Goal: Transaction & Acquisition: Obtain resource

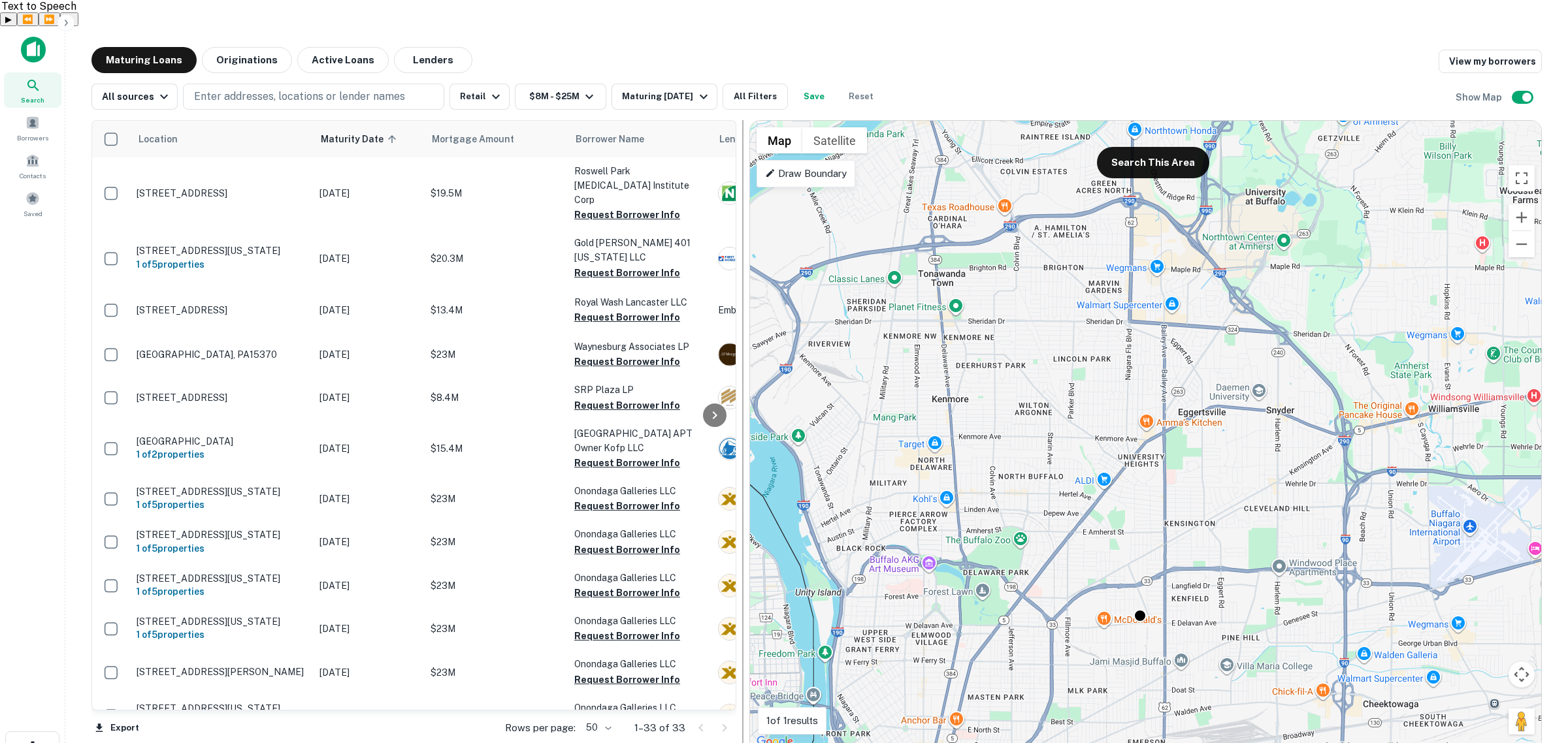
drag, startPoint x: 534, startPoint y: 202, endPoint x: 738, endPoint y: 202, distance: 204.0
click at [738, 202] on div at bounding box center [743, 435] width 13 height 631
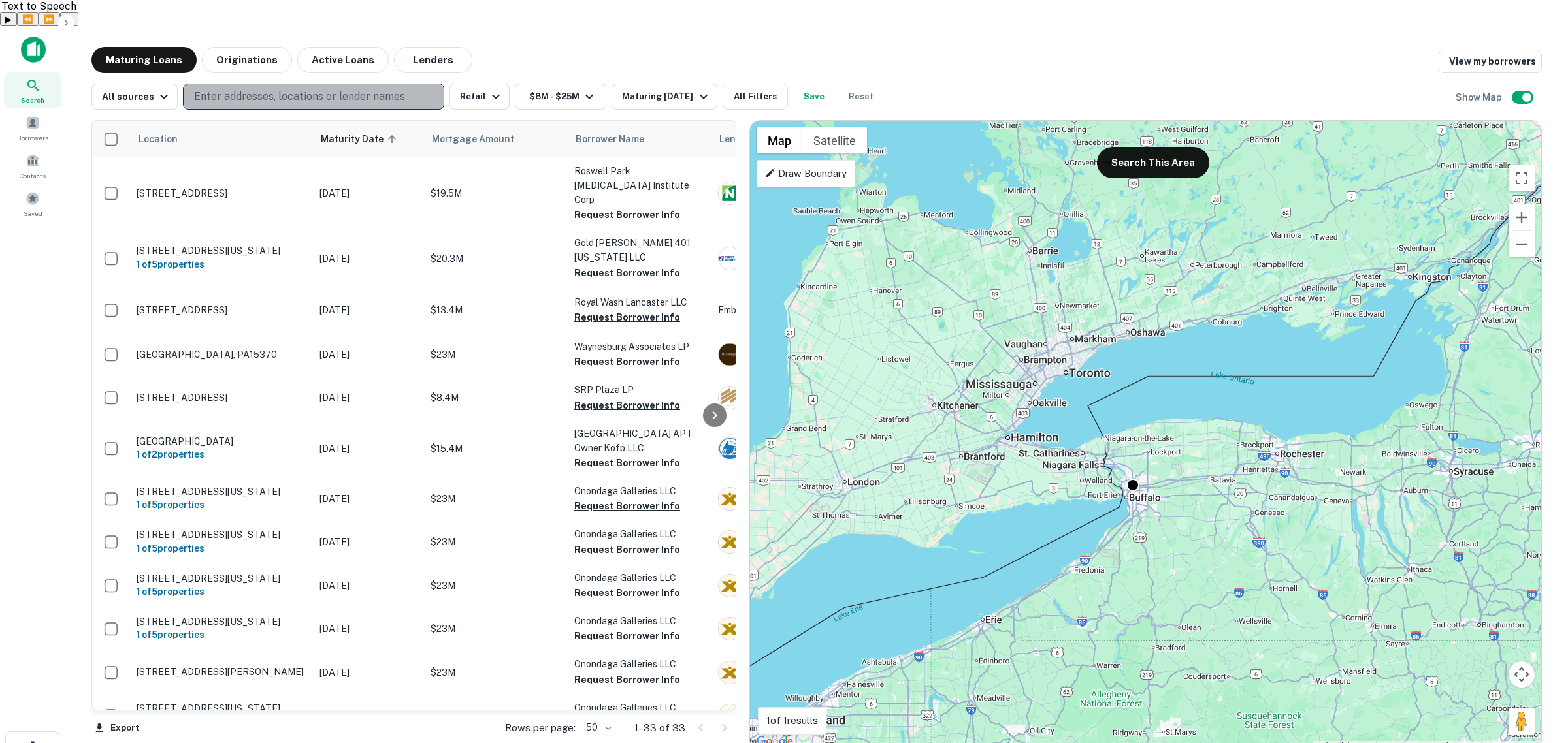
click at [293, 89] on p "Enter addresses, locations or lender names" at bounding box center [300, 96] width 211 height 16
type input "*******"
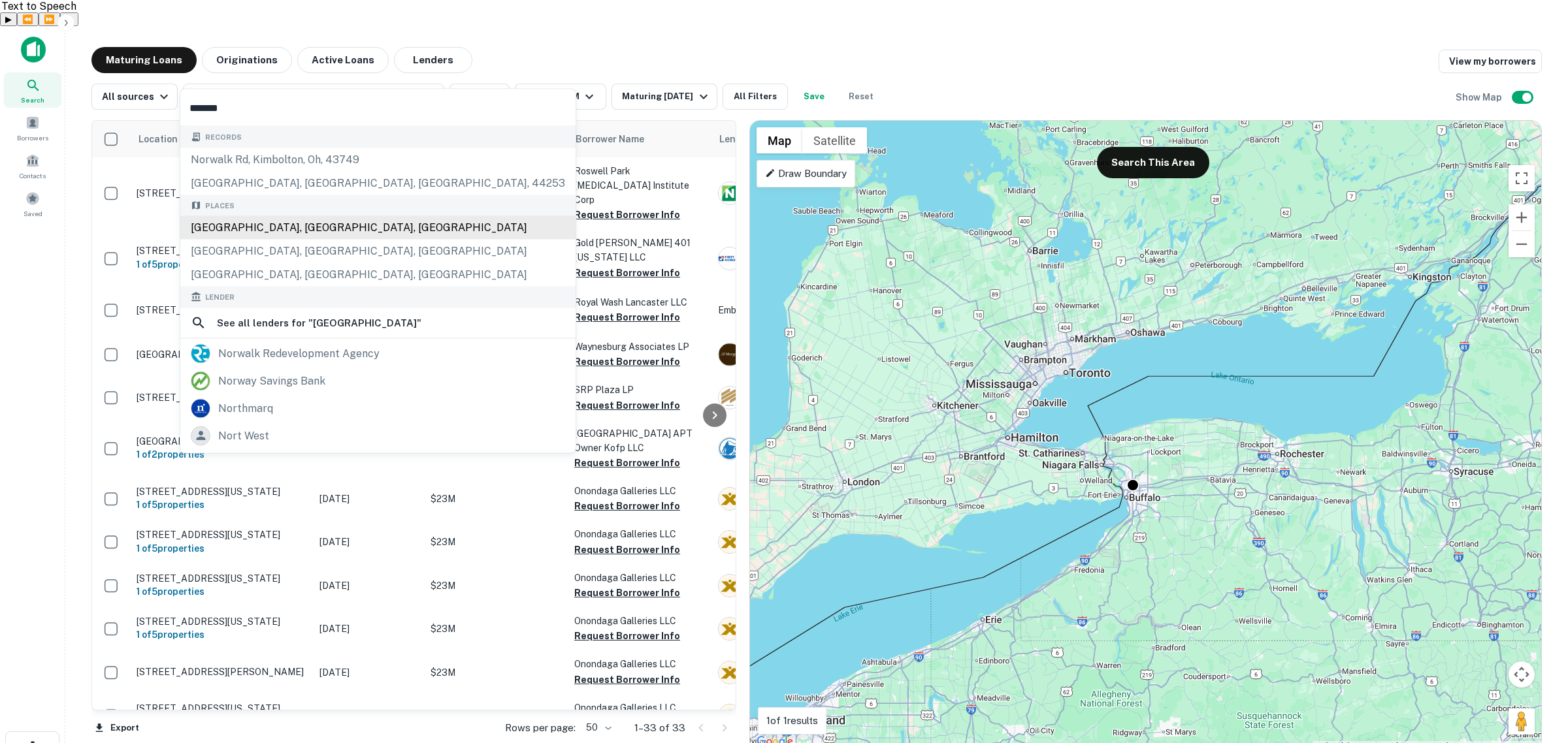
click at [295, 225] on div "Norwalk, CT, USA" at bounding box center [378, 228] width 395 height 24
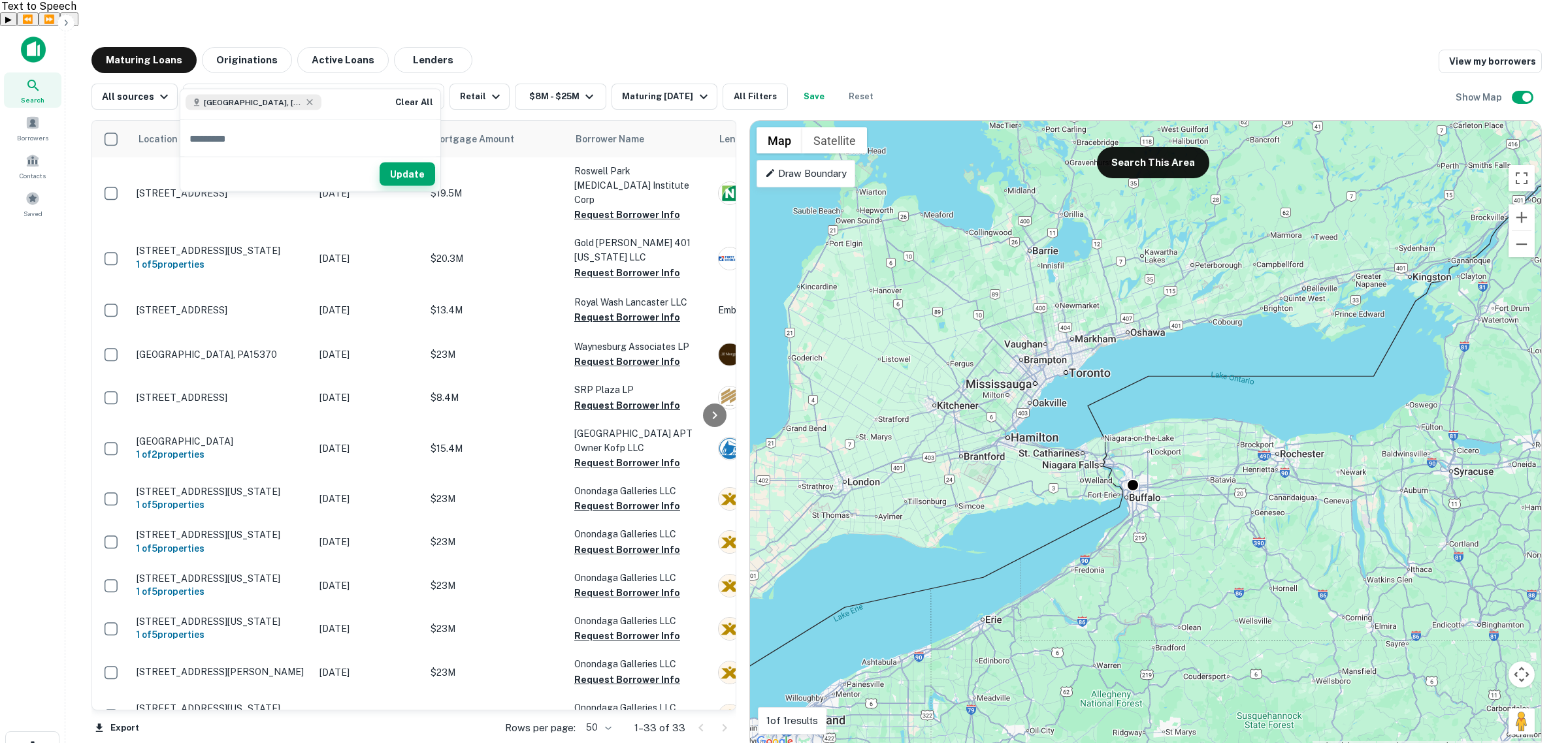
click at [407, 167] on button "Update" at bounding box center [407, 174] width 55 height 24
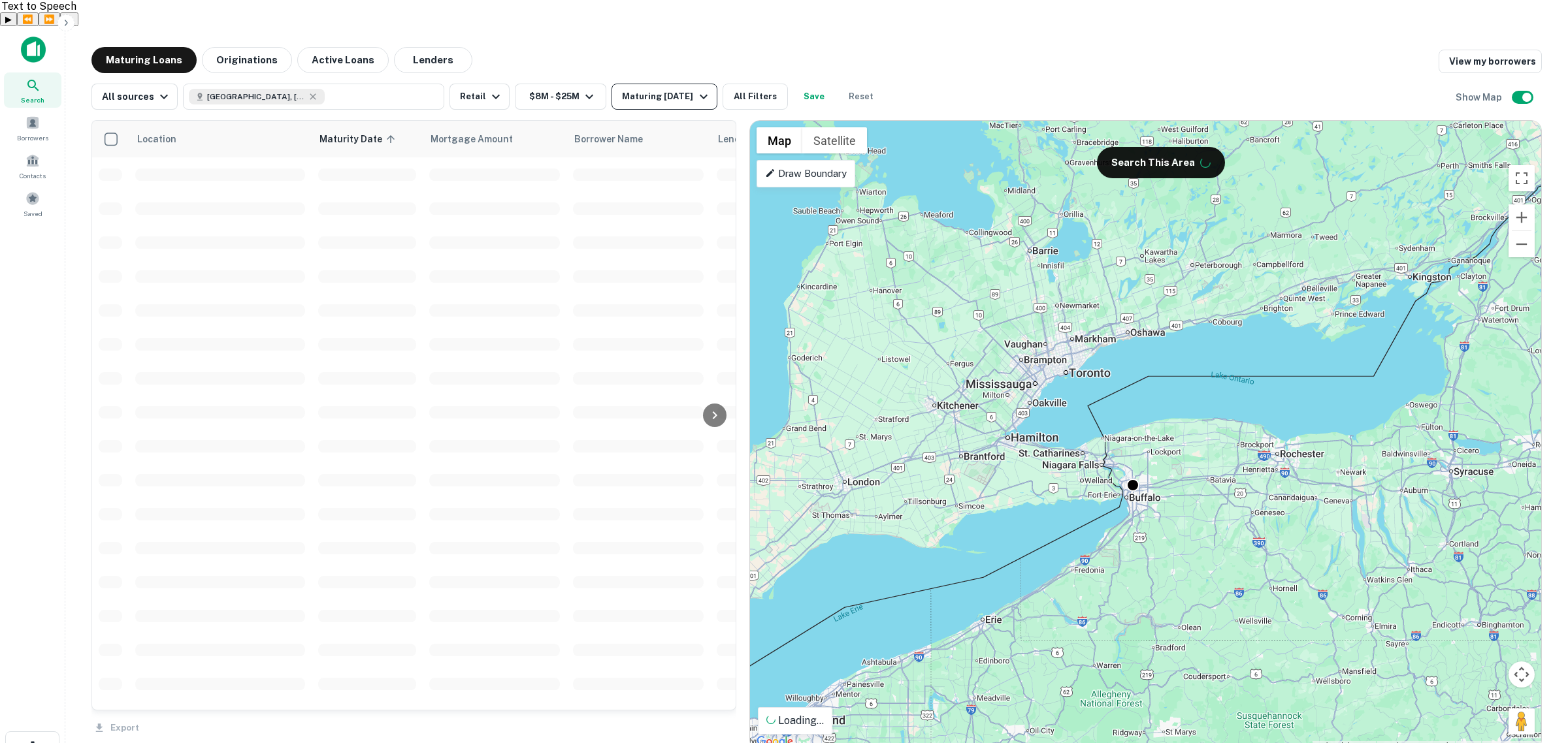
click at [649, 84] on button "Maturing In 5 Years" at bounding box center [664, 97] width 105 height 26
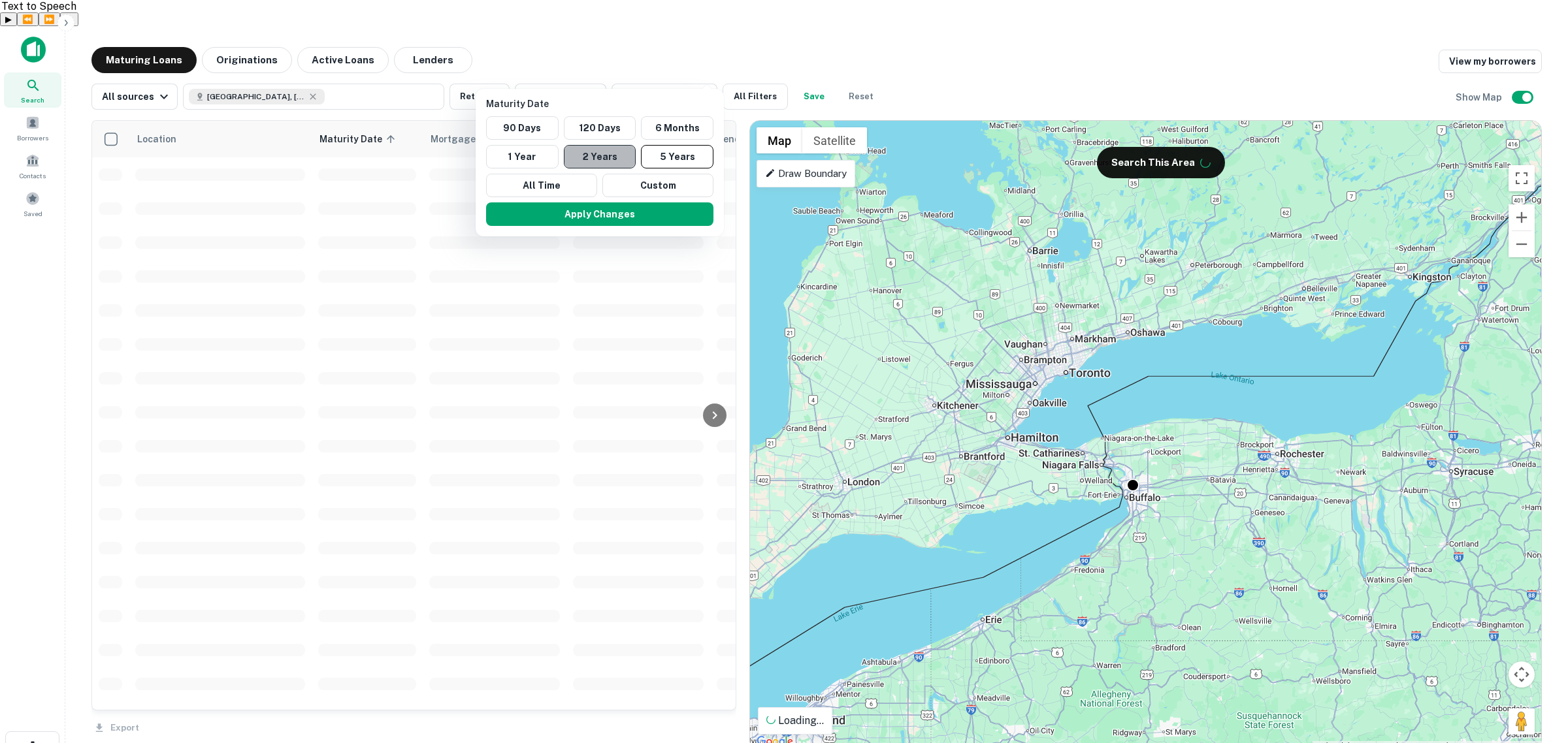
click at [612, 151] on button "2 Years" at bounding box center [600, 156] width 72 height 24
click at [635, 188] on button "Custom" at bounding box center [658, 185] width 111 height 24
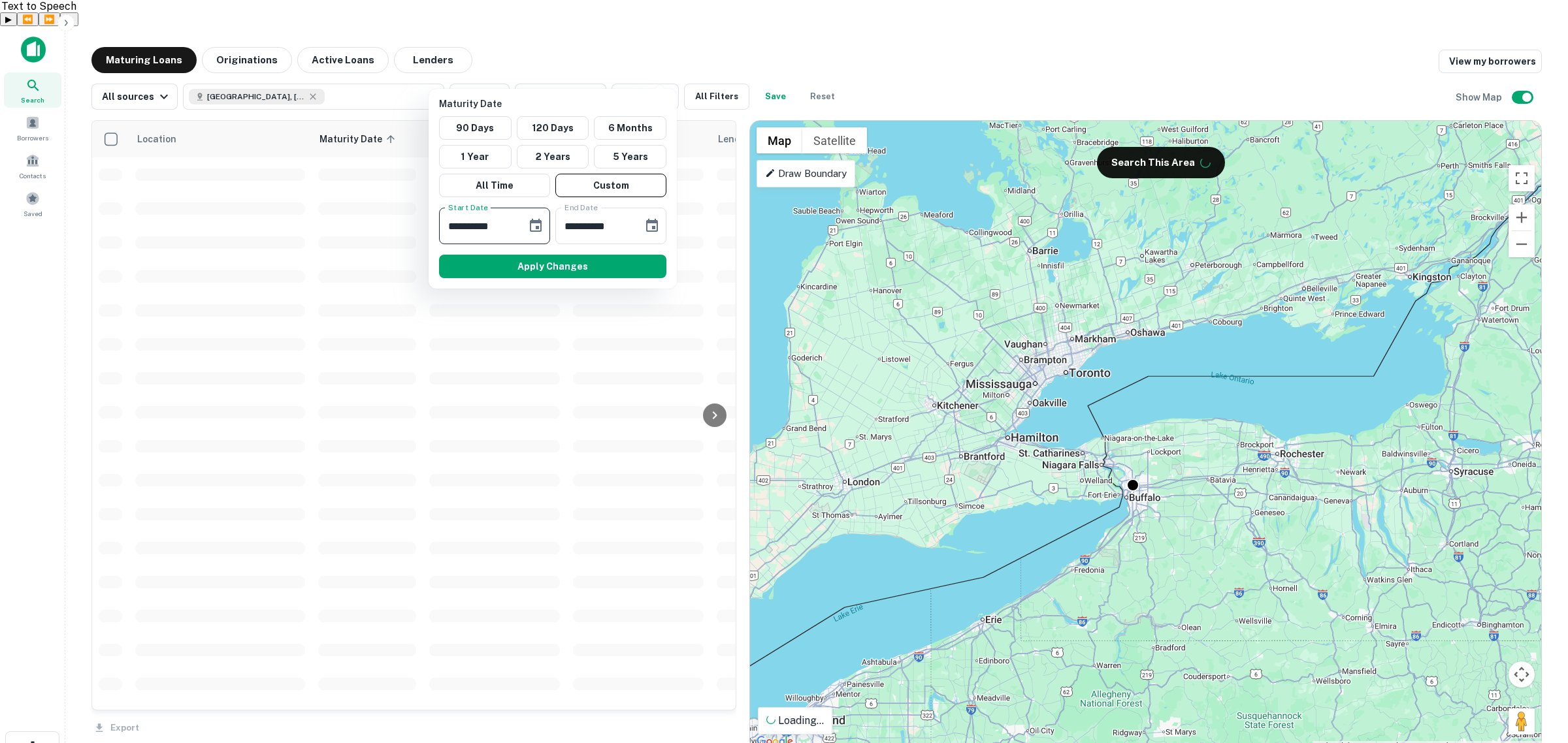
drag, startPoint x: 502, startPoint y: 225, endPoint x: 517, endPoint y: 233, distance: 17.0
click at [517, 233] on input "**********" at bounding box center [477, 225] width 78 height 36
click at [534, 227] on icon "Choose date, selected date is Sep 18, 2025" at bounding box center [535, 225] width 16 height 16
click at [513, 262] on icon "calendar view is open, switch to year view" at bounding box center [505, 266] width 16 height 16
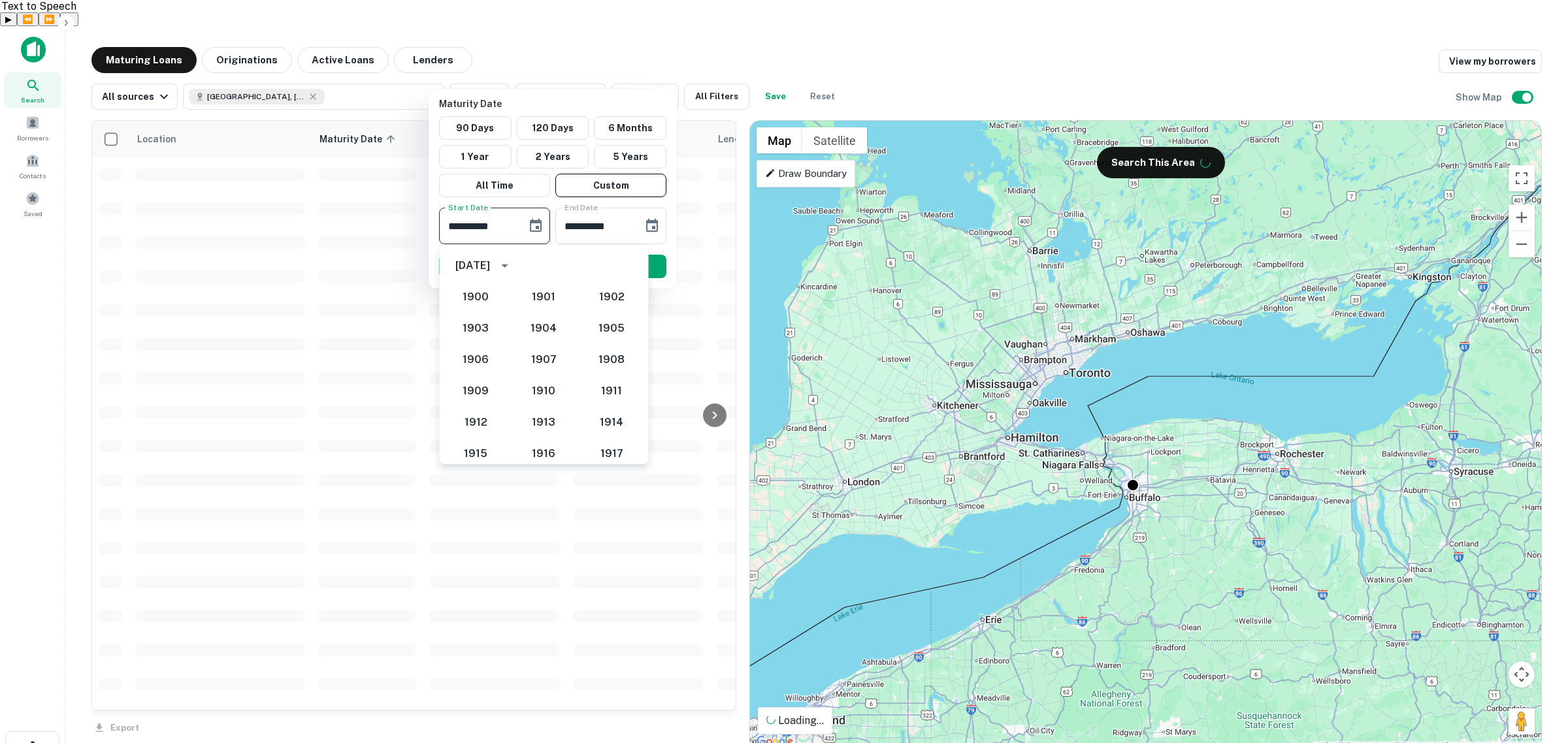
scroll to position [1210, 0]
click at [484, 407] on button "2026" at bounding box center [475, 404] width 47 height 24
click at [600, 266] on icon "Previous month" at bounding box center [602, 266] width 5 height 8
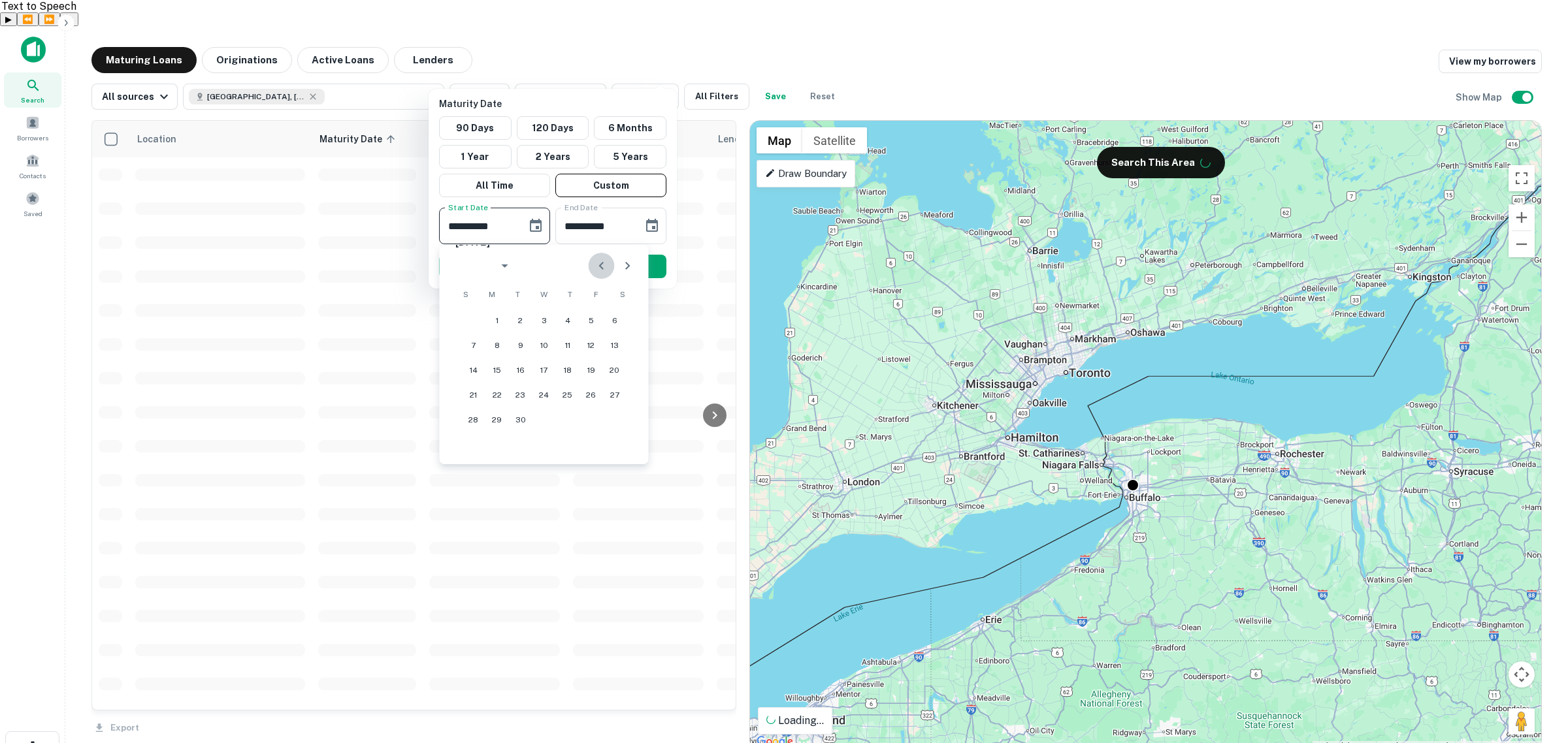
click at [600, 266] on icon "Previous month" at bounding box center [602, 266] width 5 height 8
click at [603, 268] on icon "Previous month" at bounding box center [602, 266] width 5 height 8
click at [603, 269] on icon "Previous month" at bounding box center [602, 266] width 5 height 8
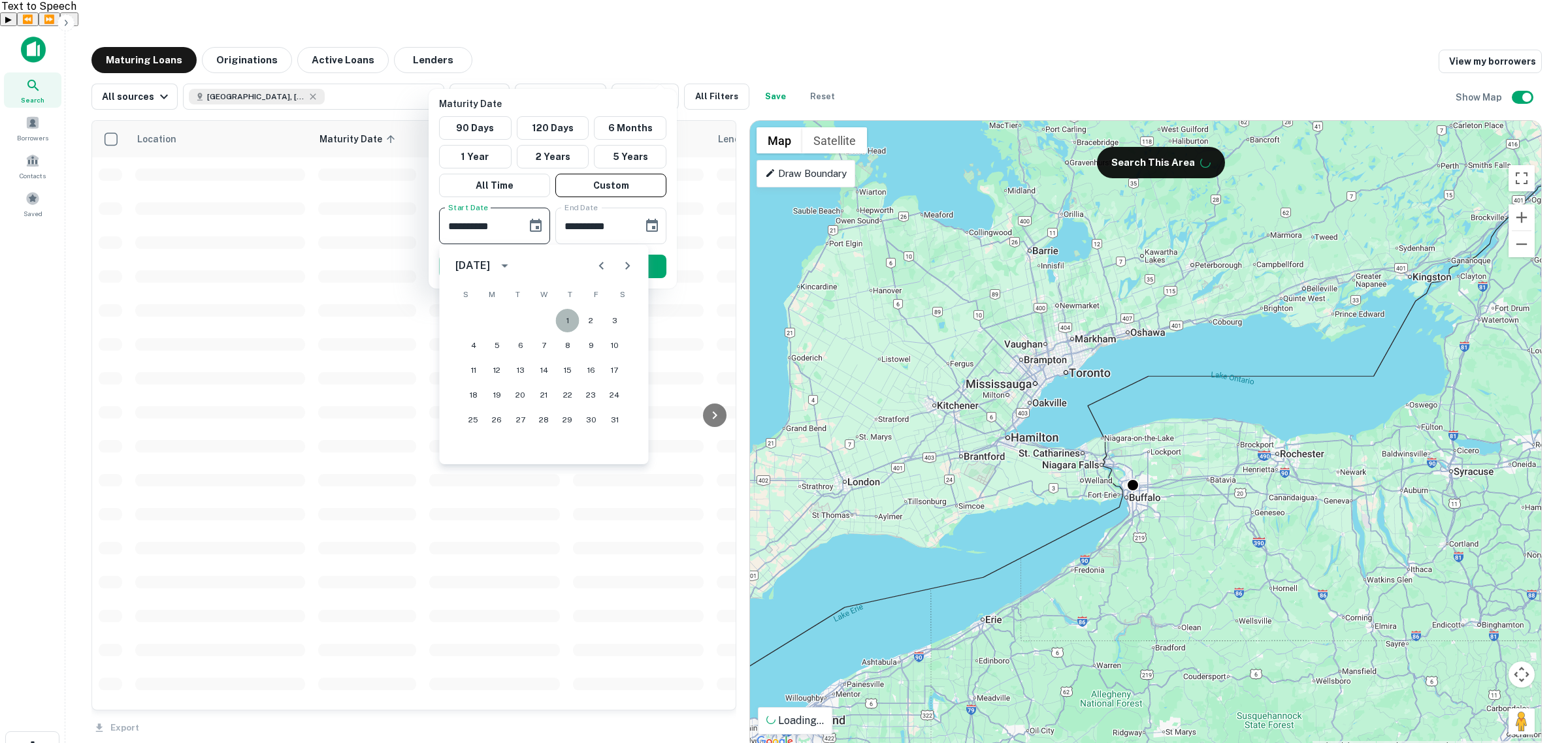
click at [563, 318] on button "1" at bounding box center [568, 320] width 24 height 24
type input "**********"
click at [630, 223] on input "**********" at bounding box center [594, 225] width 78 height 36
click at [658, 230] on icon "Choose date, selected date is Mar 17, 2026" at bounding box center [652, 225] width 16 height 16
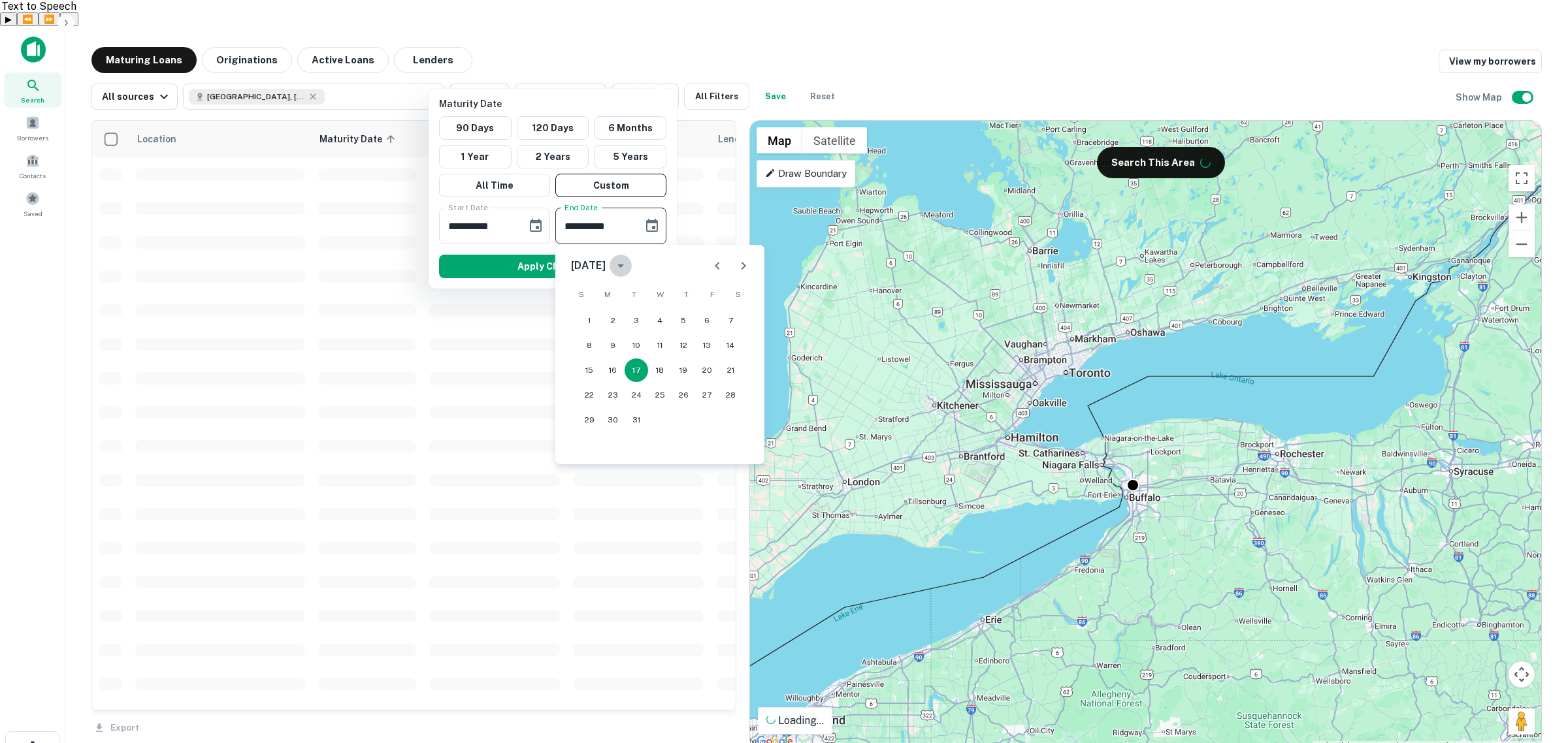
click at [629, 271] on icon "calendar view is open, switch to year view" at bounding box center [621, 266] width 16 height 16
click at [658, 366] on button "2027" at bounding box center [659, 373] width 47 height 24
type input "**********"
click at [516, 265] on button "Apply Changes" at bounding box center [552, 267] width 227 height 24
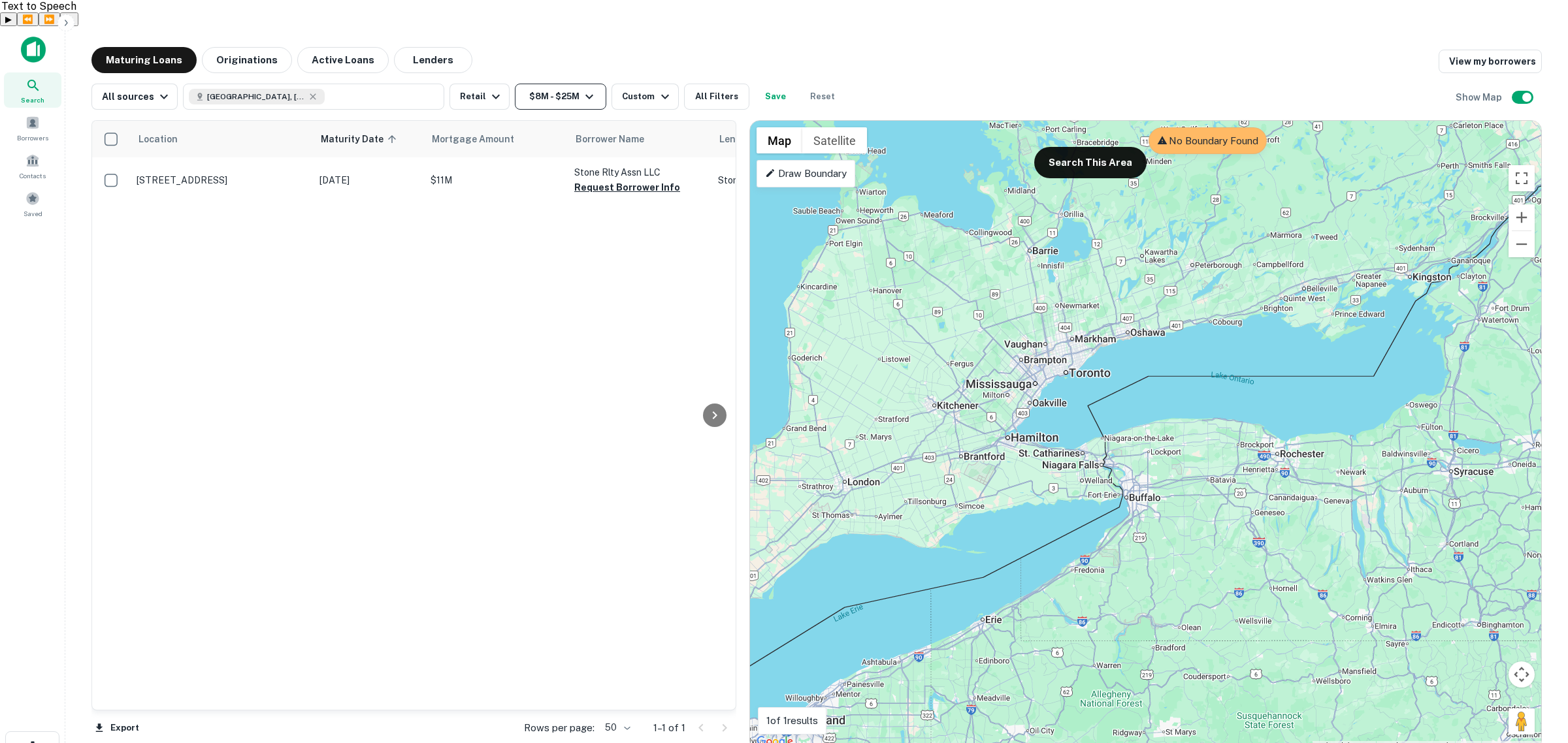
click at [589, 89] on icon "button" at bounding box center [589, 96] width 16 height 16
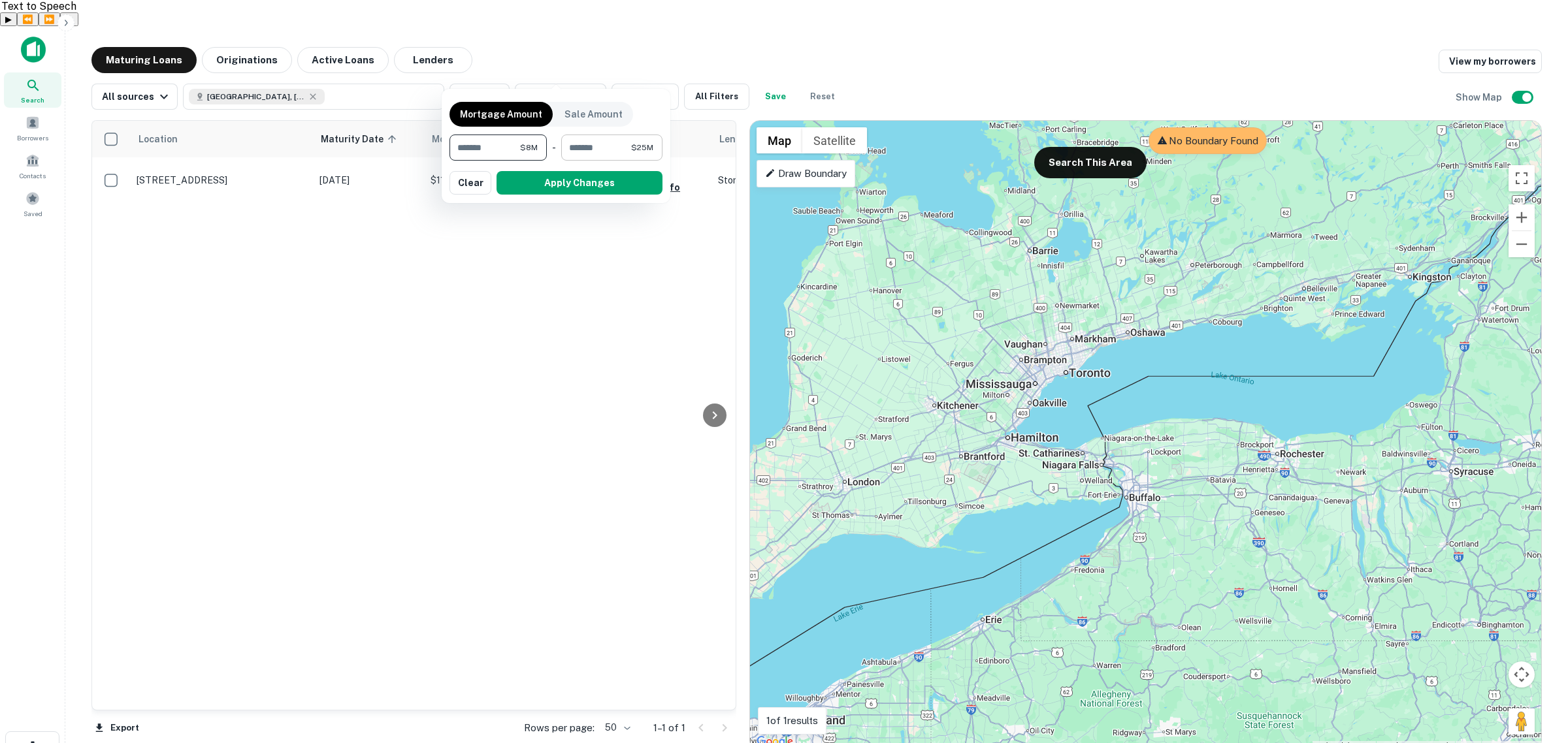
click at [634, 151] on span "$25M" at bounding box center [642, 147] width 22 height 12
click at [622, 151] on input "********" at bounding box center [596, 148] width 70 height 26
drag, startPoint x: 584, startPoint y: 182, endPoint x: 471, endPoint y: 77, distance: 154.3
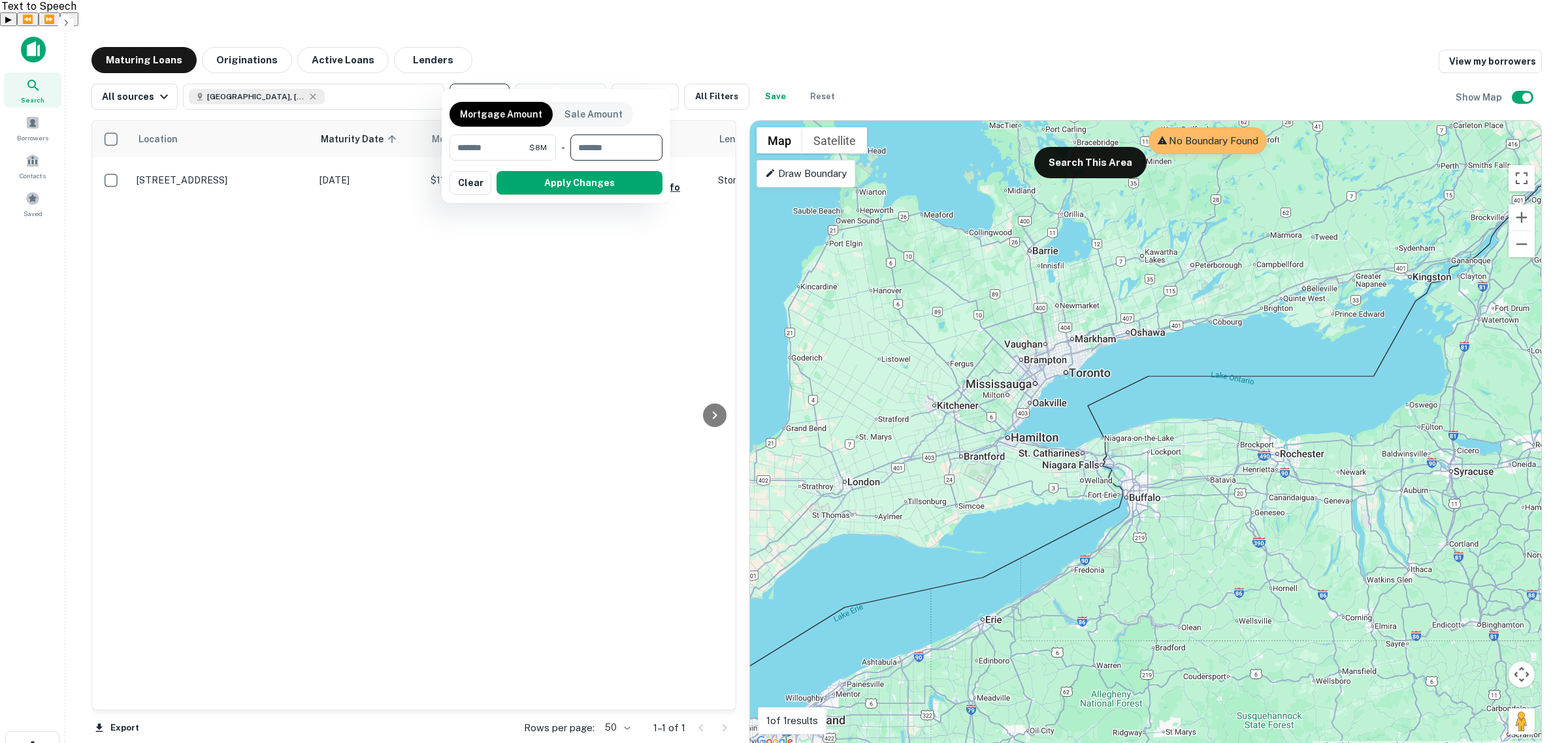
click at [584, 182] on button "Apply Changes" at bounding box center [579, 183] width 166 height 24
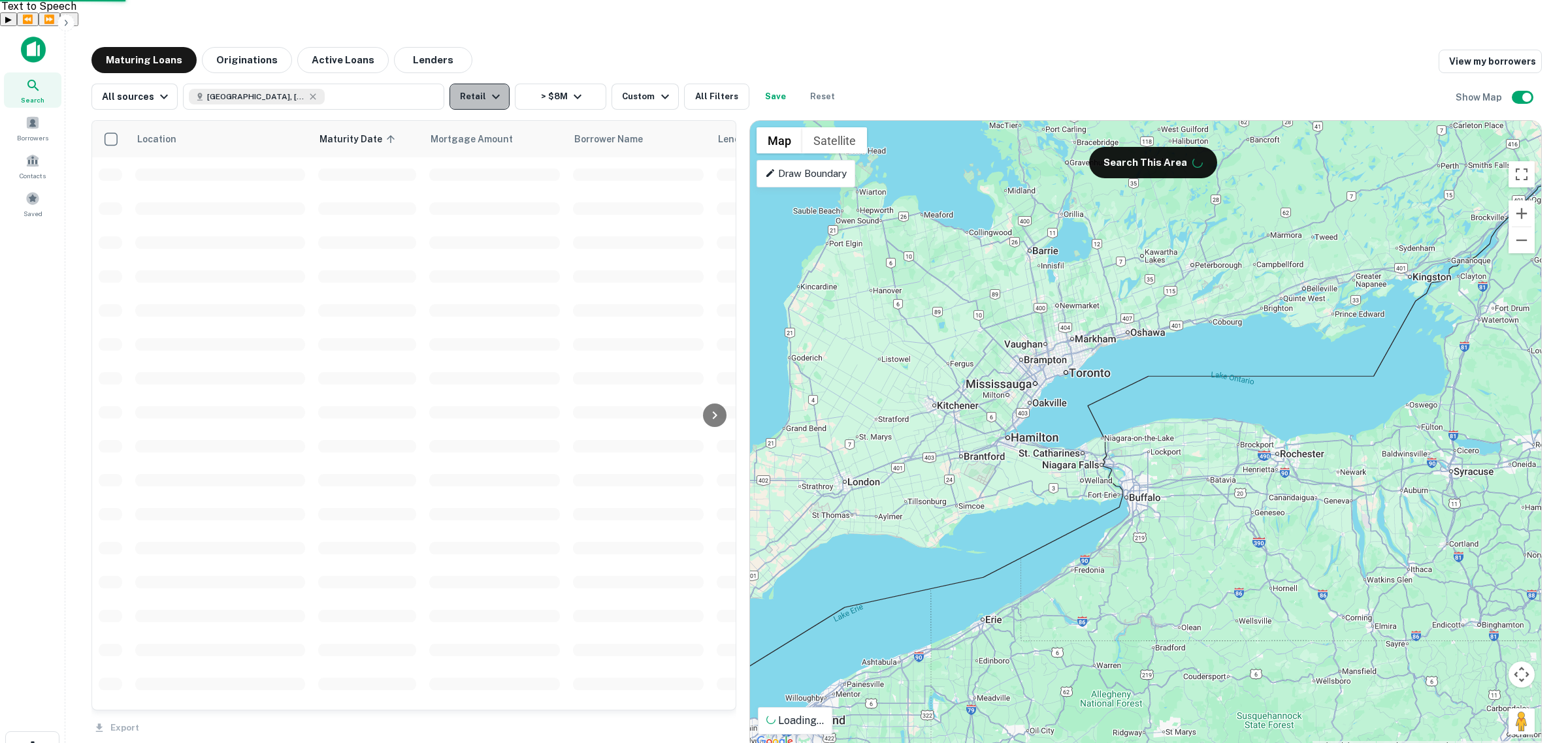
click at [479, 84] on button "Retail" at bounding box center [479, 97] width 60 height 26
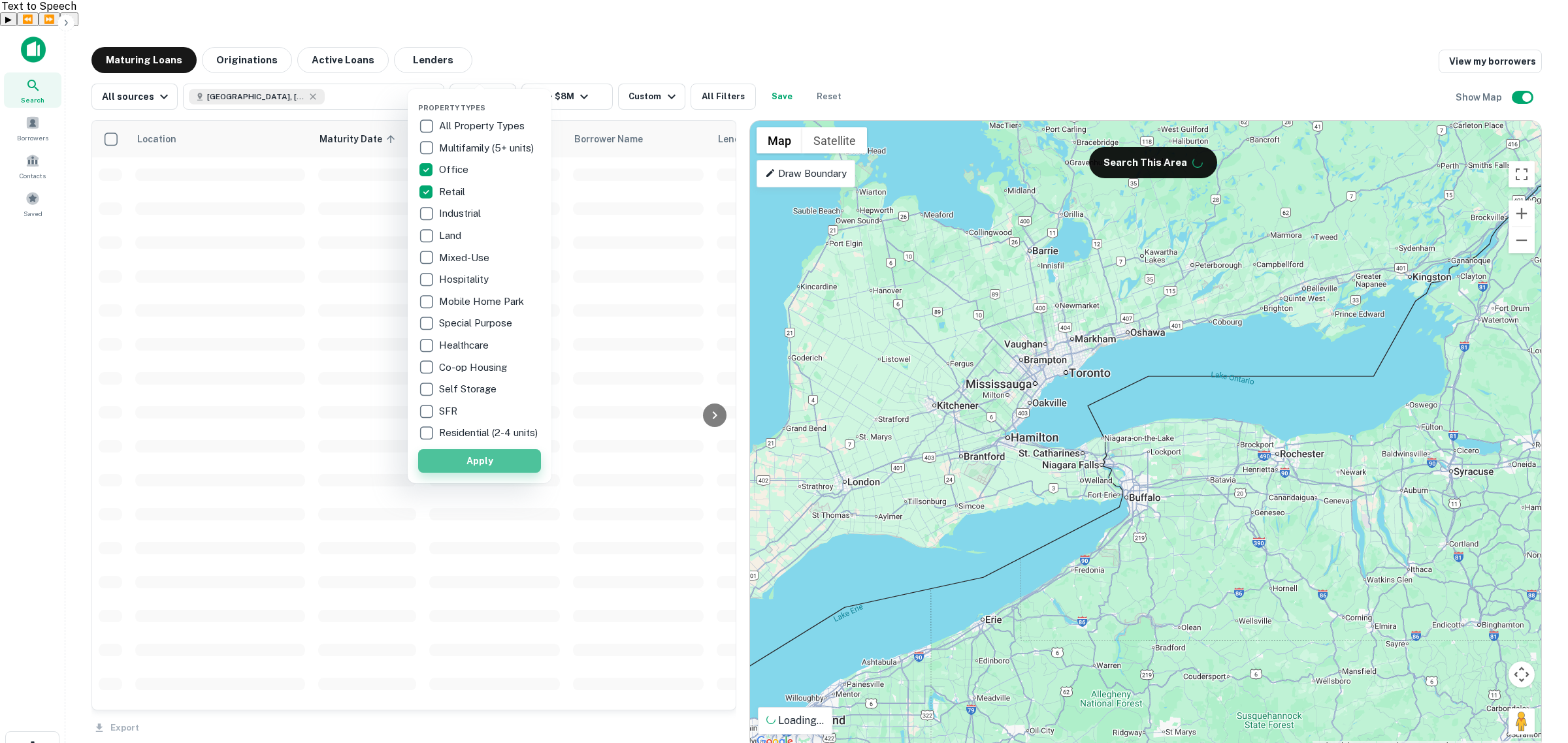
click at [488, 471] on button "Apply" at bounding box center [479, 461] width 123 height 24
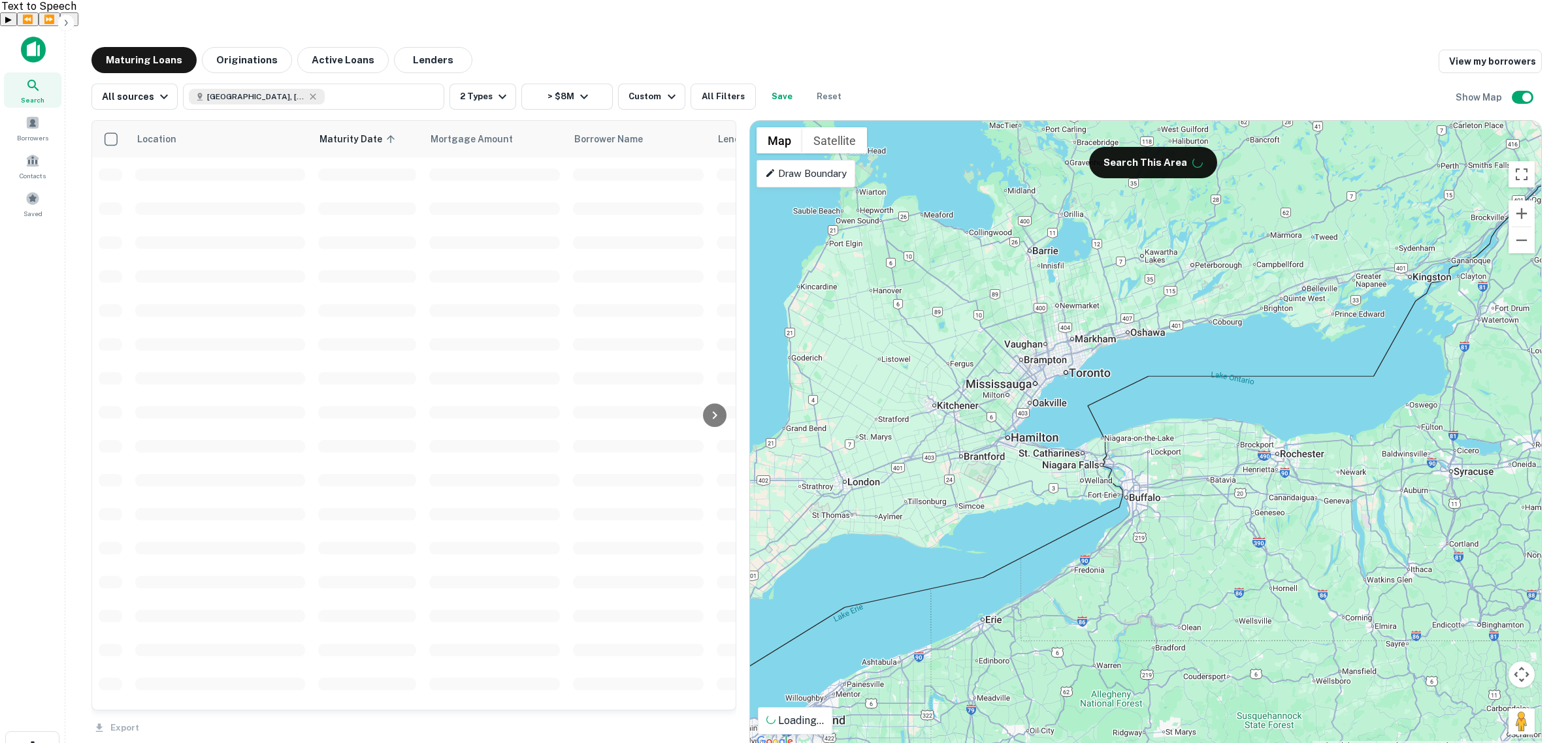
drag, startPoint x: 1383, startPoint y: 536, endPoint x: 749, endPoint y: 299, distance: 676.8
click at [749, 299] on div "Property Types All Property Types Multifamily (5+ units) Office Retail Industri…" at bounding box center [784, 371] width 1568 height 743
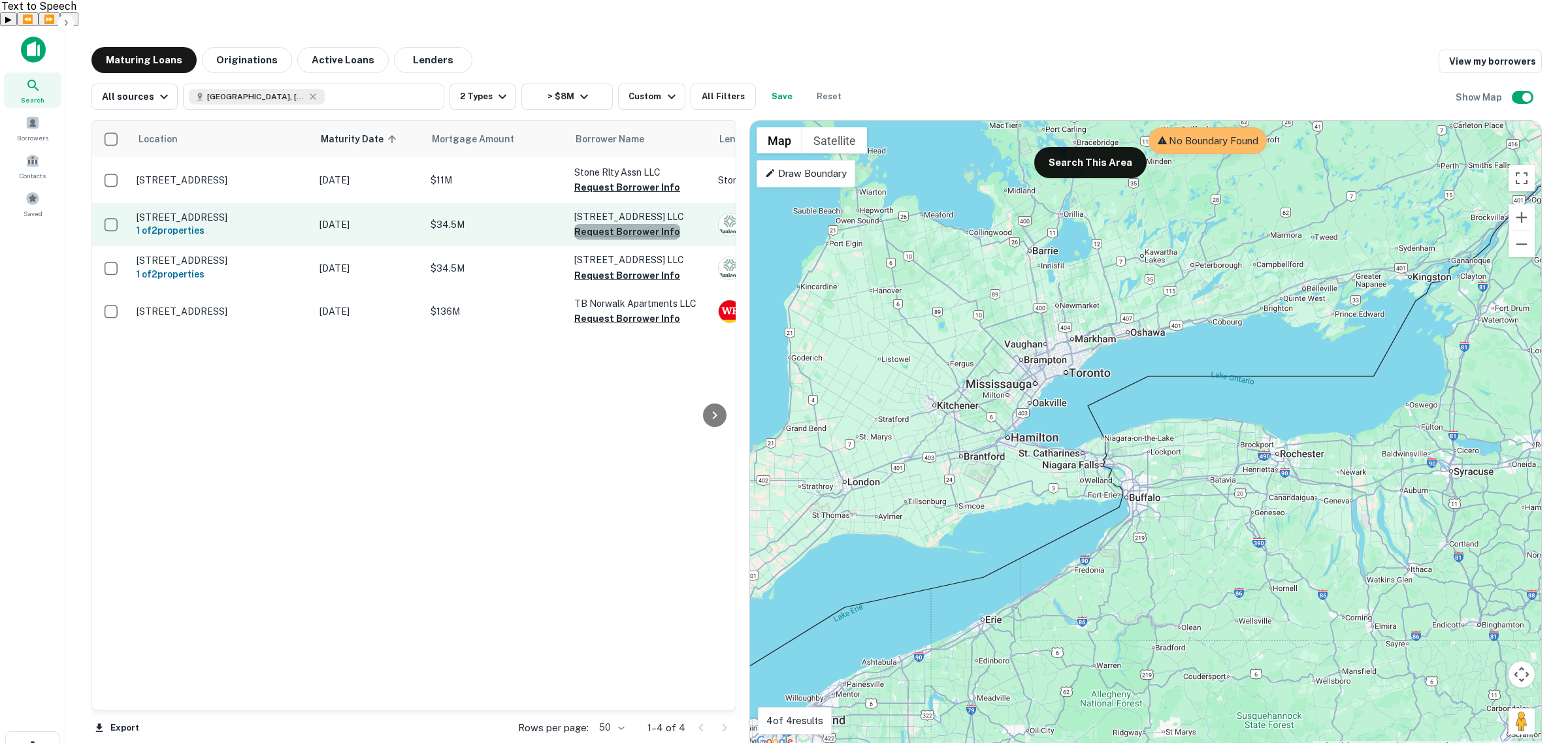
click at [648, 224] on button "Request Borrower Info" at bounding box center [627, 231] width 106 height 16
click at [249, 223] on h6 "1 of 2 properties" at bounding box center [221, 230] width 170 height 14
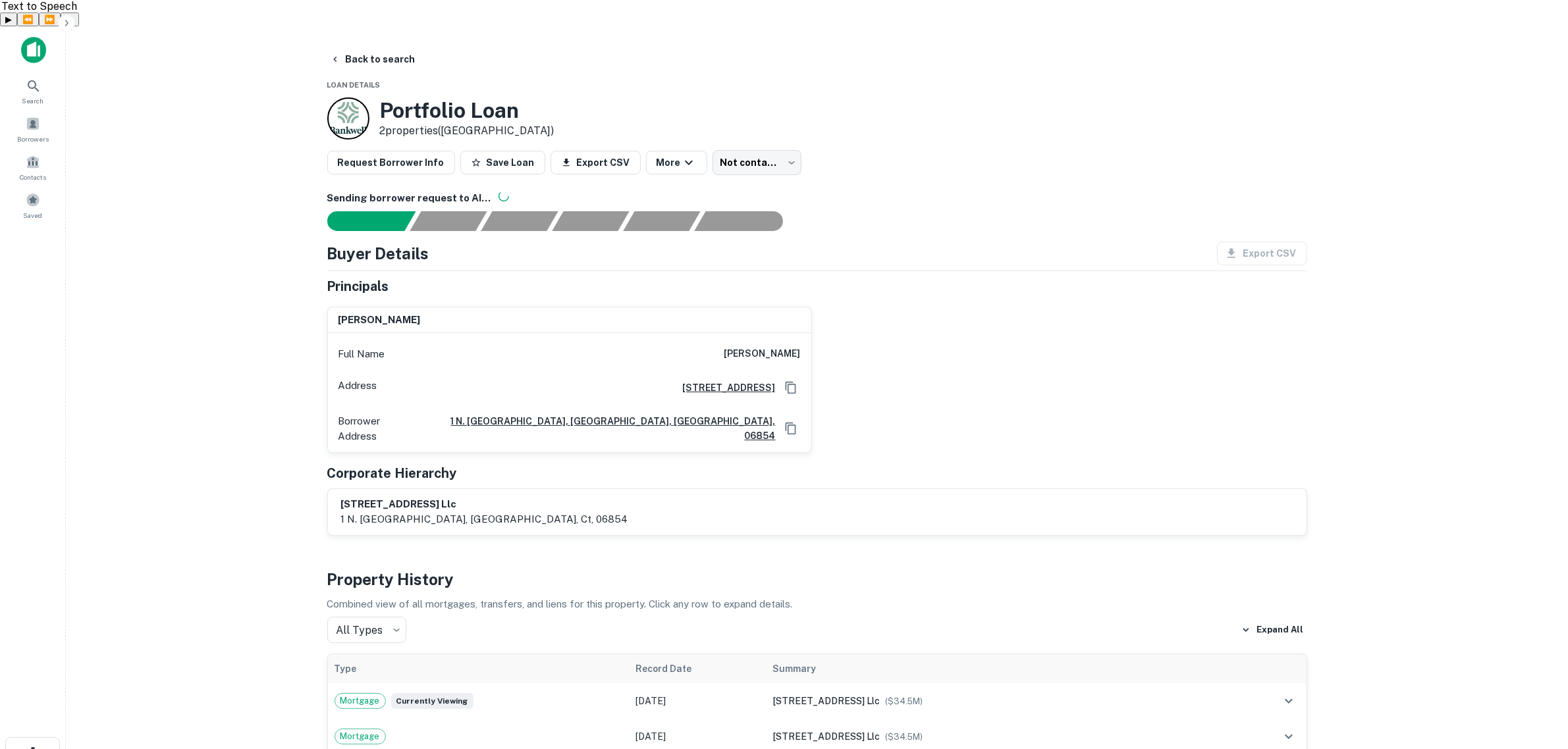
drag, startPoint x: 735, startPoint y: 324, endPoint x: 808, endPoint y: 333, distance: 73.6
click at [808, 338] on div "Full Name clayton fowler" at bounding box center [569, 354] width 484 height 32
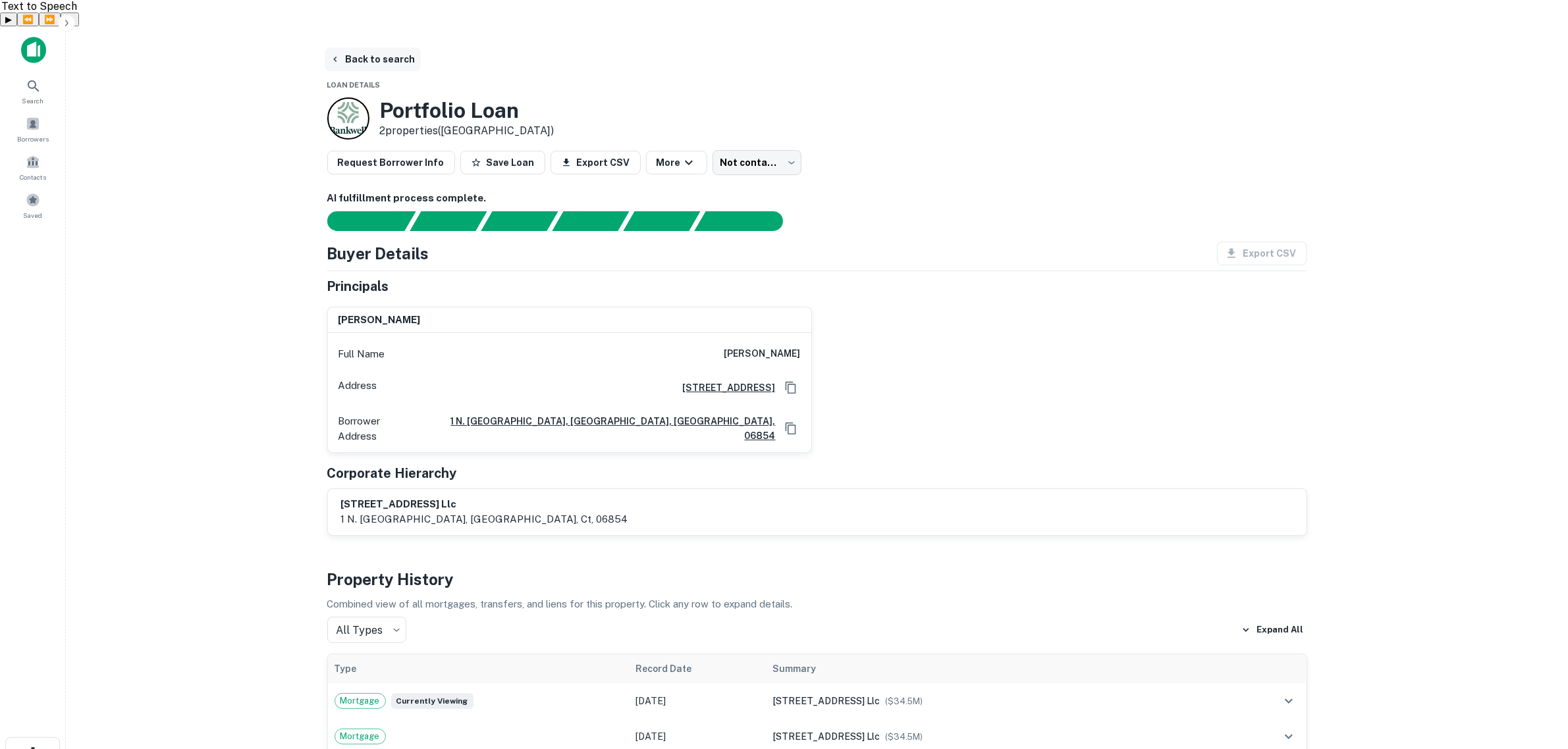
click at [381, 47] on button "Back to search" at bounding box center [373, 59] width 96 height 24
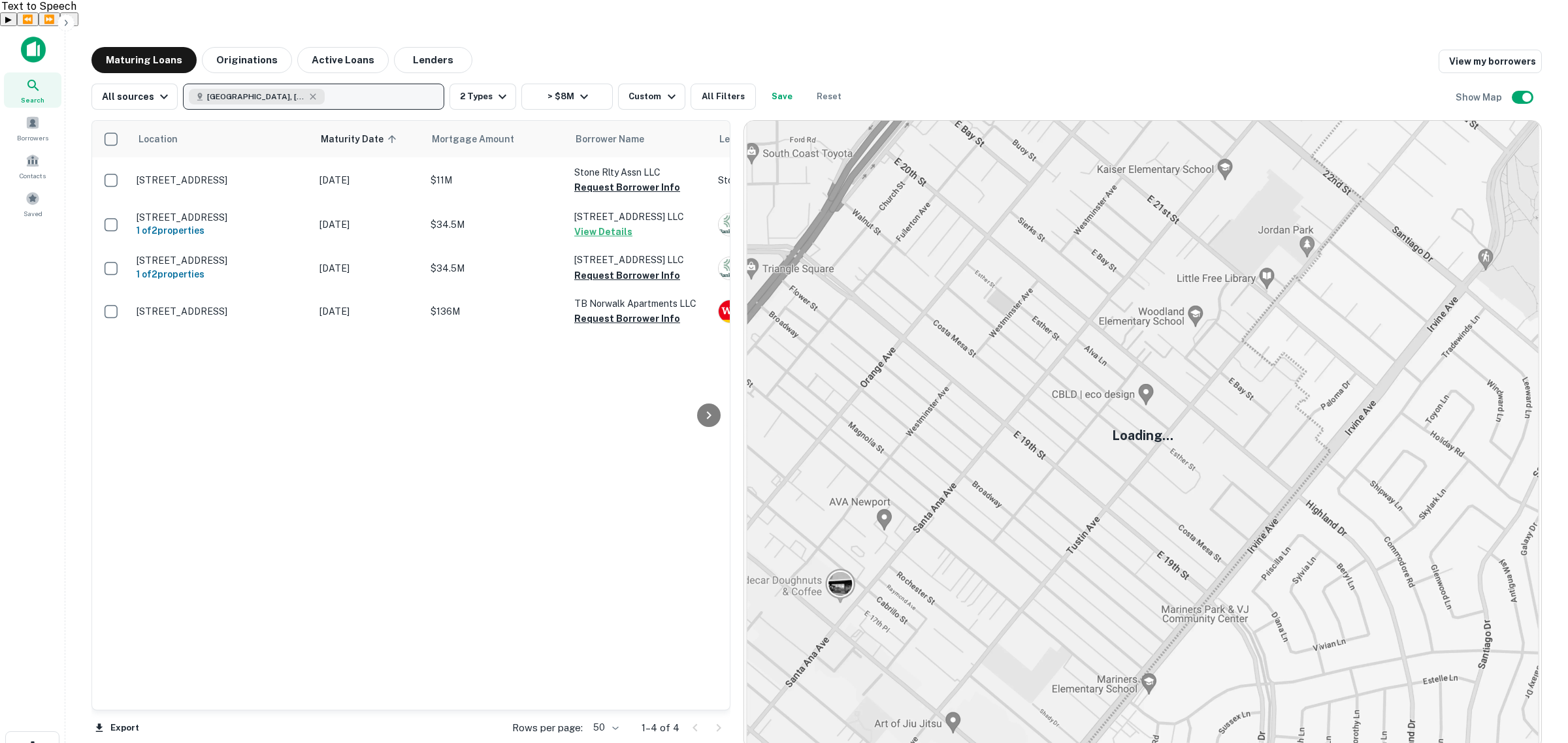
click at [406, 84] on button "Norwalk, CT, USA" at bounding box center [314, 97] width 262 height 26
click at [412, 103] on button "Clear All" at bounding box center [414, 102] width 42 height 16
click at [338, 89] on p "Enter addresses, locations or lender names" at bounding box center [300, 96] width 211 height 16
click at [209, 89] on p "Enter addresses, locations or lender names" at bounding box center [300, 96] width 211 height 16
type input "*******"
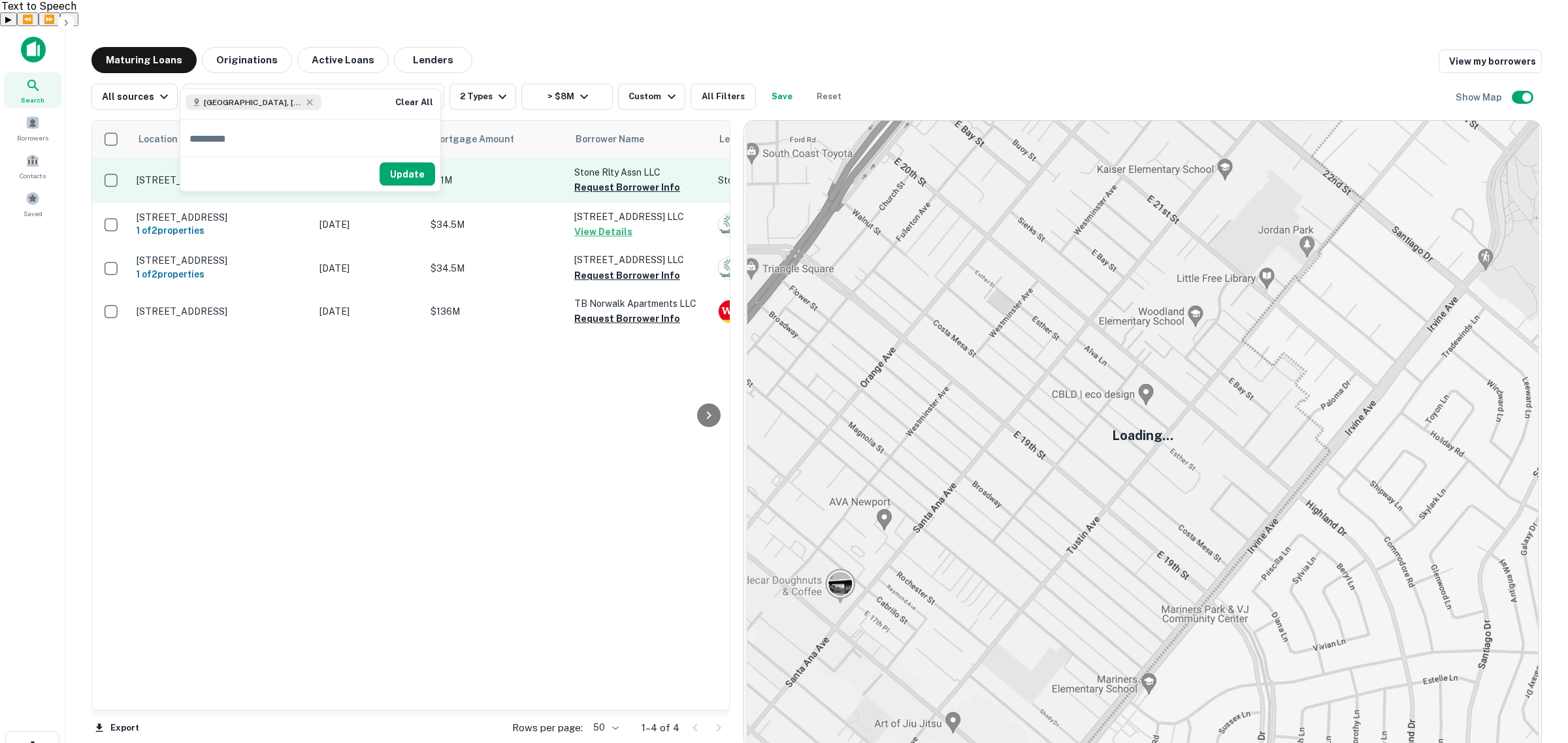
click at [397, 173] on button "Update" at bounding box center [407, 174] width 55 height 24
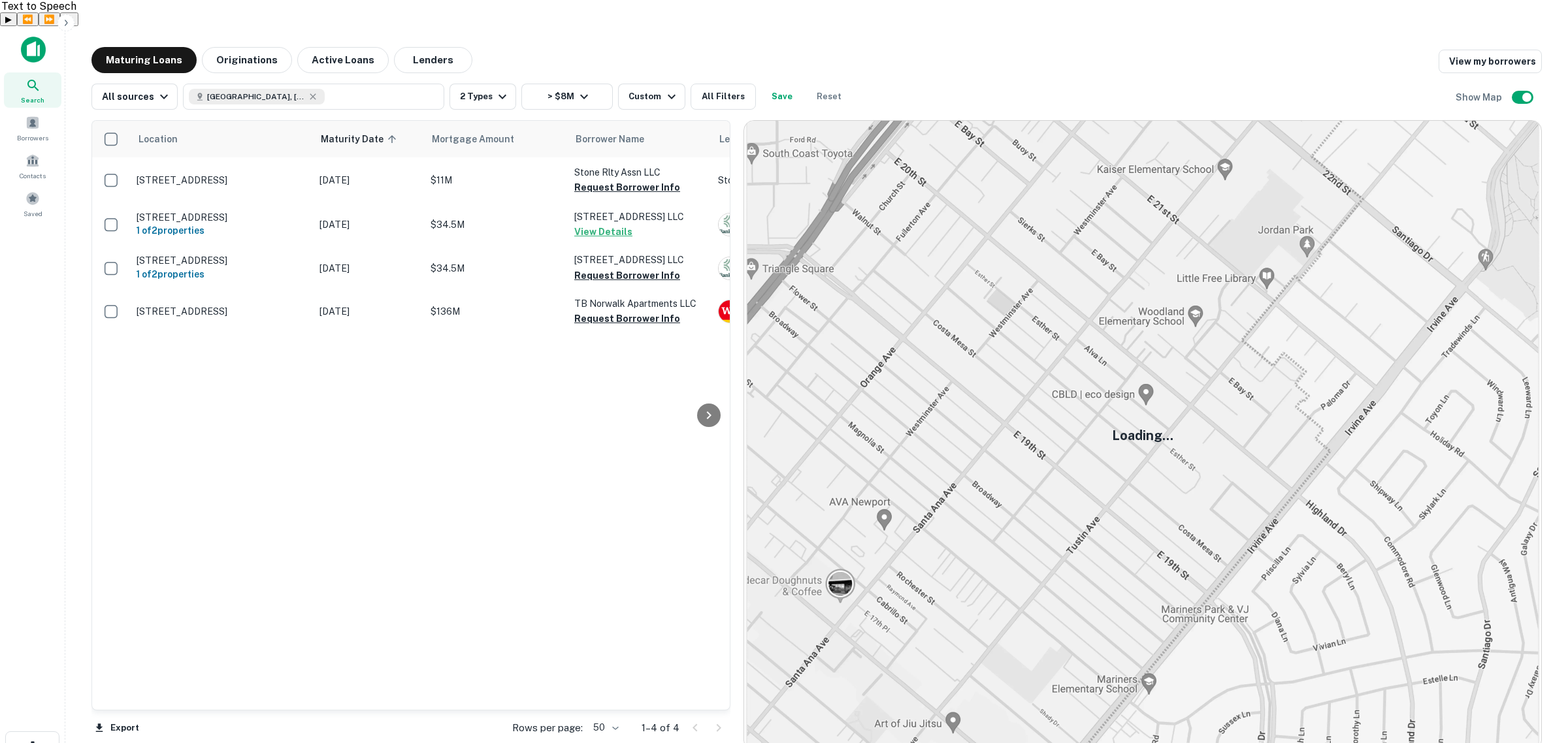
click at [27, 36] on img at bounding box center [33, 49] width 25 height 26
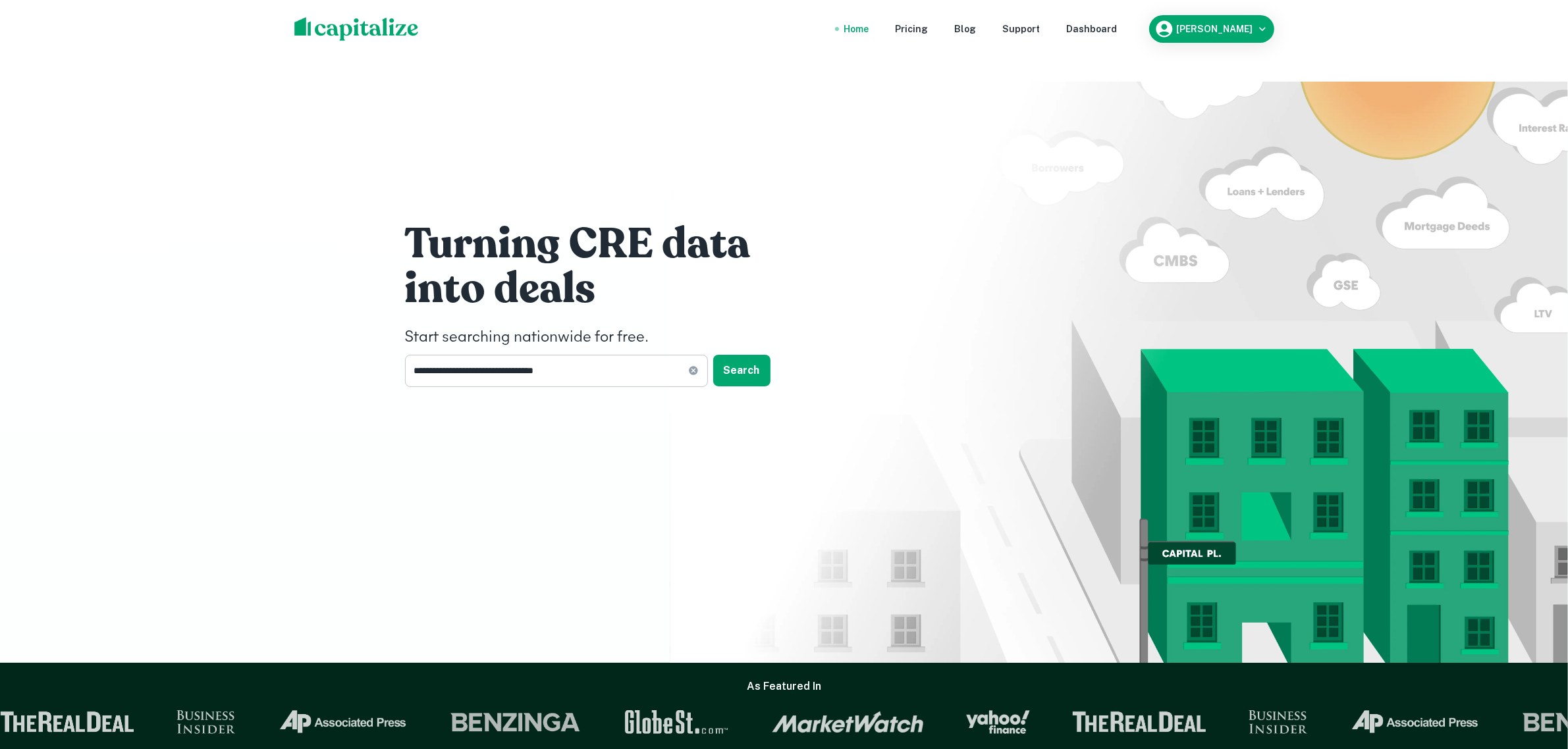
click at [627, 355] on input "**********" at bounding box center [546, 371] width 283 height 32
type input "**********"
click at [736, 355] on button "Search" at bounding box center [742, 371] width 57 height 32
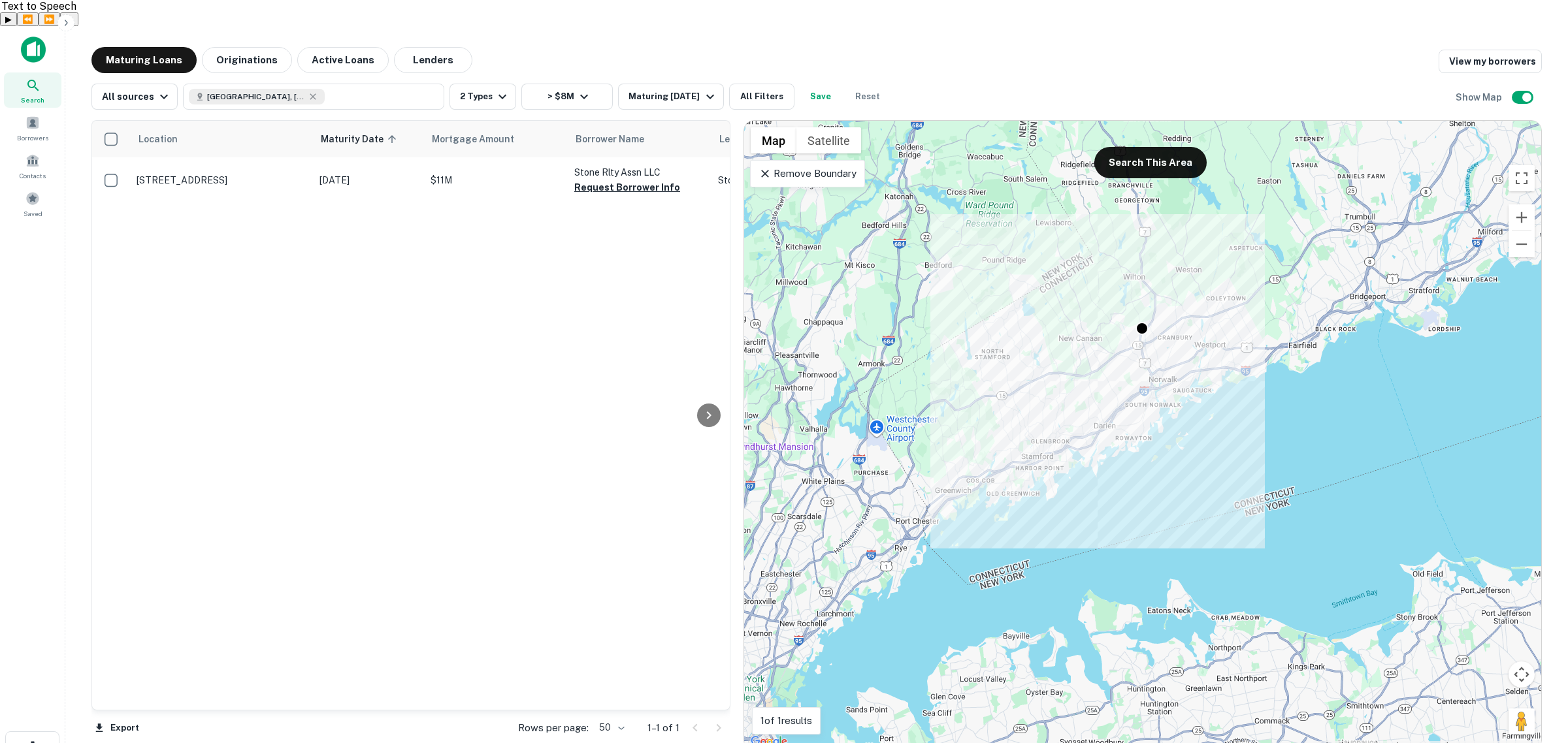
click at [838, 166] on p "Remove Boundary" at bounding box center [807, 174] width 97 height 16
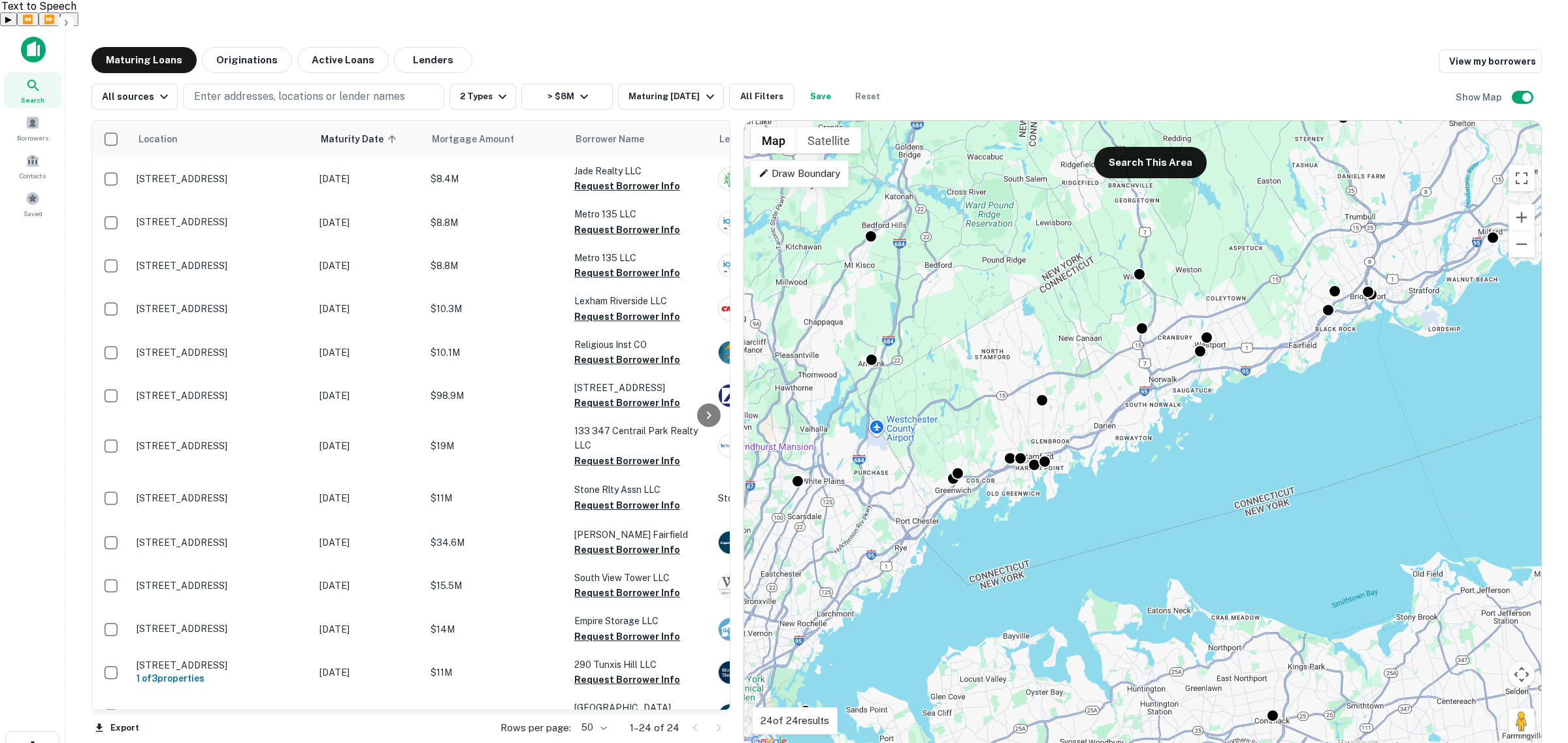
click at [797, 166] on p "Draw Boundary" at bounding box center [799, 174] width 81 height 16
click at [1523, 231] on button "Zoom out" at bounding box center [1522, 244] width 26 height 26
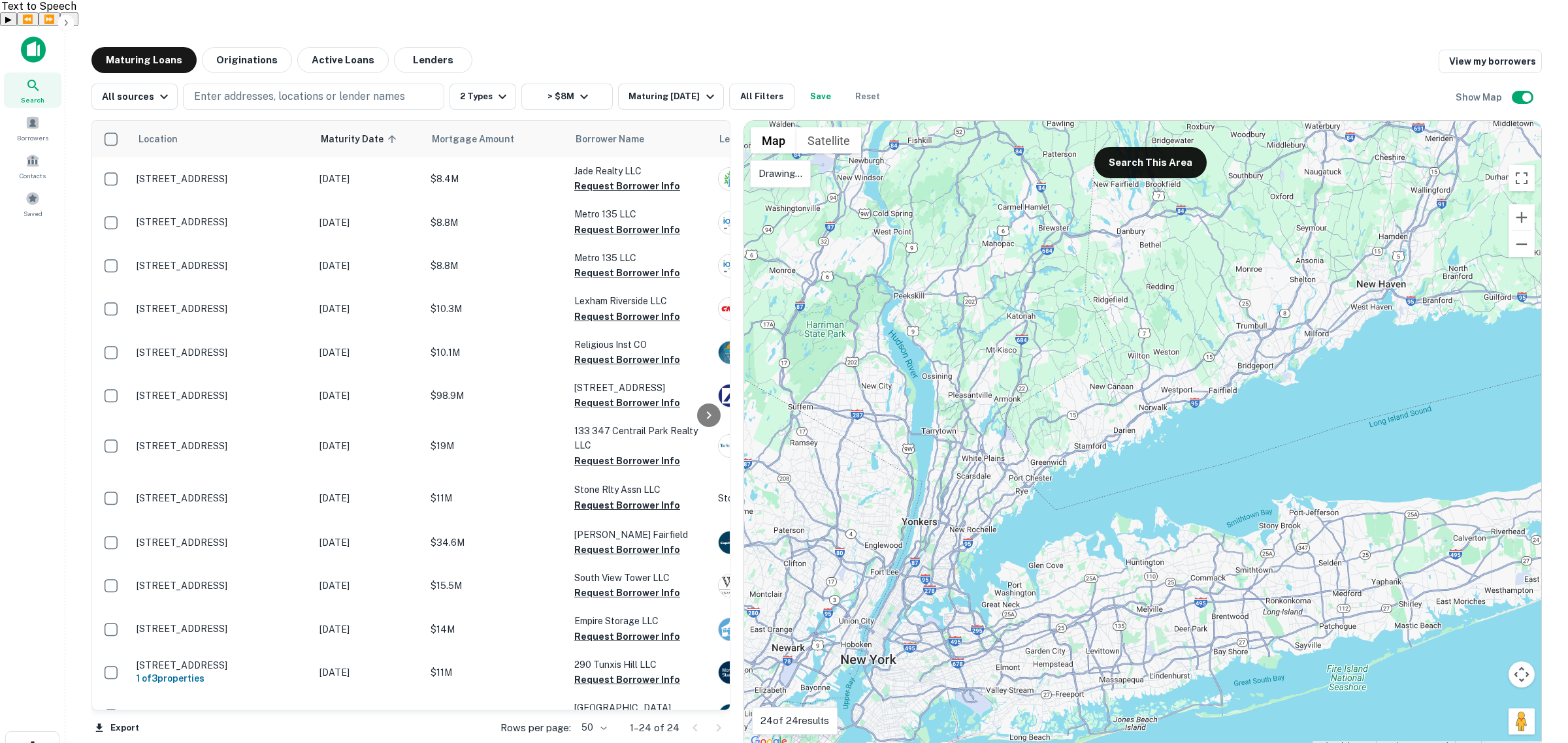
click at [1068, 341] on div at bounding box center [1142, 435] width 797 height 629
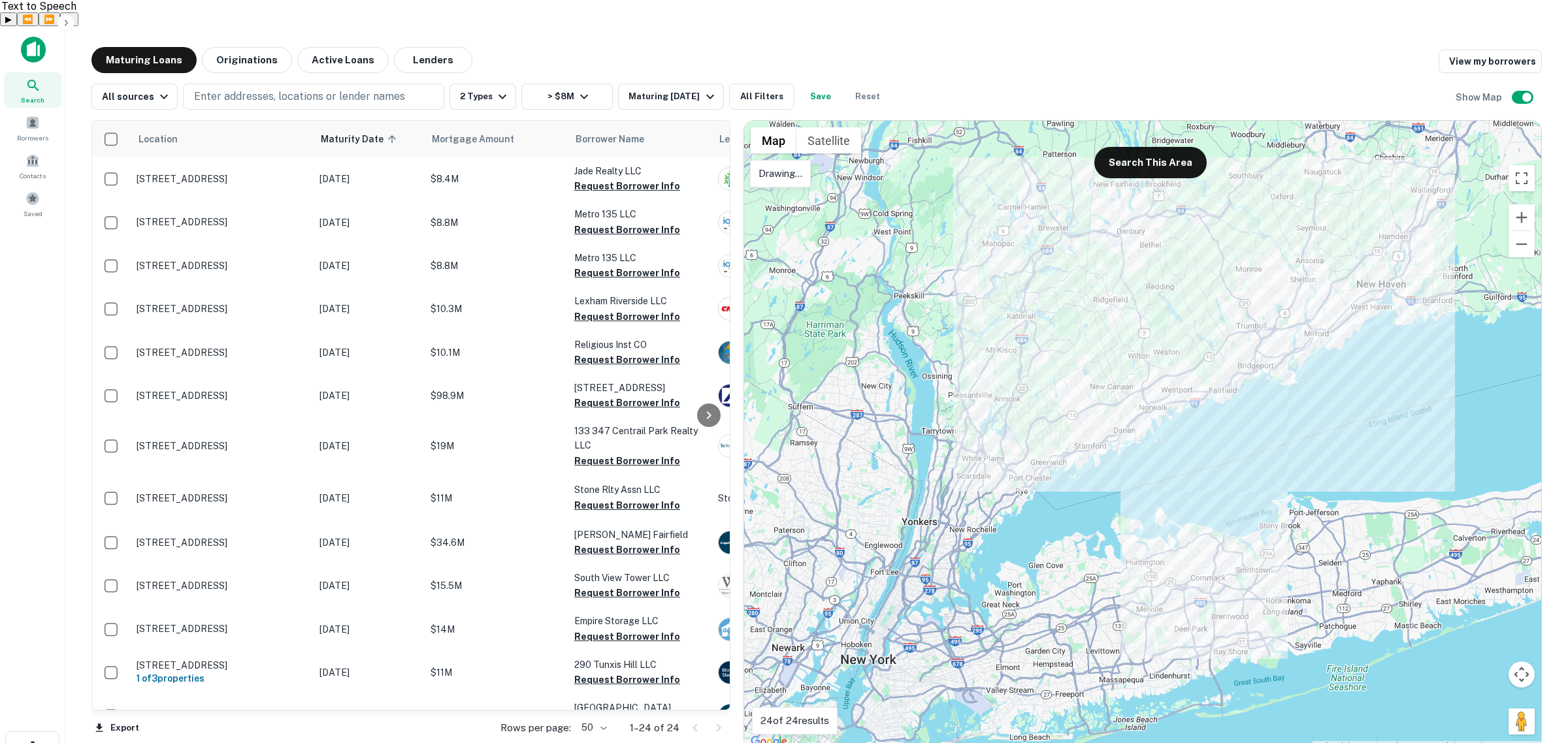
click at [1069, 341] on div at bounding box center [1142, 435] width 797 height 629
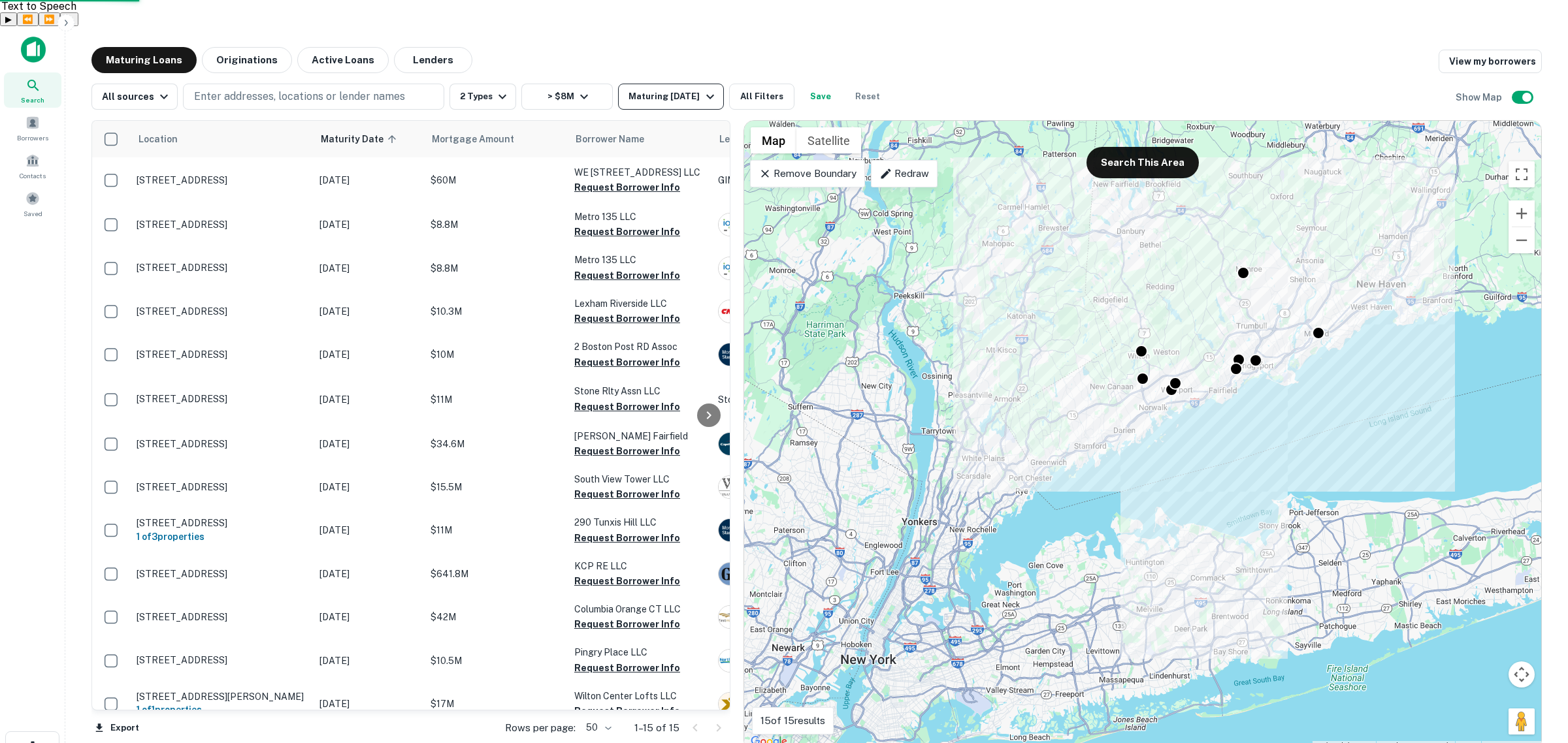
click at [681, 89] on div "Maturing In 1 Year" at bounding box center [673, 96] width 89 height 16
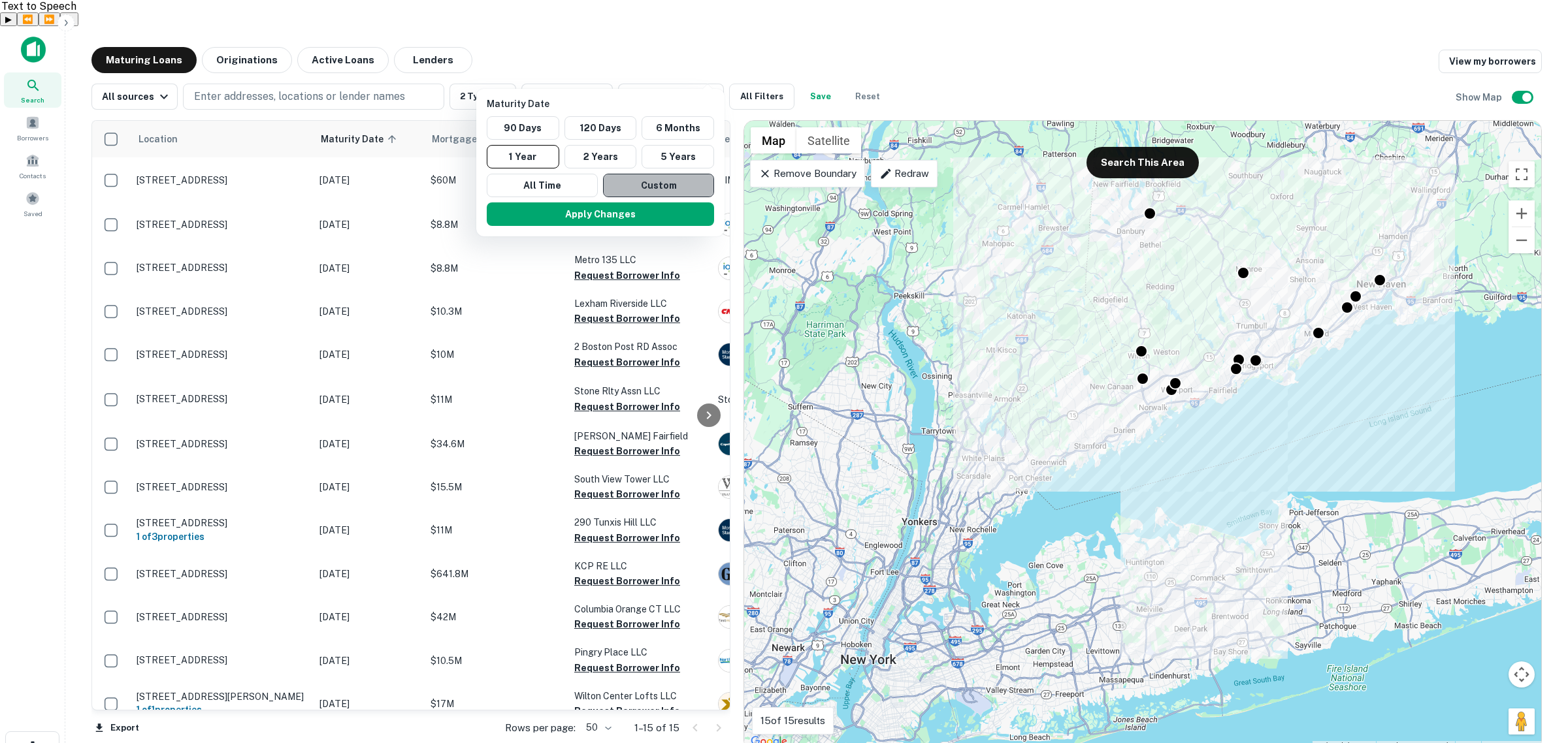
click at [648, 187] on button "Custom" at bounding box center [658, 185] width 111 height 24
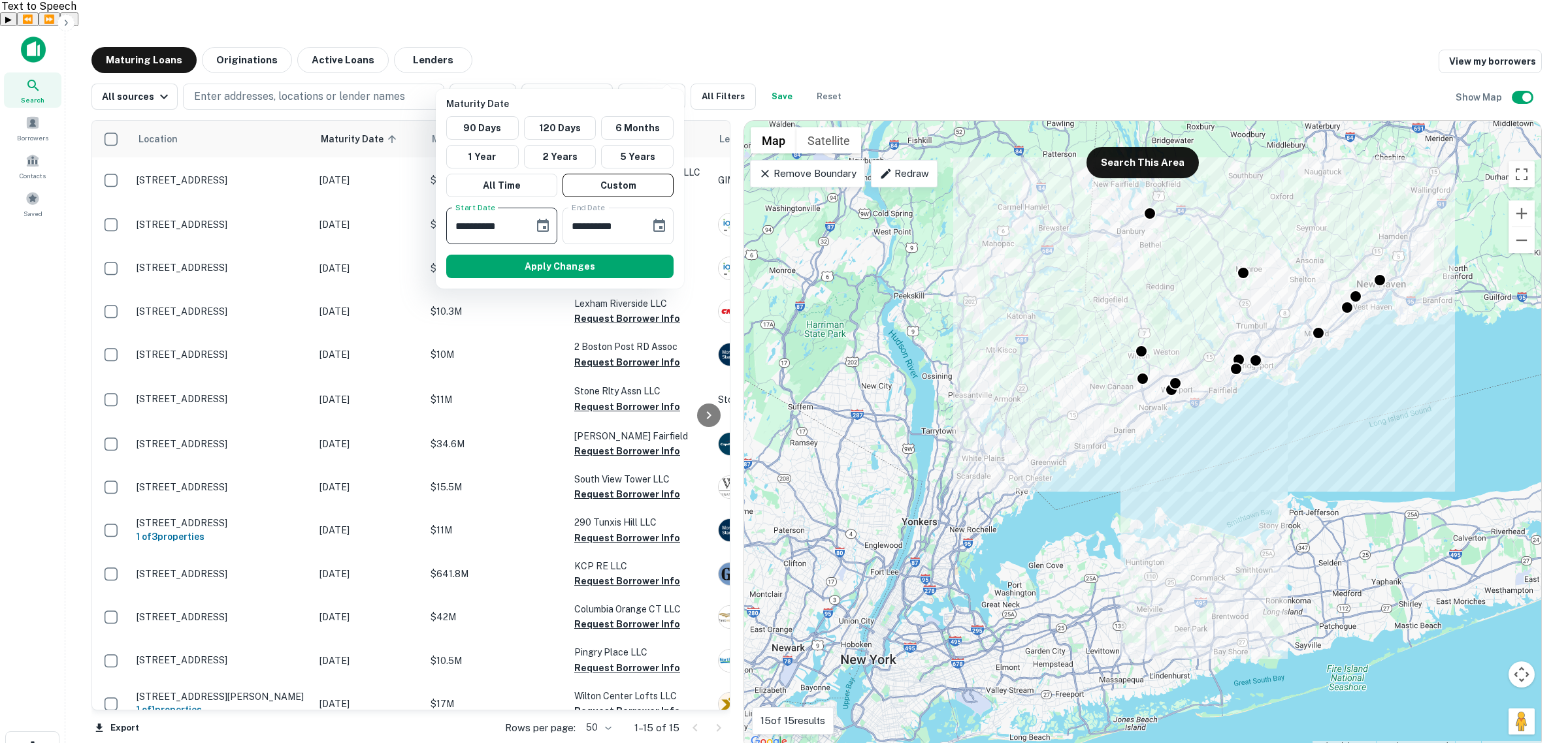
click at [471, 226] on input "**********" at bounding box center [485, 225] width 78 height 36
click at [483, 224] on input "**********" at bounding box center [485, 225] width 78 height 36
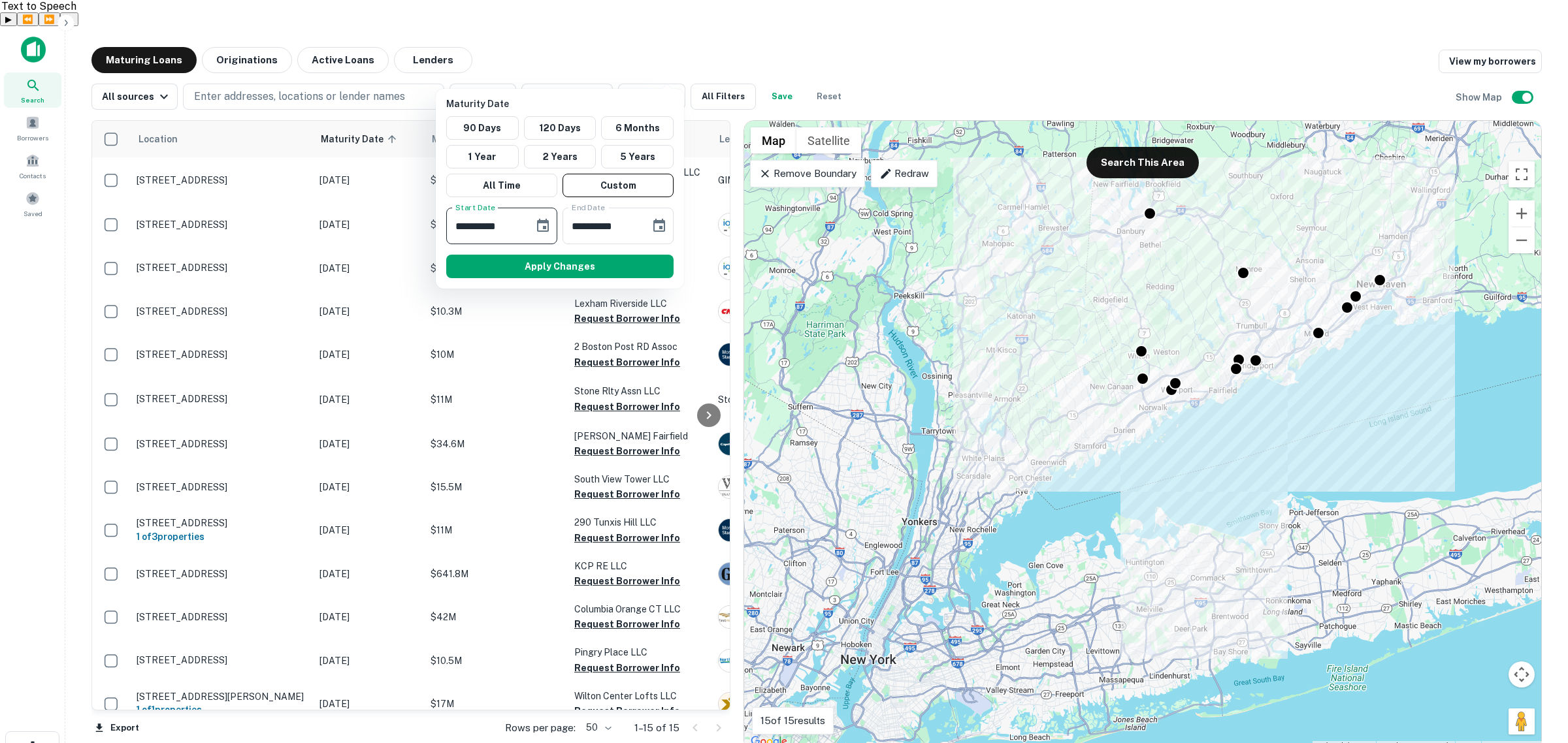
click at [482, 224] on input "**********" at bounding box center [485, 225] width 78 height 36
click at [472, 227] on input "**********" at bounding box center [485, 225] width 78 height 36
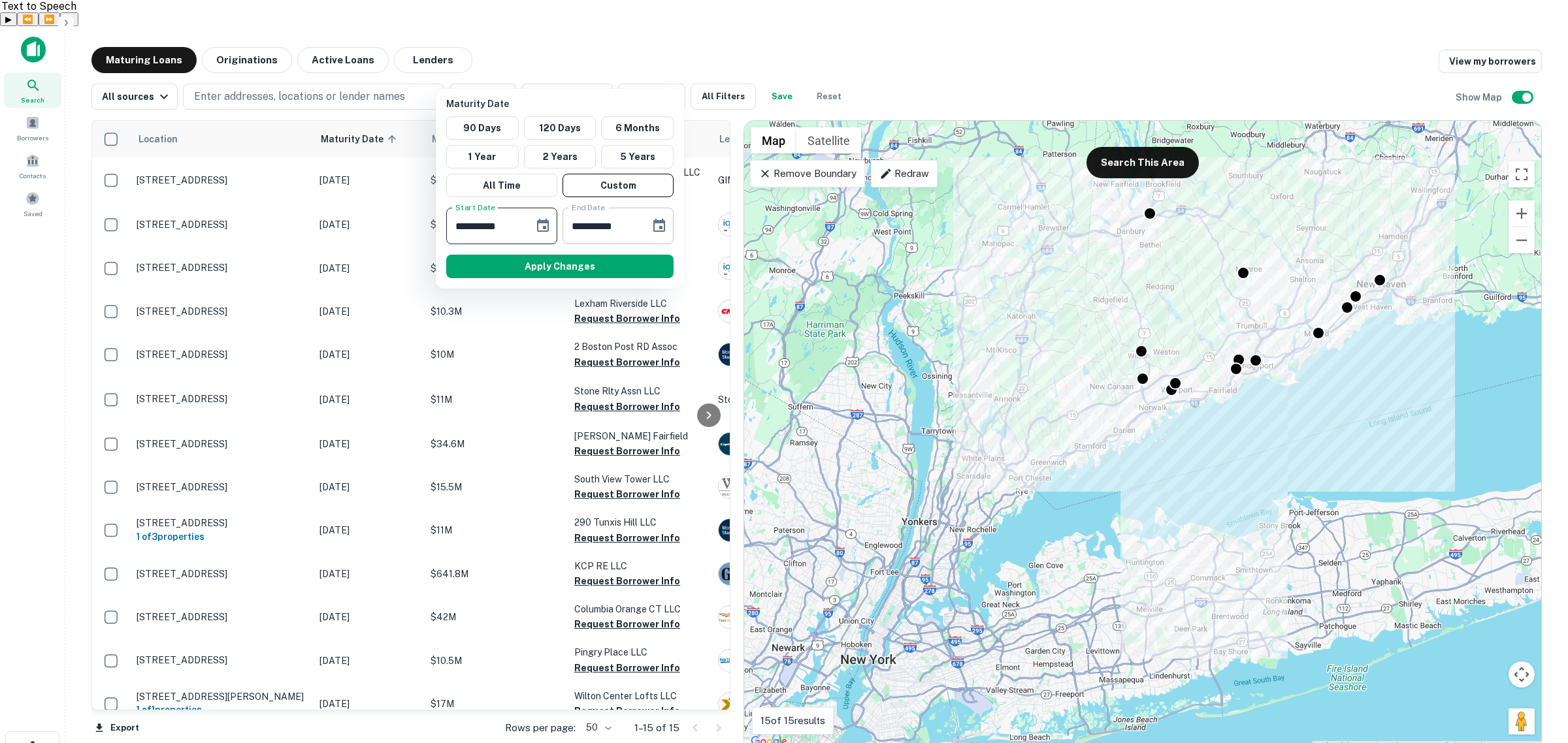
type input "**********"
click at [629, 235] on input "**********" at bounding box center [601, 225] width 78 height 36
click at [629, 225] on input "**********" at bounding box center [601, 225] width 78 height 36
click at [622, 226] on input "**********" at bounding box center [601, 225] width 78 height 36
type input "**********"
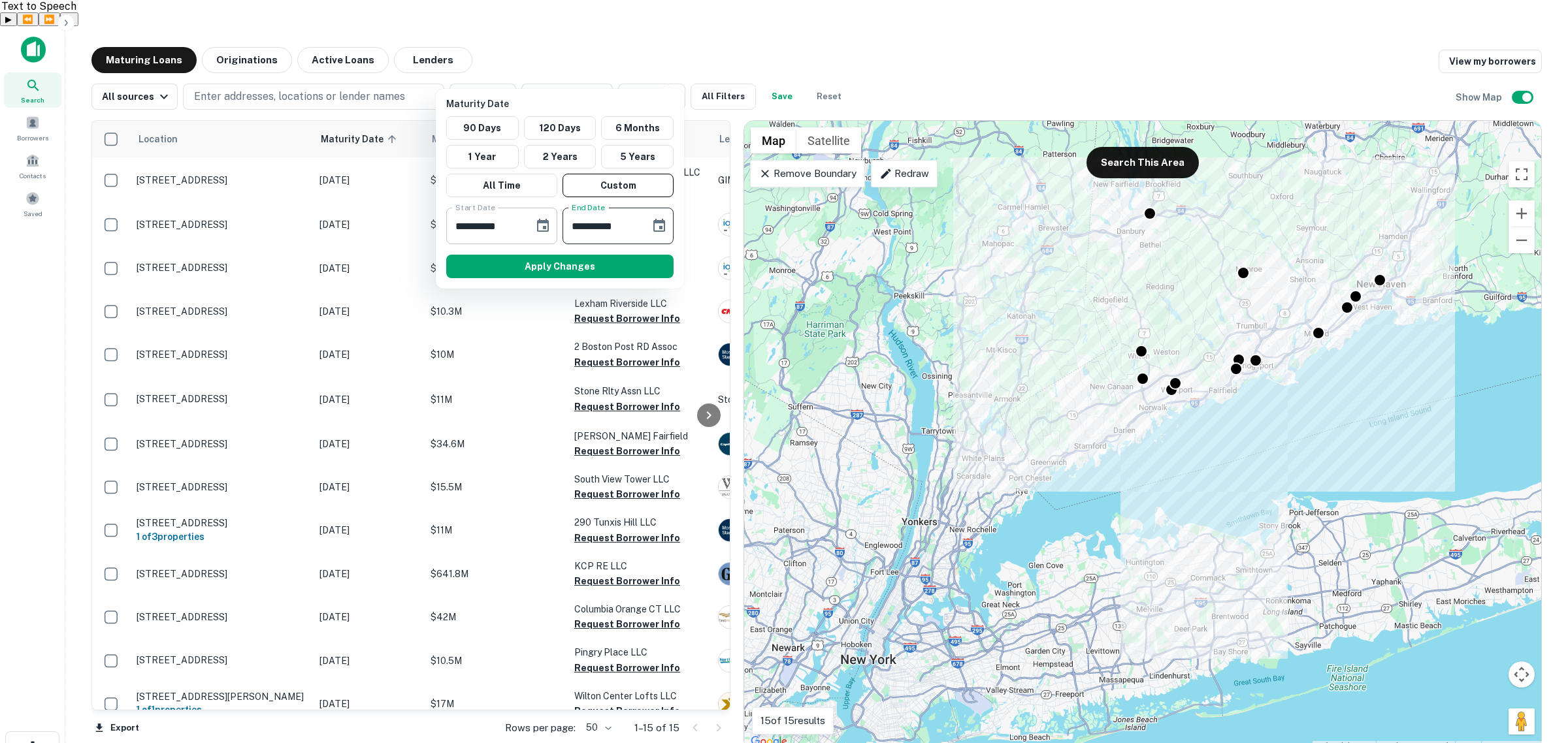
click at [461, 226] on input "**********" at bounding box center [485, 225] width 78 height 36
type input "**********"
click at [615, 265] on button "Apply Changes" at bounding box center [560, 267] width 227 height 24
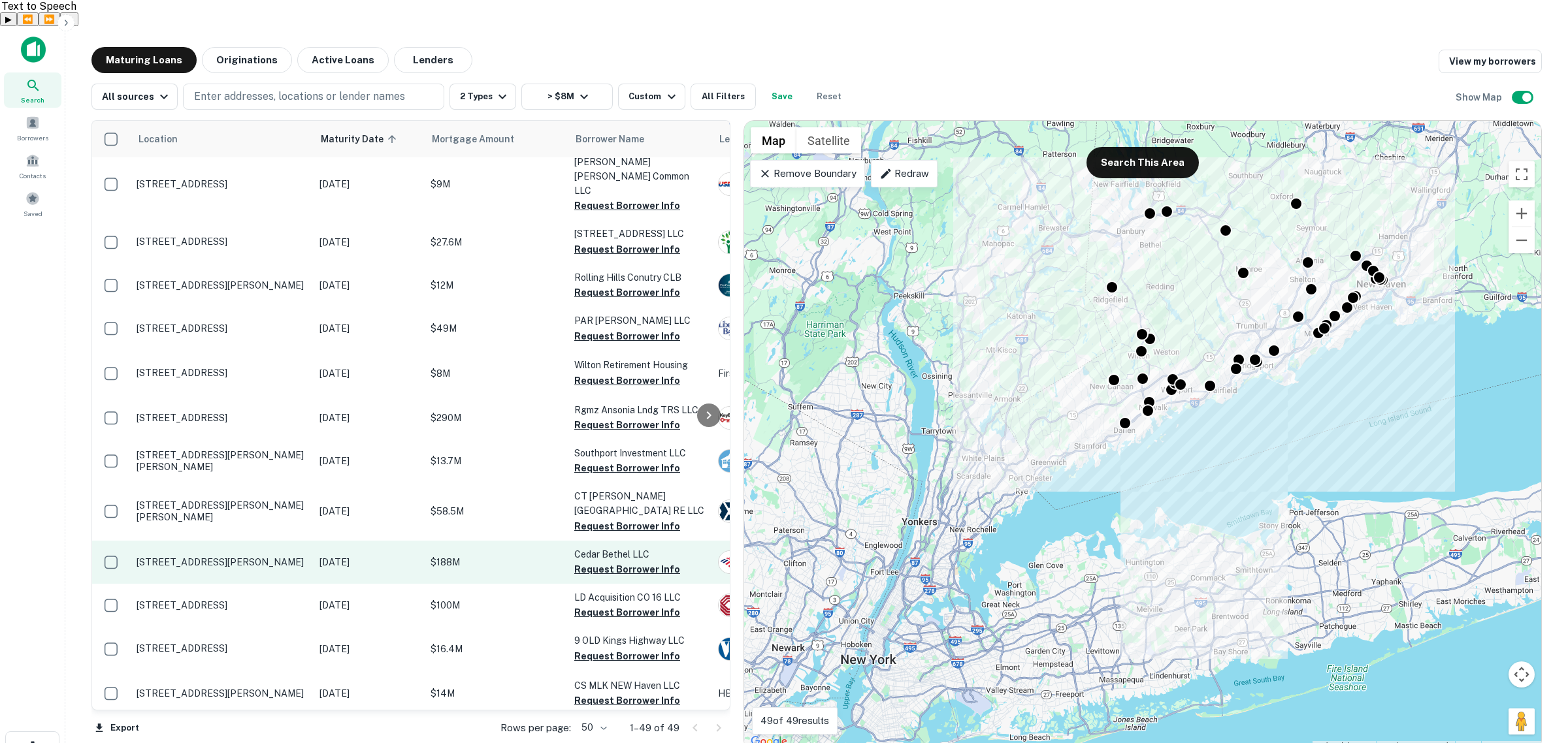
scroll to position [1585, 0]
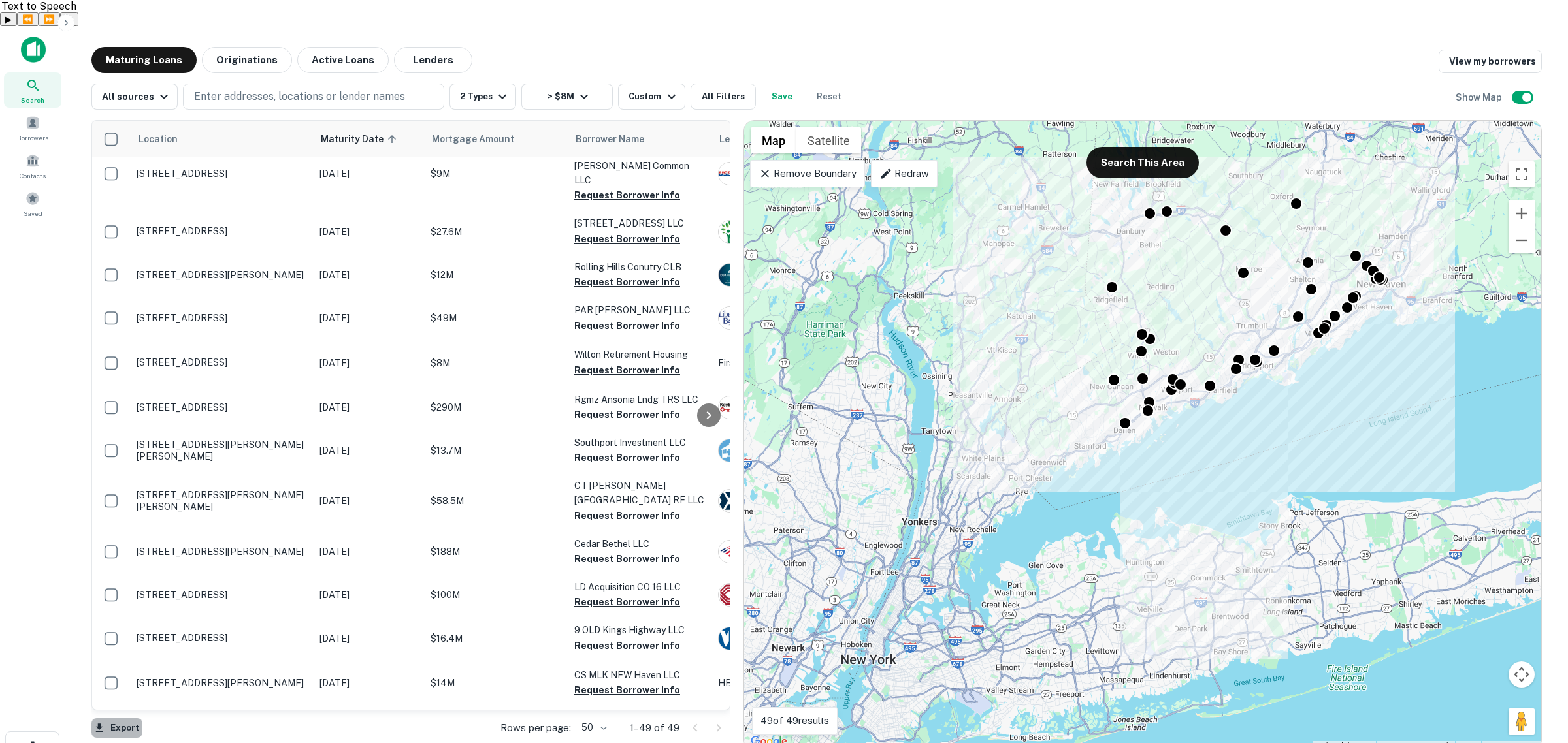
click at [119, 718] on button "Export" at bounding box center [117, 728] width 51 height 20
drag, startPoint x: 171, startPoint y: 717, endPoint x: 841, endPoint y: 372, distance: 753.6
click at [171, 717] on li "Export as Excel (.xlsx)" at bounding box center [165, 716] width 147 height 24
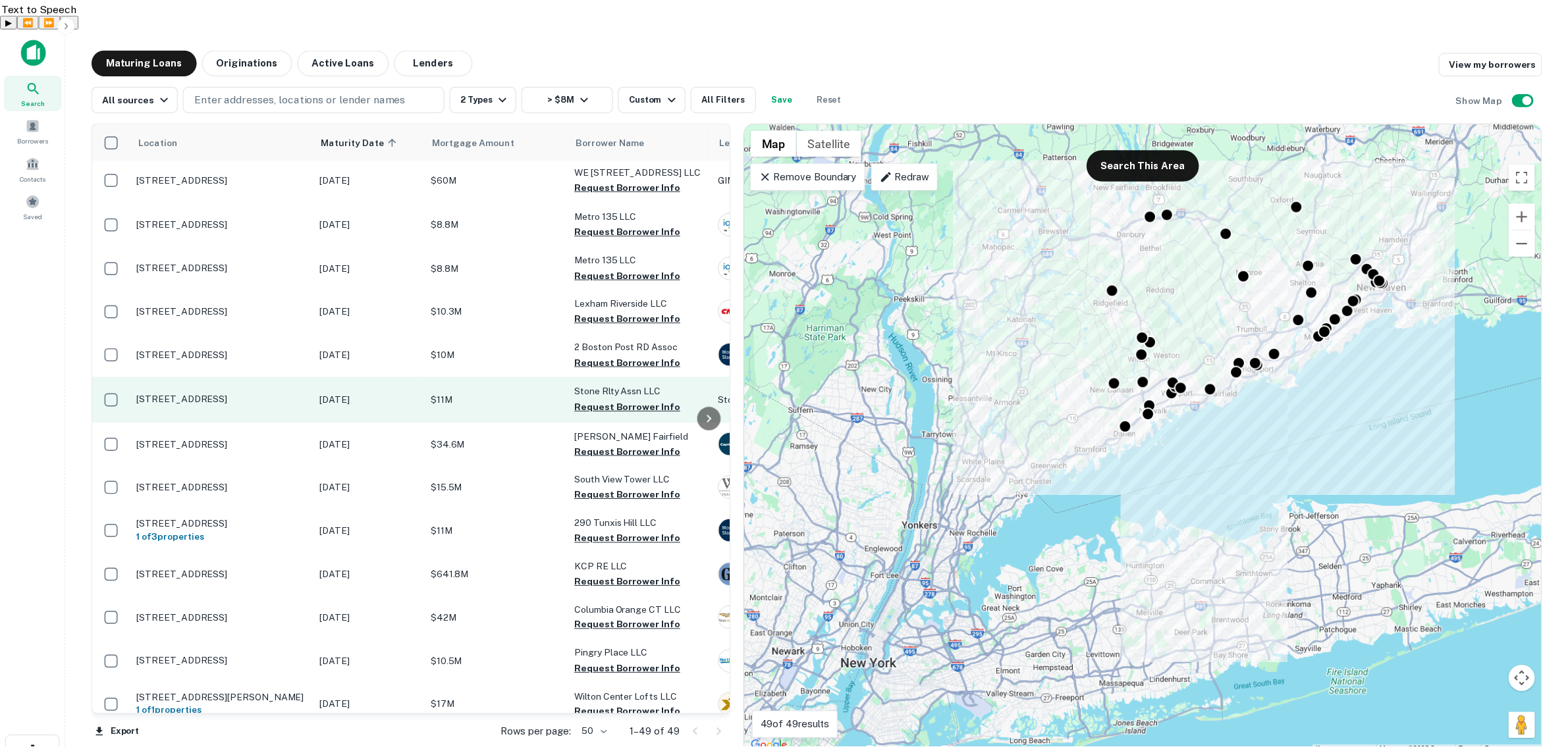
scroll to position [0, 0]
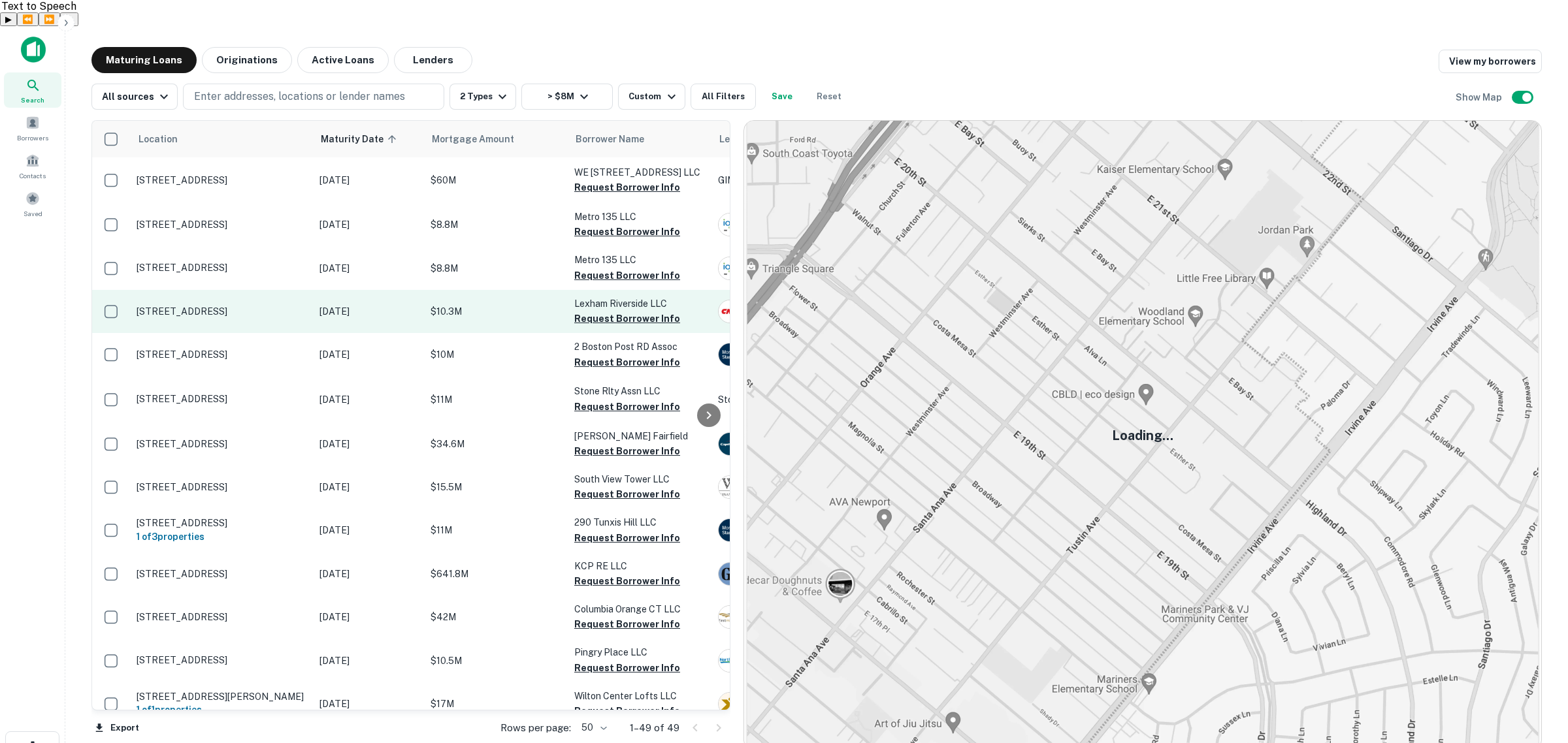
click at [226, 305] on p "274 Riverside Ave Westport, CT06880" at bounding box center [221, 311] width 170 height 12
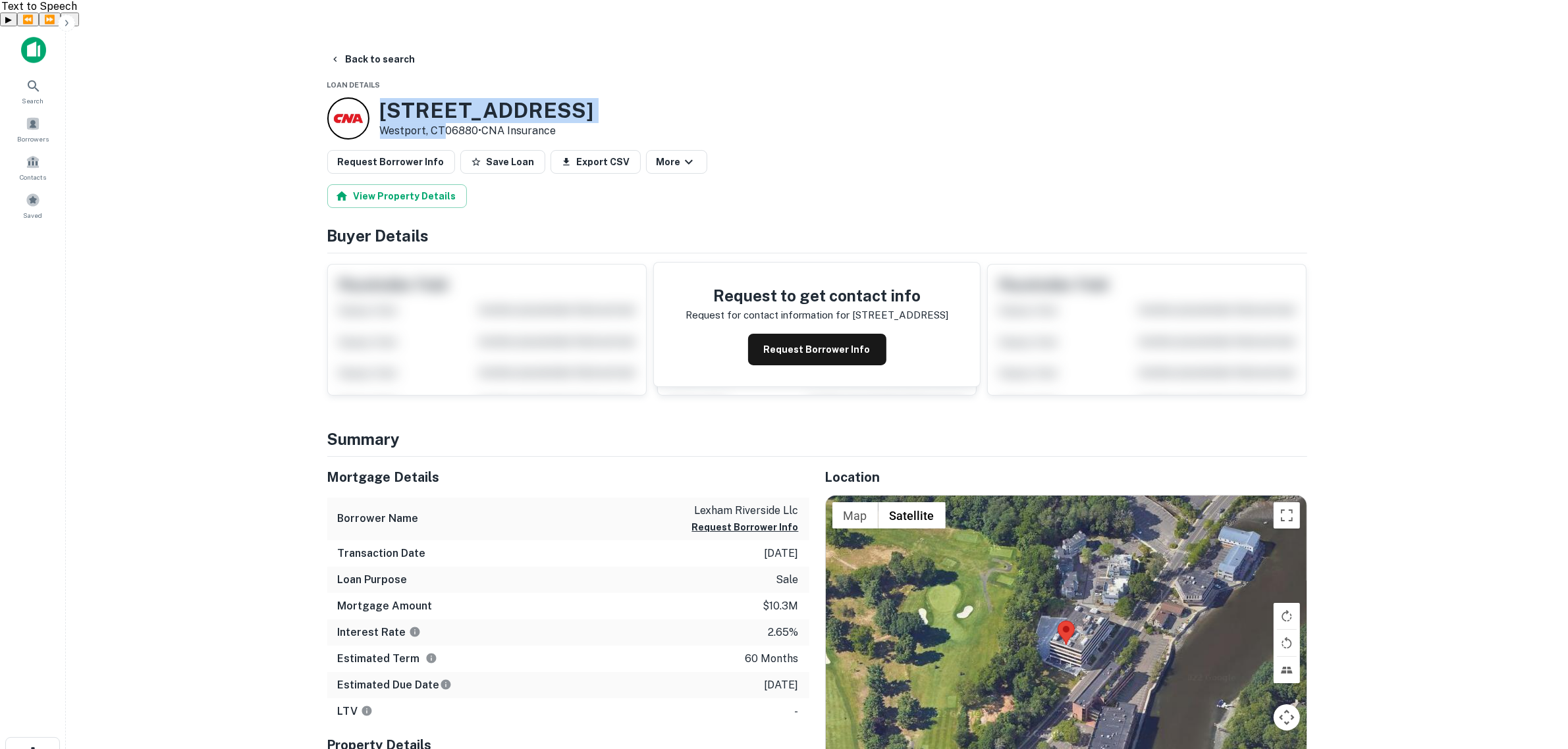
drag, startPoint x: 381, startPoint y: 77, endPoint x: 446, endPoint y: 106, distance: 71.2
click at [446, 106] on div "274 Riverside Ave Westport, CT06880 • CNA Insurance" at bounding box center [487, 118] width 214 height 41
copy div "274 Riverside Ave Westport, CT"
click at [506, 97] on div "274 Riverside Ave Westport, CT06880 • CNA Insurance" at bounding box center [487, 118] width 214 height 42
click at [571, 97] on div "274 Riverside Ave Westport, CT06880 • CNA Insurance" at bounding box center [817, 118] width 980 height 42
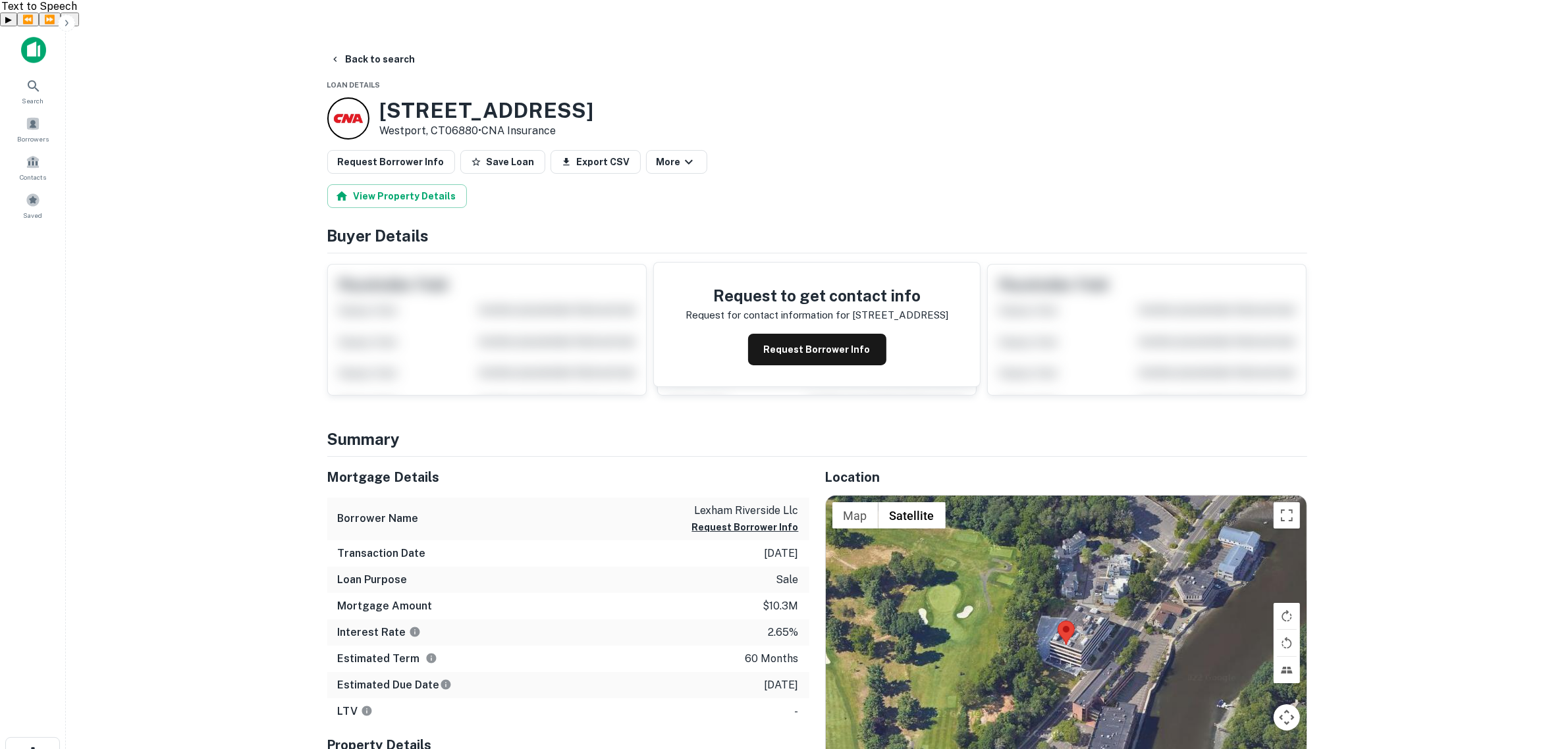
drag, startPoint x: 557, startPoint y: 85, endPoint x: 385, endPoint y: 95, distance: 172.3
click at [385, 98] on h3 "274 Riverside Ave" at bounding box center [487, 110] width 214 height 25
drag, startPoint x: 421, startPoint y: 100, endPoint x: 379, endPoint y: 81, distance: 46.1
click at [380, 98] on div "274 Riverside Ave Westport, CT06880 • CNA Insurance" at bounding box center [487, 118] width 214 height 41
copy div "274 Riverside Ave Westpor"
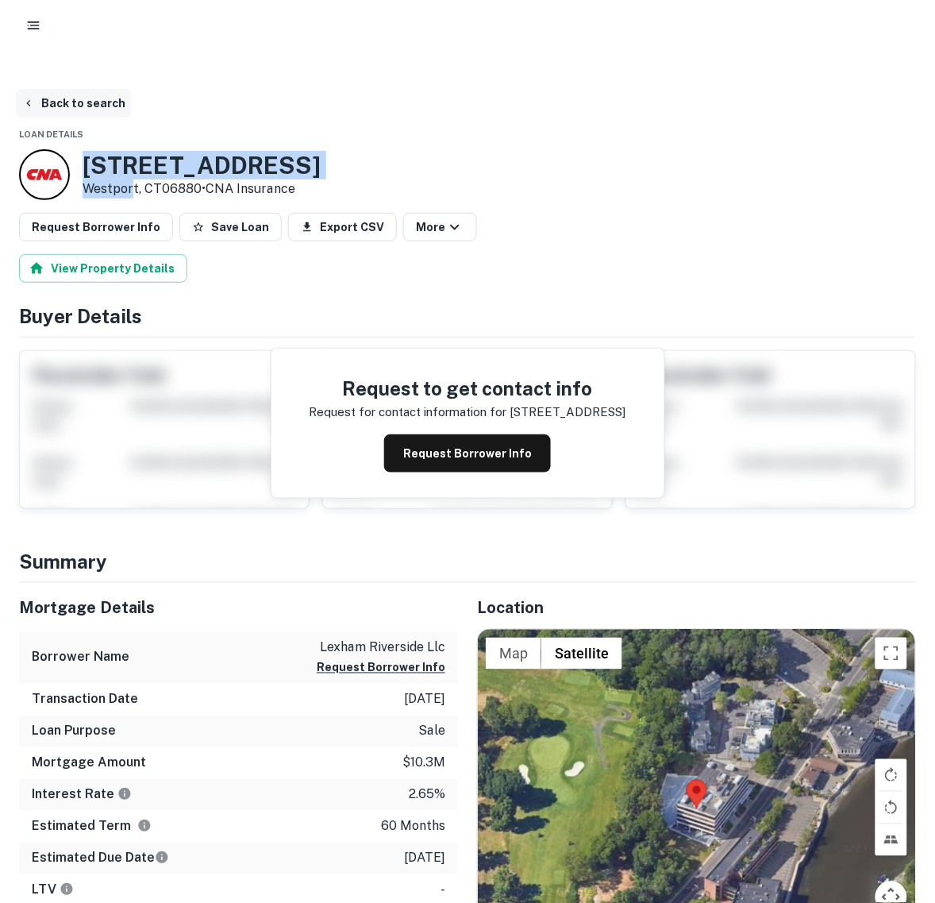
click at [70, 89] on button "Back to search" at bounding box center [74, 103] width 116 height 29
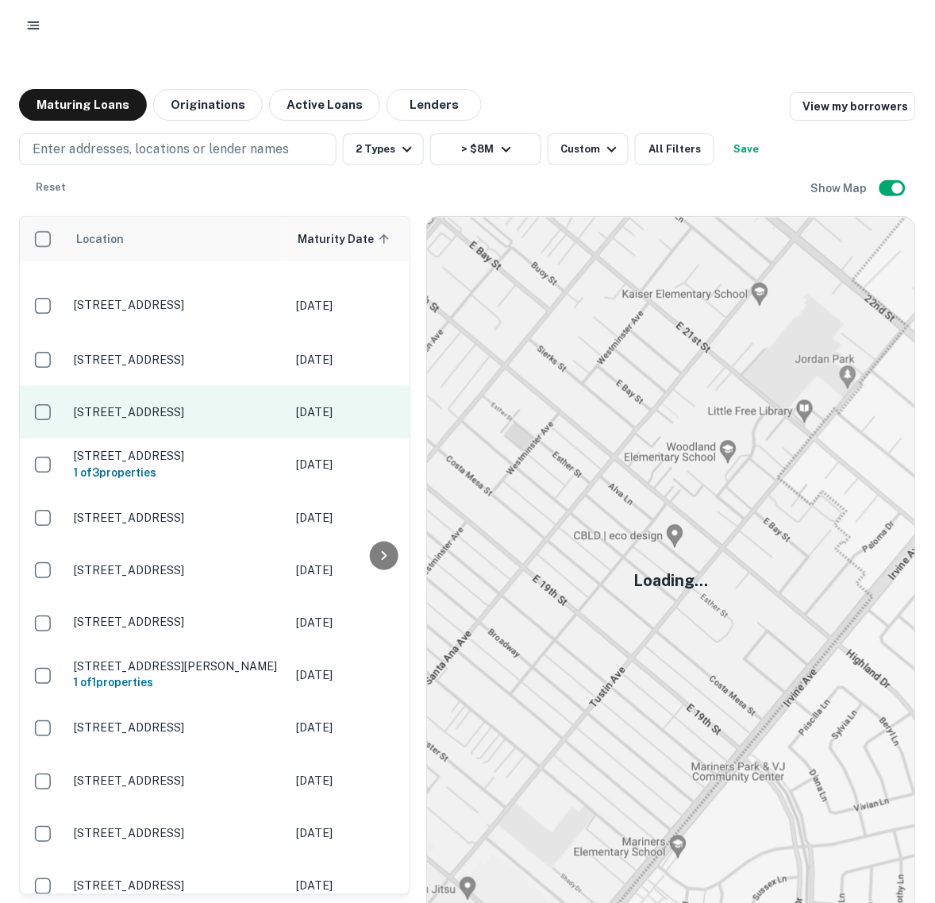
scroll to position [298, 0]
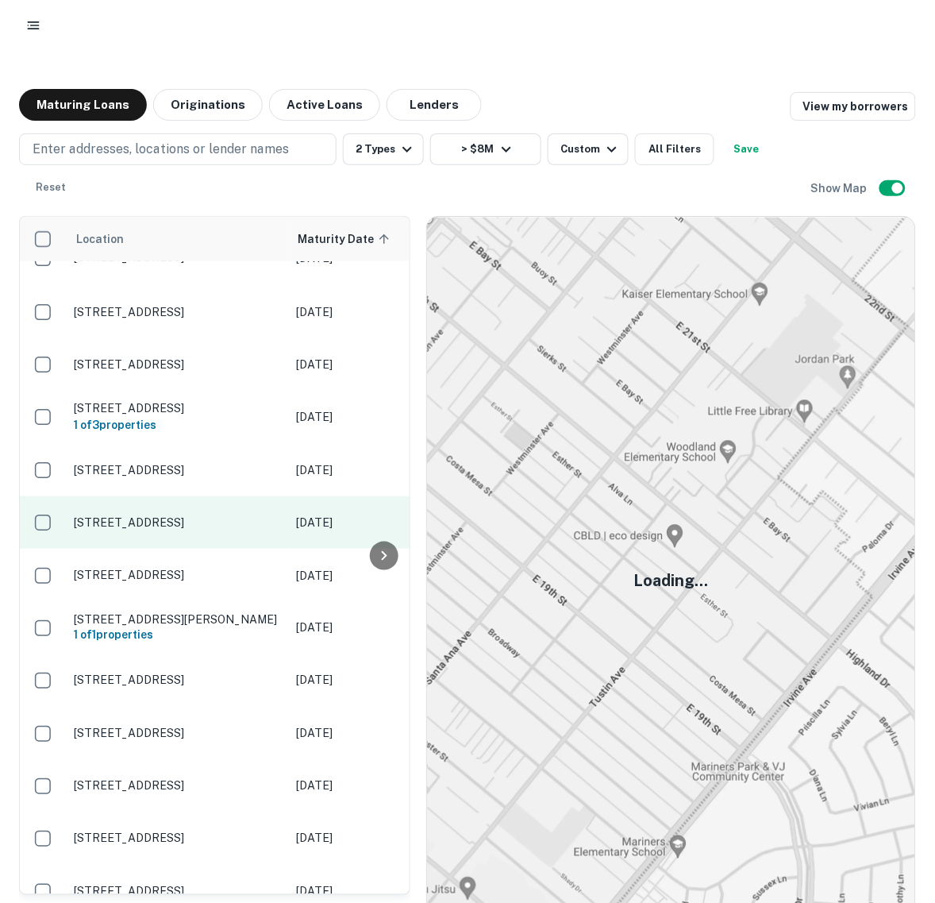
click at [215, 515] on p "197 Indian River Rd Orange, CT06477" at bounding box center [177, 522] width 206 height 14
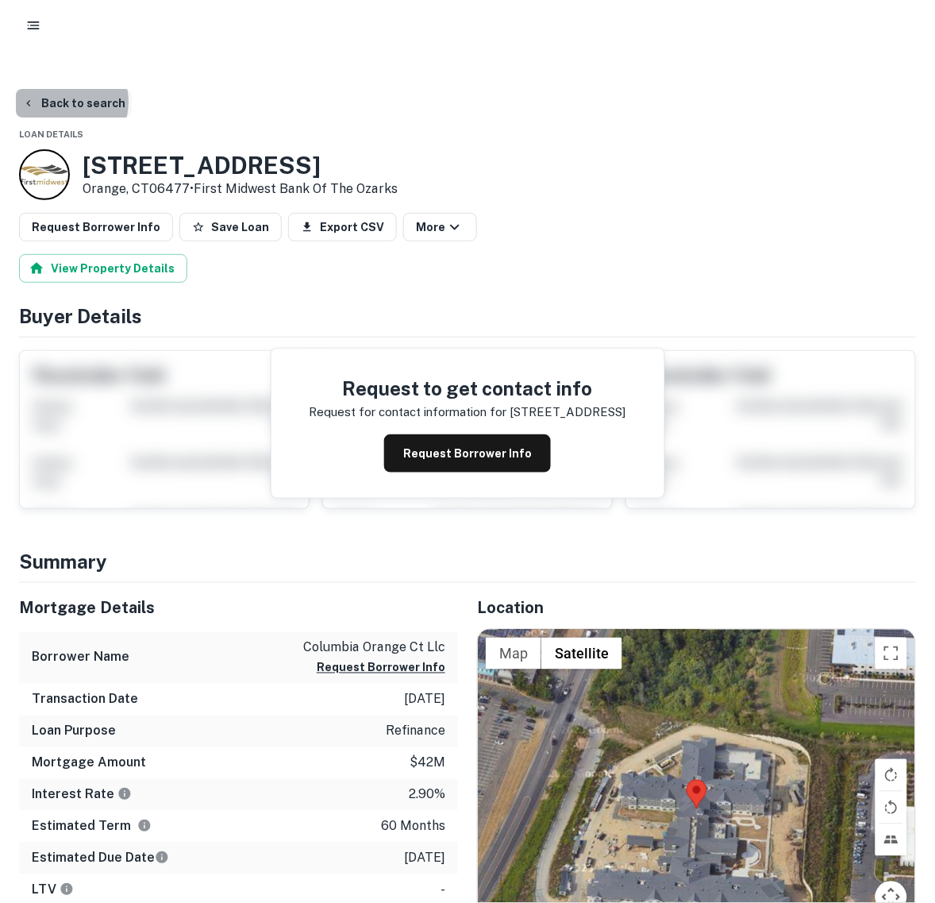
click at [61, 89] on button "Back to search" at bounding box center [74, 103] width 116 height 29
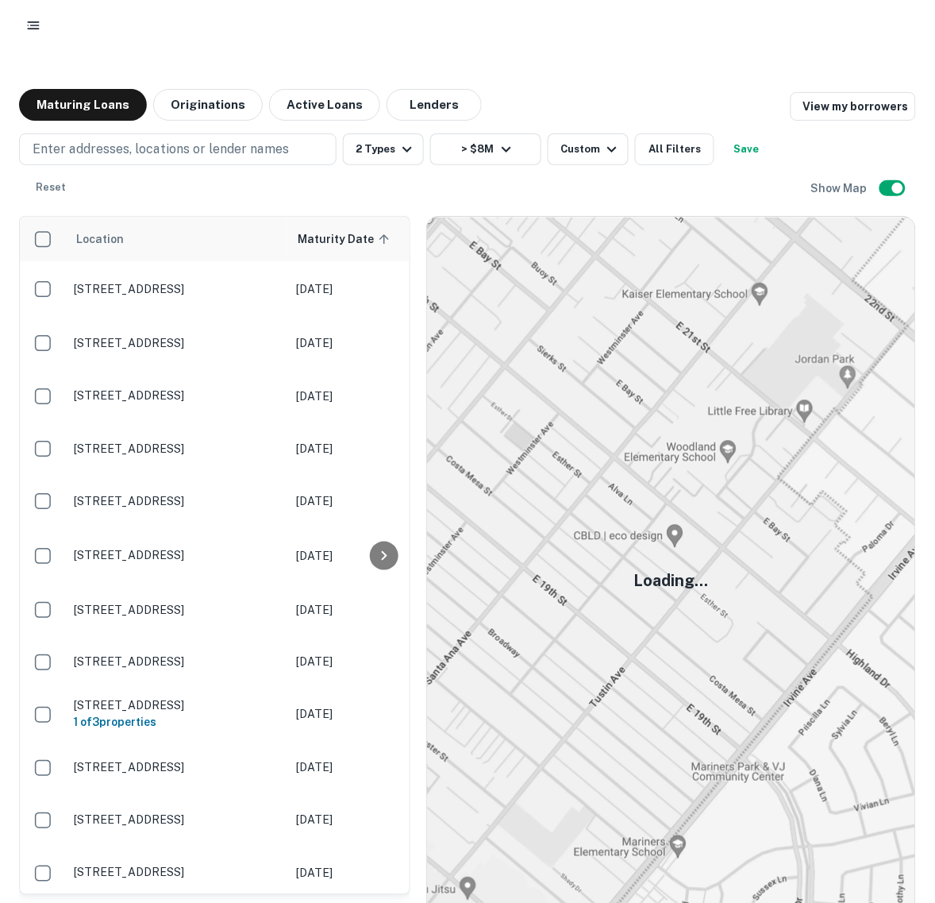
scroll to position [298, 0]
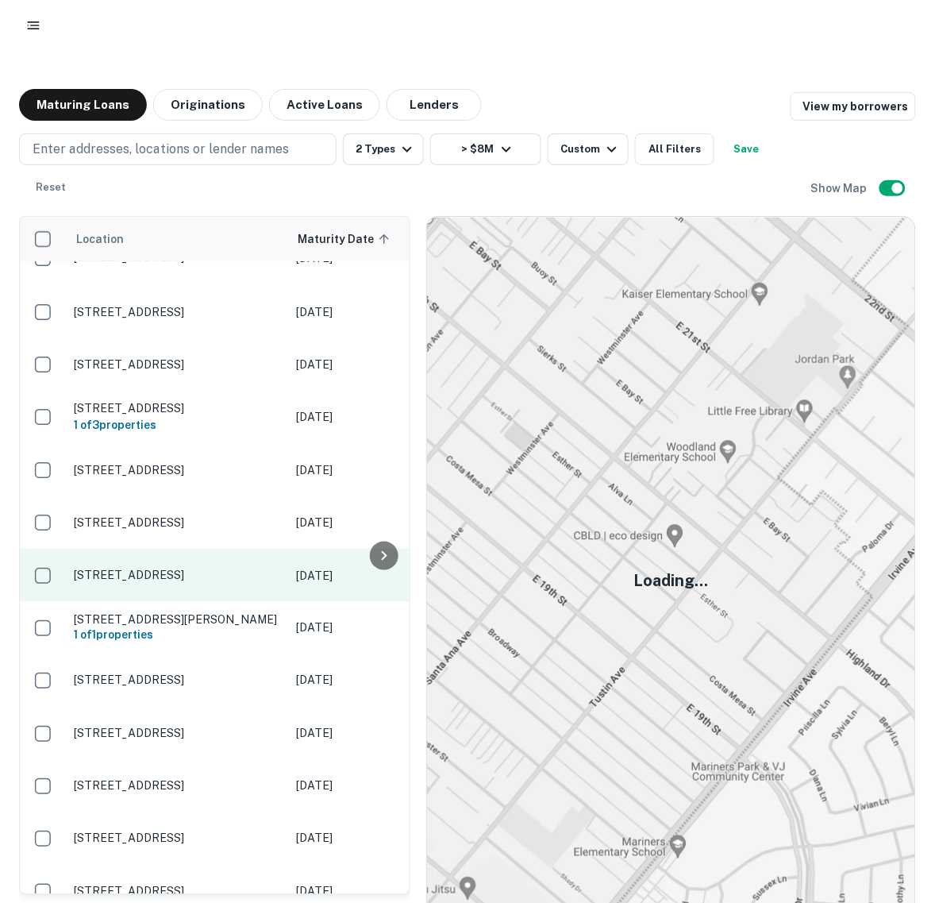
click at [246, 552] on td "323 Fairfield Ave Bridgeport, CT06604" at bounding box center [177, 575] width 222 height 52
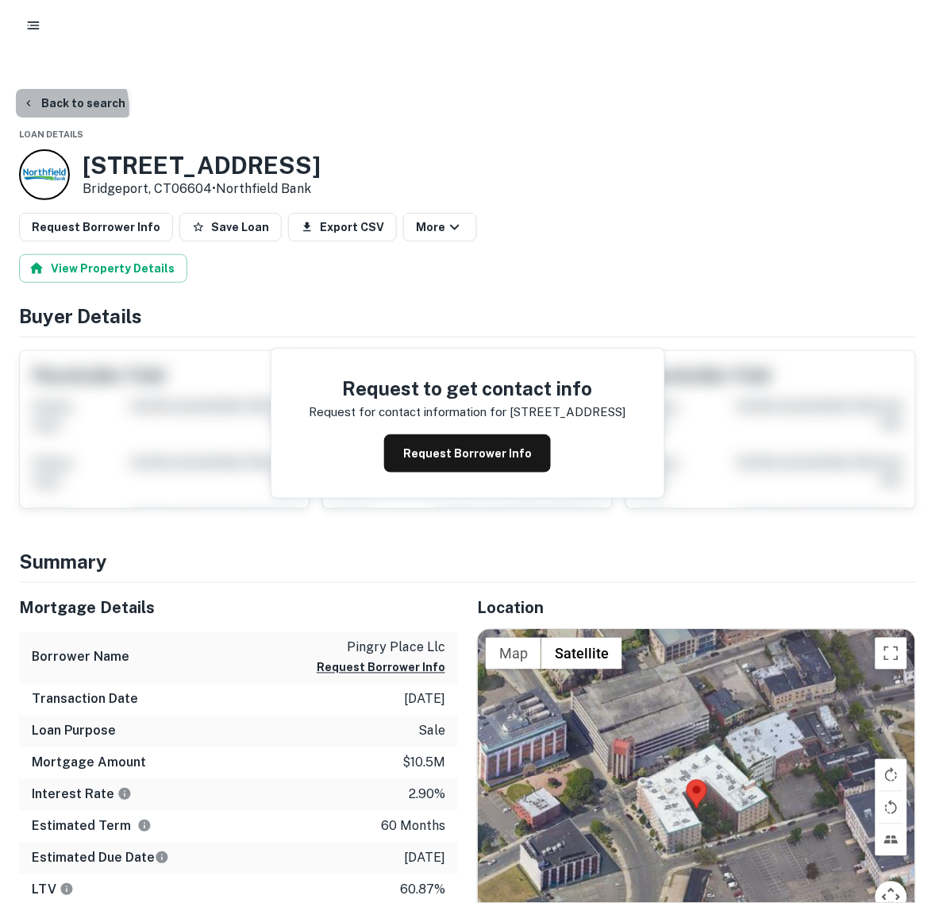
click at [58, 89] on button "Back to search" at bounding box center [74, 103] width 116 height 29
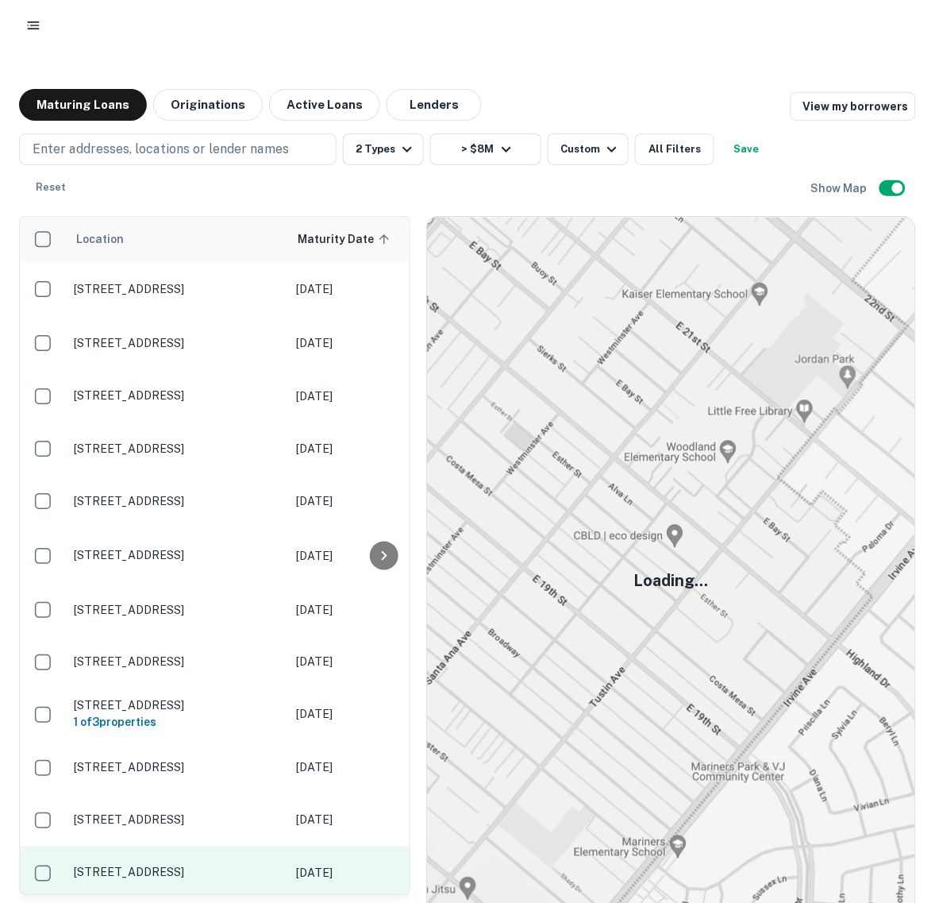
scroll to position [298, 0]
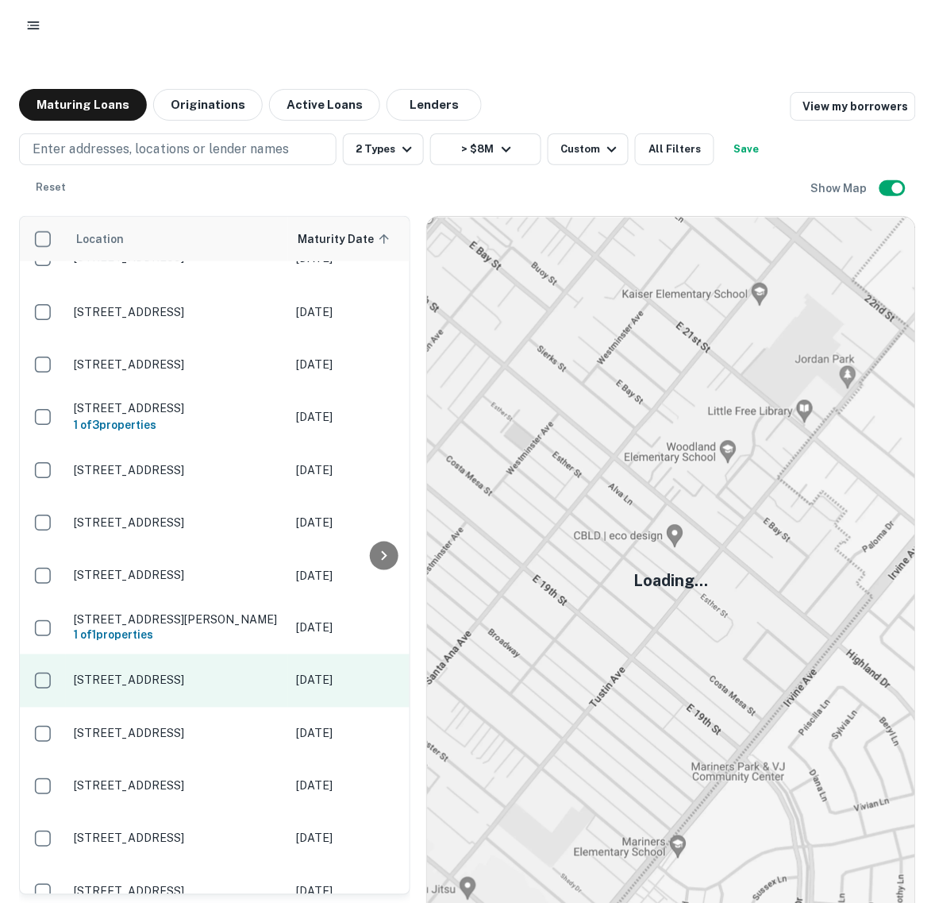
click at [233, 673] on p "1 Eagle Rd Danbury, CT06810" at bounding box center [177, 680] width 206 height 14
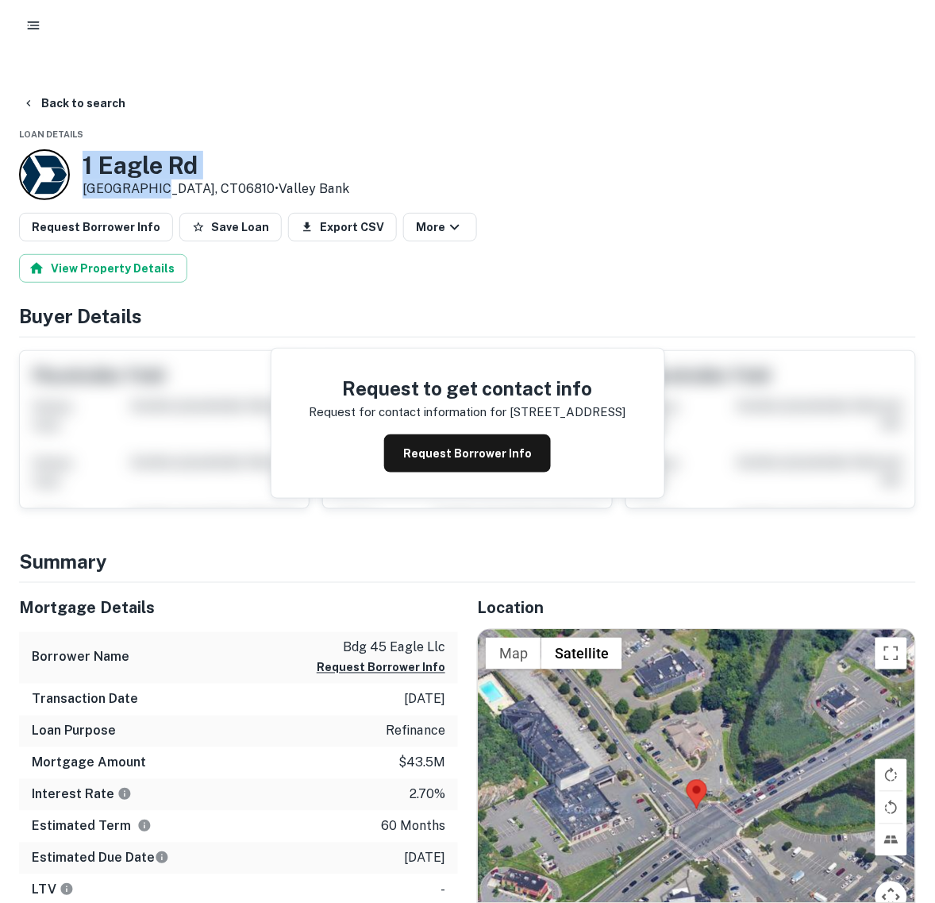
drag, startPoint x: 82, startPoint y: 133, endPoint x: 156, endPoint y: 160, distance: 79.3
click at [156, 160] on div "1 Eagle Rd Danbury, CT06810 • Valley Bank" at bounding box center [216, 175] width 267 height 48
copy div "1 Eagle Rd Danbury, CT"
click at [548, 254] on div "View Property Details" at bounding box center [467, 268] width 897 height 29
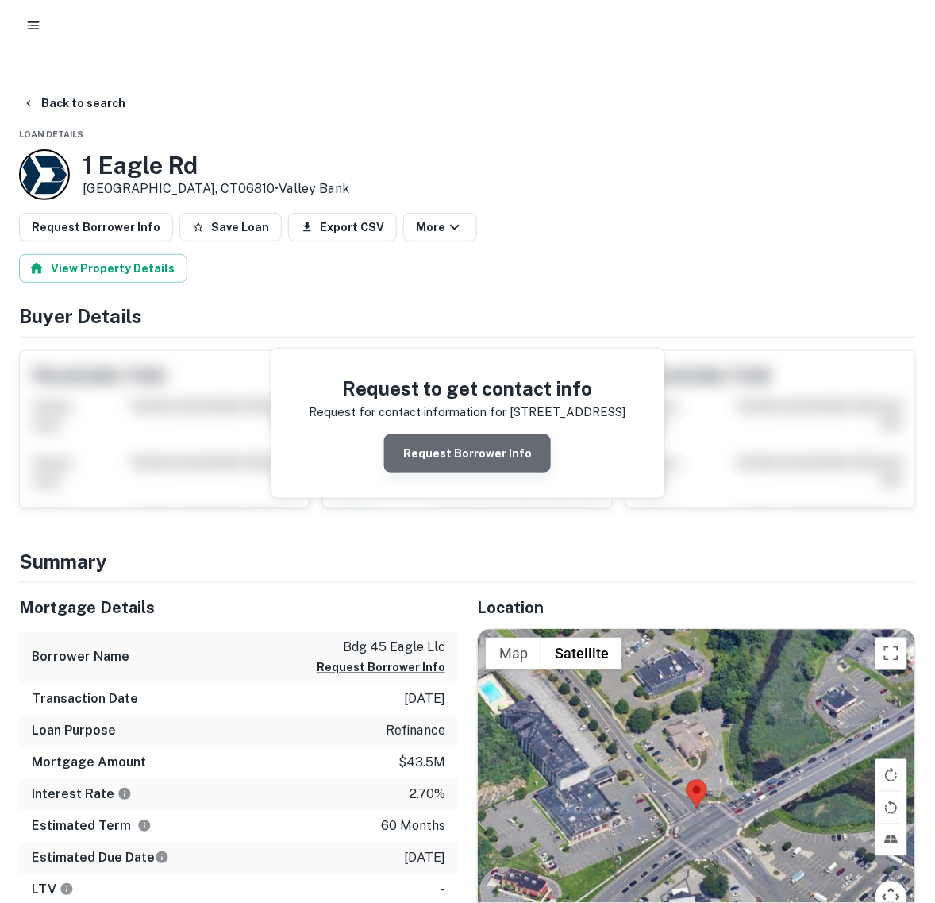
click at [486, 434] on button "Request Borrower Info" at bounding box center [467, 453] width 167 height 38
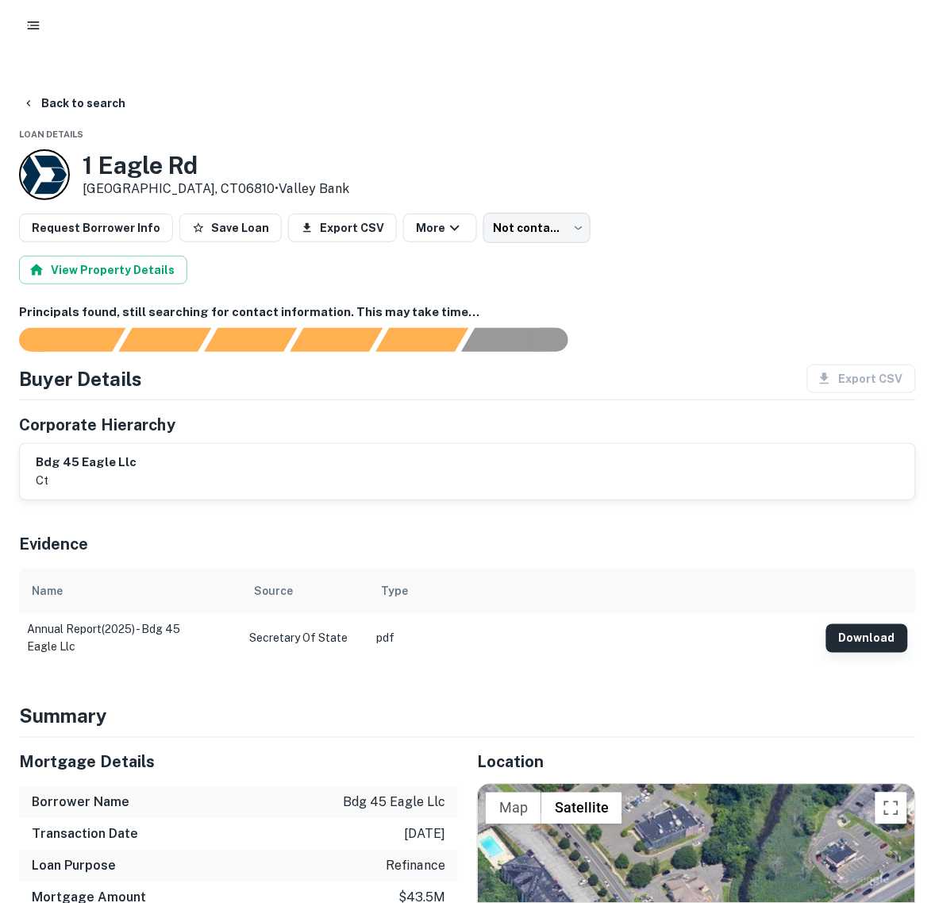
click at [862, 624] on button "Download" at bounding box center [867, 638] width 82 height 29
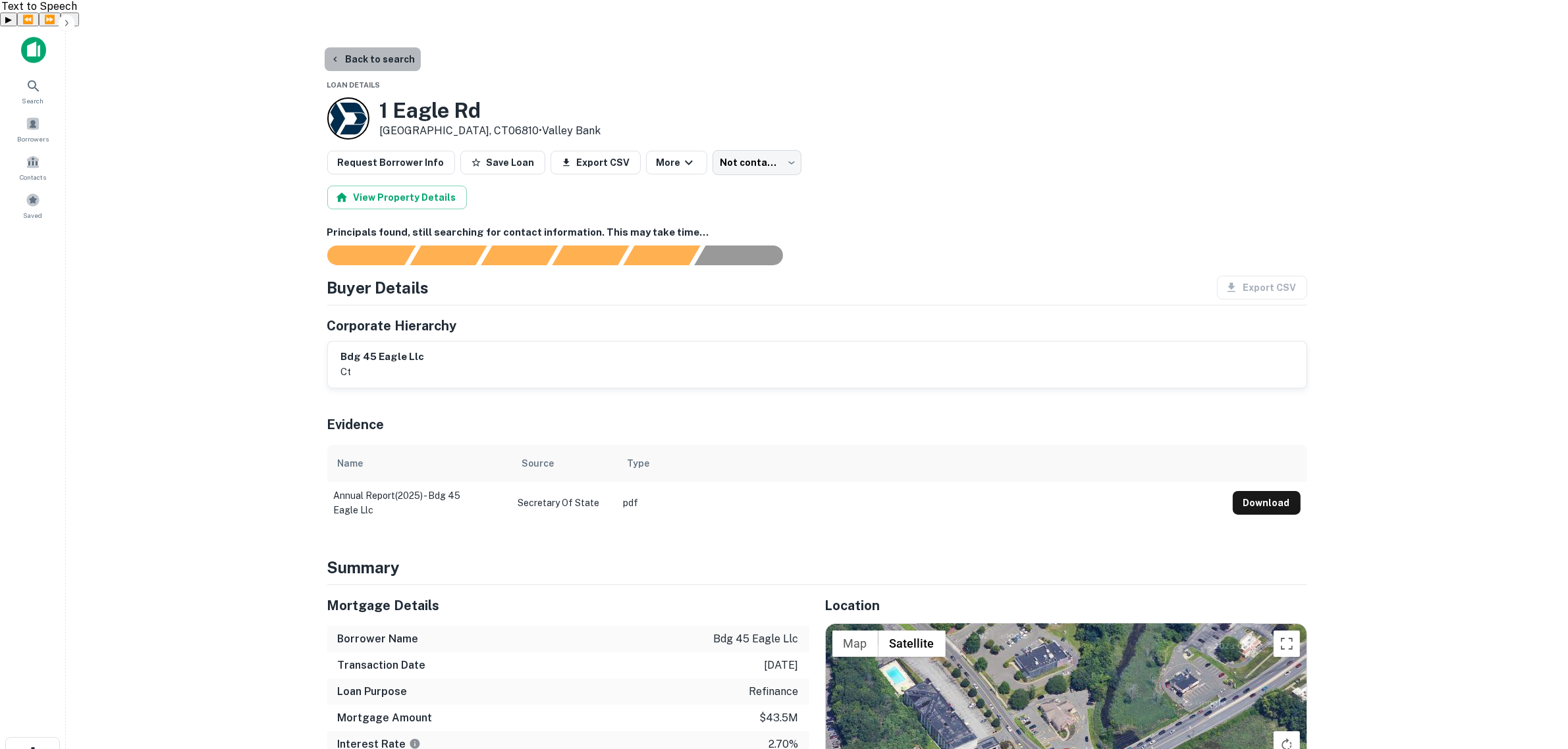
click at [380, 47] on button "Back to search" at bounding box center [373, 59] width 96 height 24
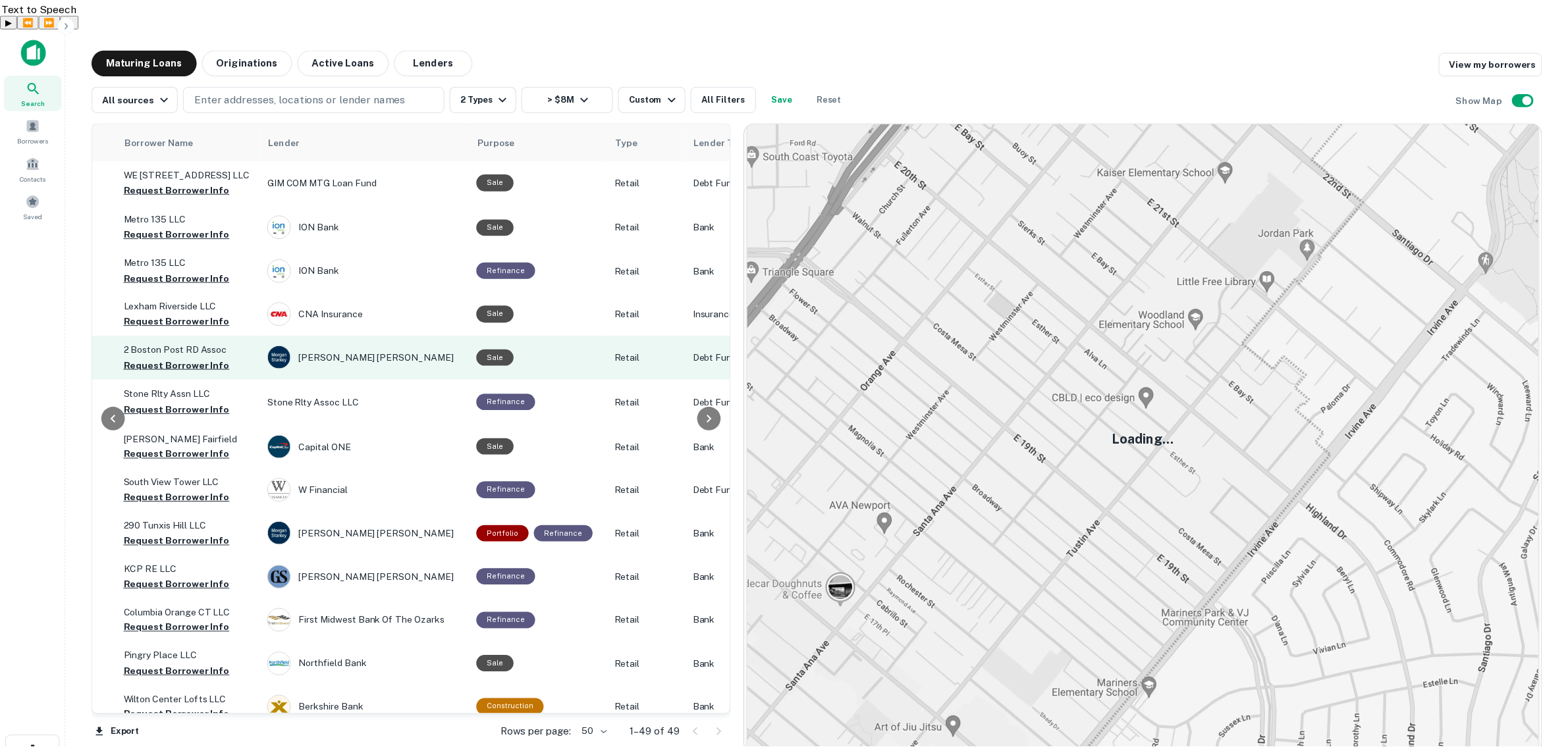
scroll to position [0, 455]
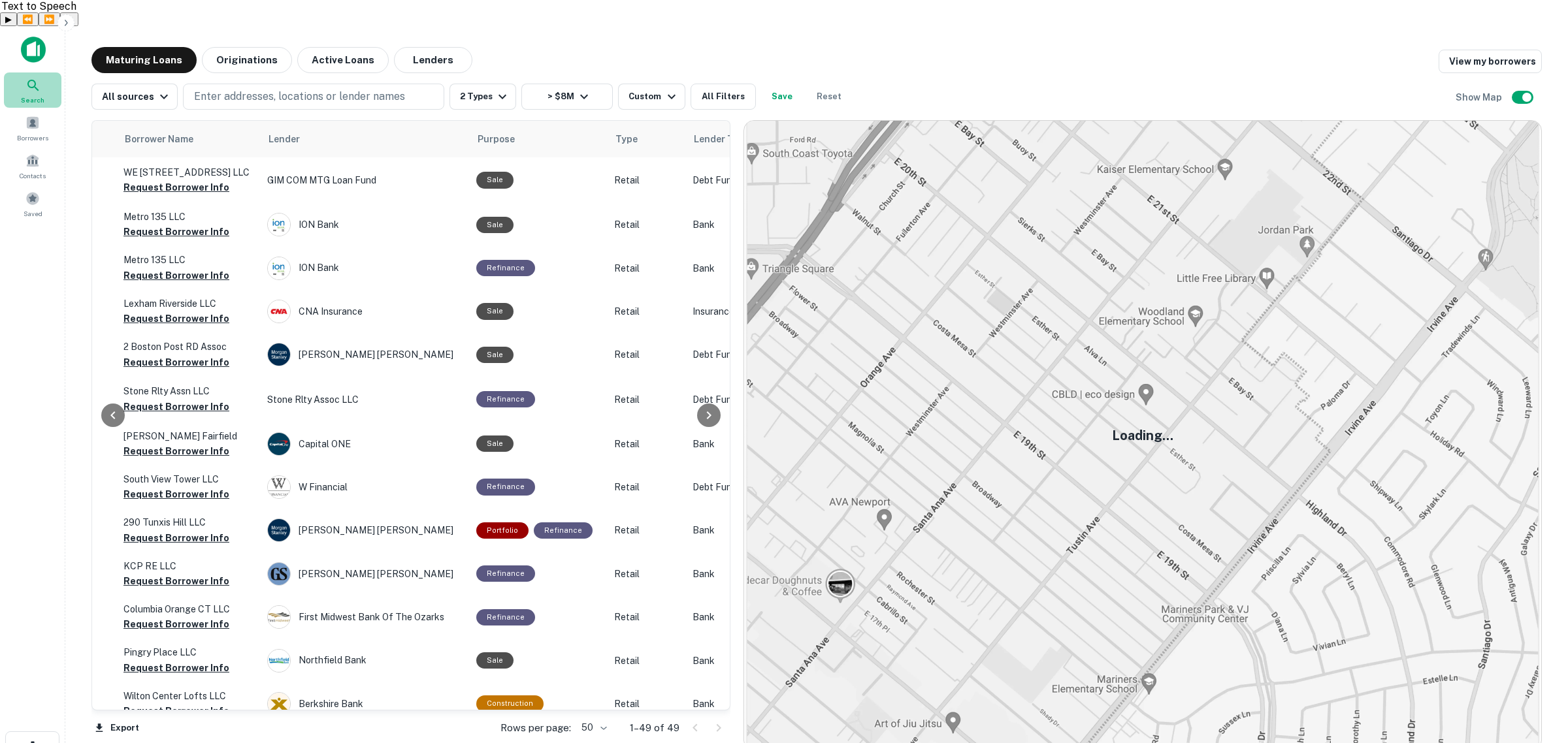
click at [34, 77] on icon at bounding box center [33, 85] width 16 height 16
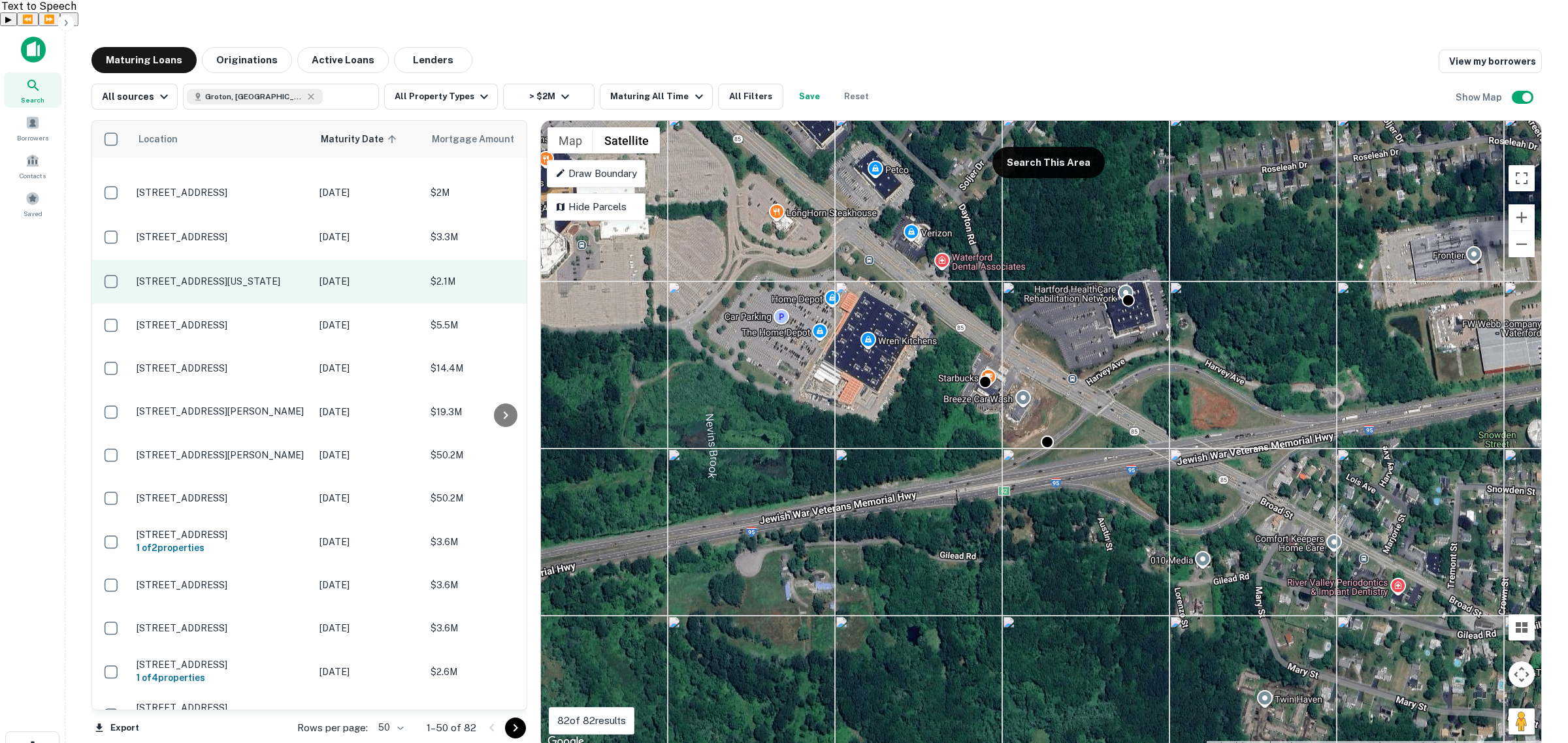
scroll to position [735, 0]
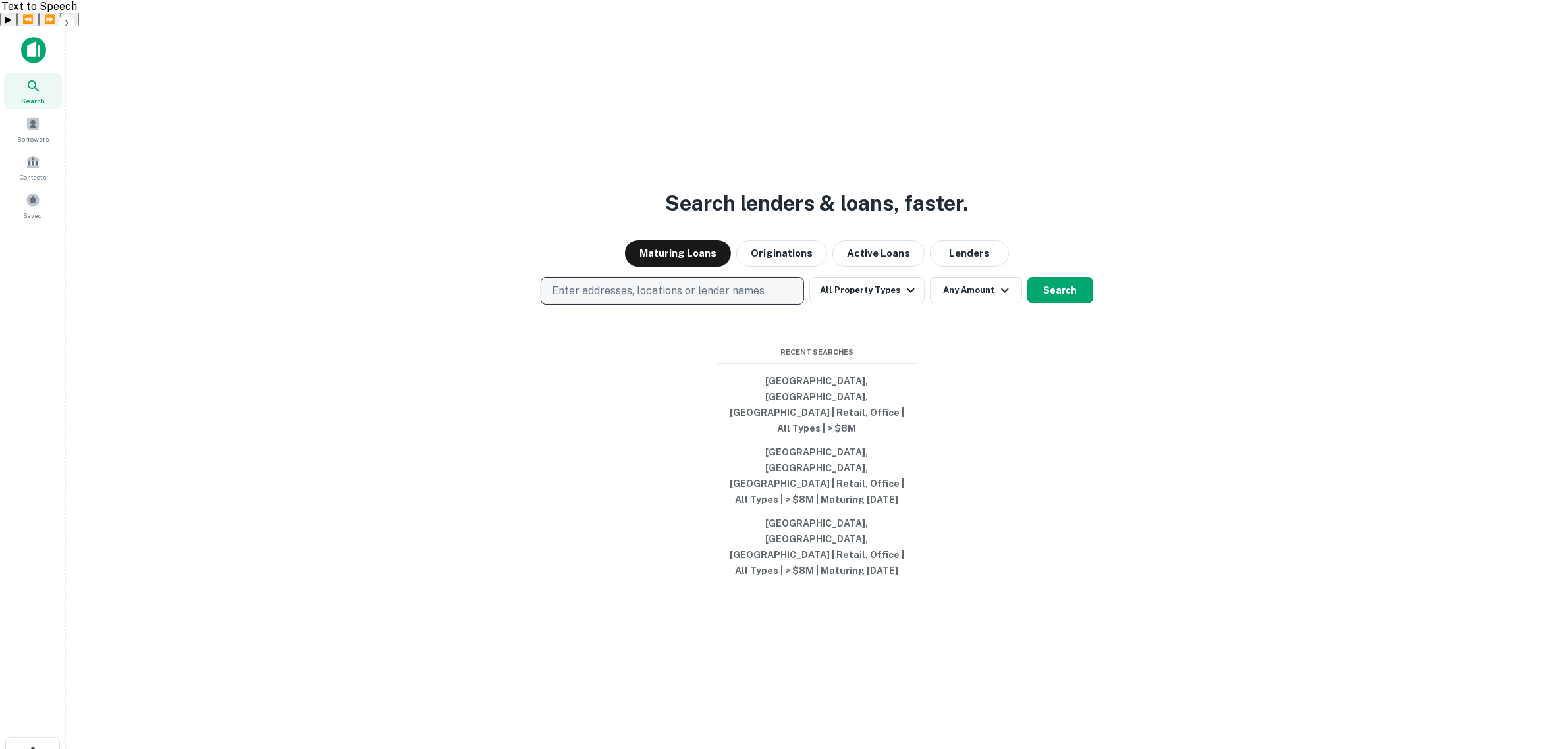
click at [755, 299] on p "Enter addresses, locations or lender names" at bounding box center [658, 290] width 212 height 16
click at [577, 299] on p "Enter addresses, locations or lender names" at bounding box center [658, 290] width 212 height 16
click at [709, 299] on p "Enter addresses, locations or lender names" at bounding box center [658, 290] width 212 height 16
click at [631, 299] on p "Enter addresses, locations or lender names" at bounding box center [658, 290] width 212 height 16
click at [694, 299] on p "Enter addresses, locations or lender names" at bounding box center [658, 290] width 212 height 16
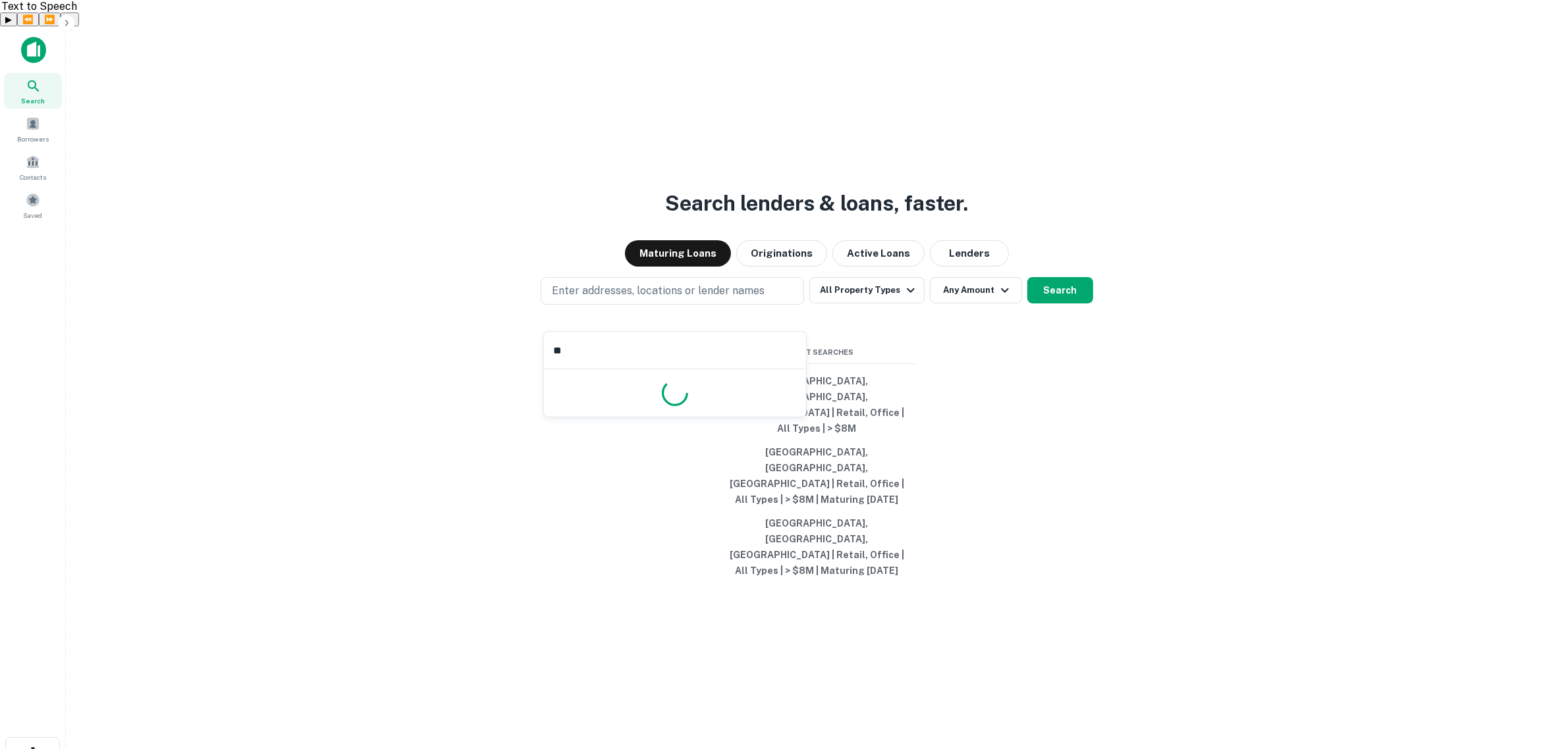
type input "*"
type input "**********"
click at [1068, 304] on button "Search" at bounding box center [1059, 290] width 66 height 27
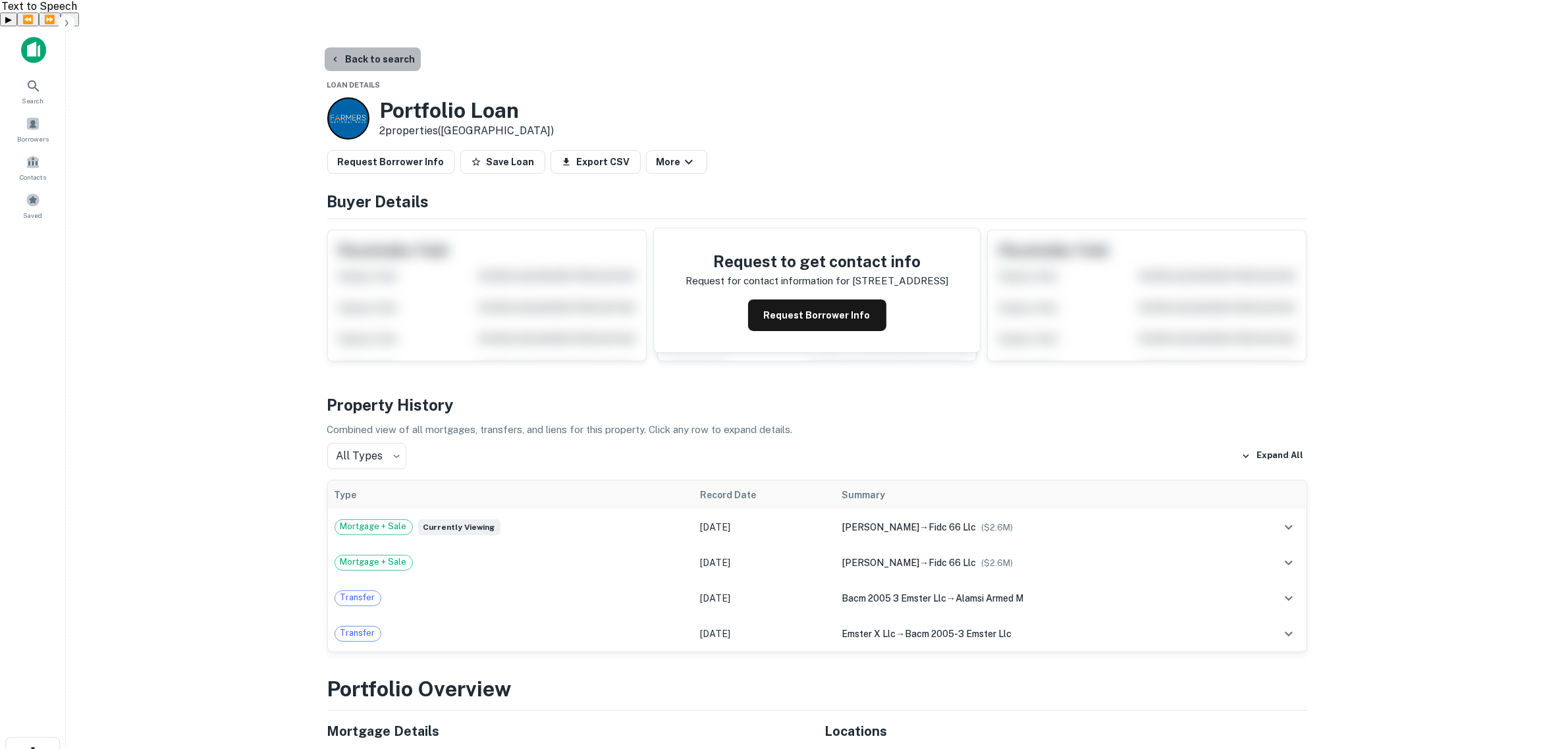
click at [373, 47] on button "Back to search" at bounding box center [373, 59] width 96 height 24
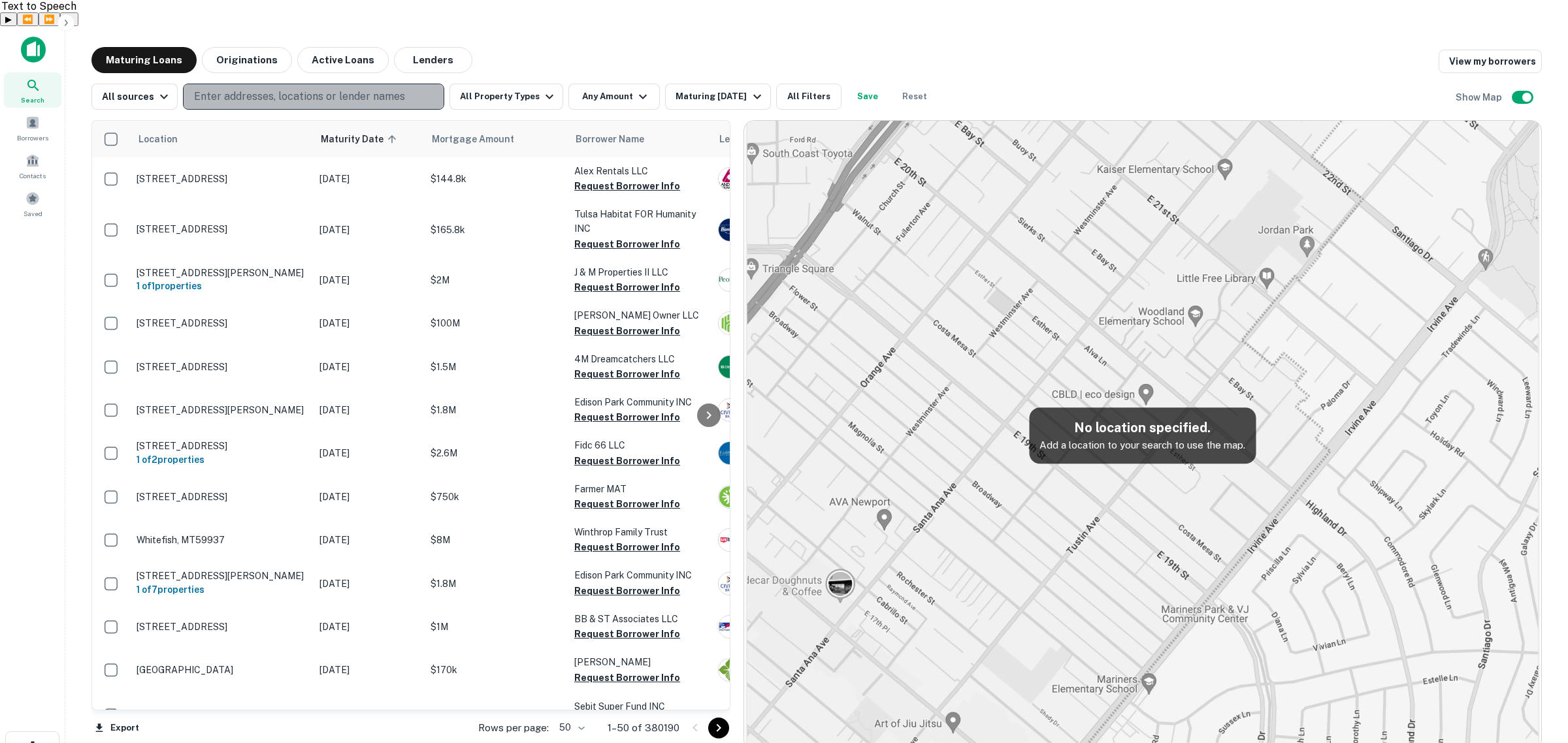
click at [280, 89] on p "Enter addresses, locations or lender names" at bounding box center [300, 96] width 211 height 16
type input "**********"
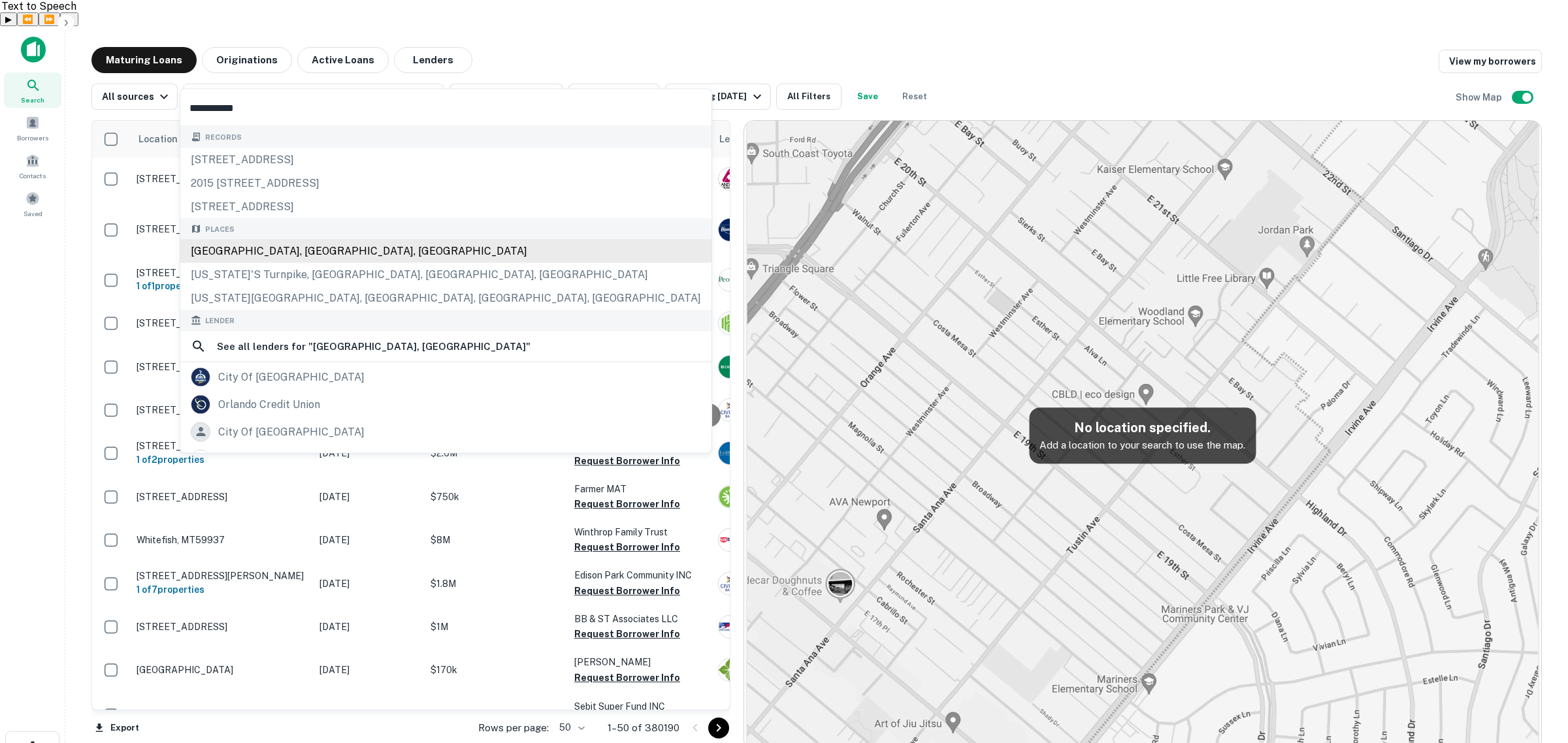
click at [249, 252] on div "Places Orlando, FL, USA Florida's Turnpike, Orlando, FL, USA Florida Mall Avenu…" at bounding box center [445, 264] width 531 height 92
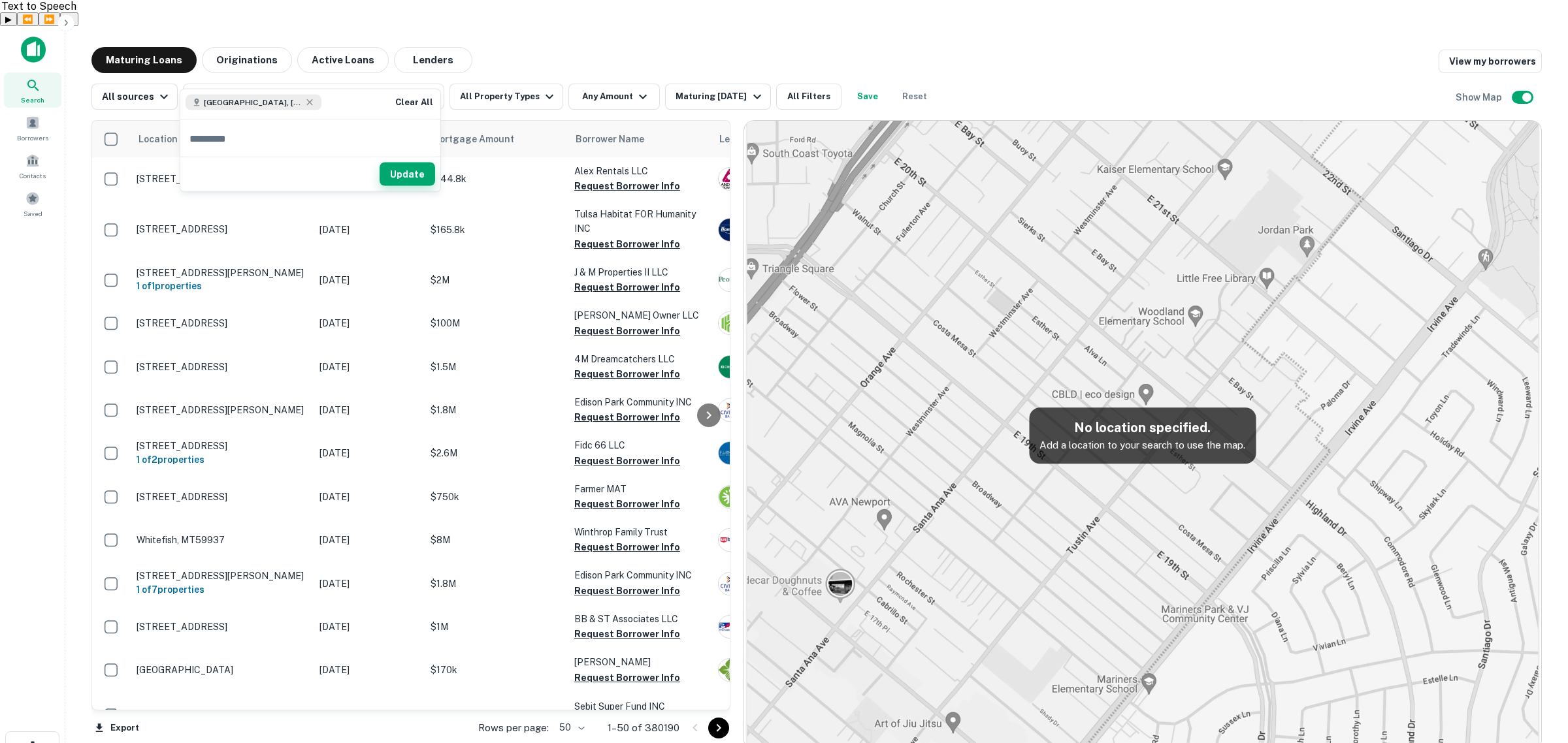
click at [423, 170] on button "Update" at bounding box center [407, 174] width 55 height 24
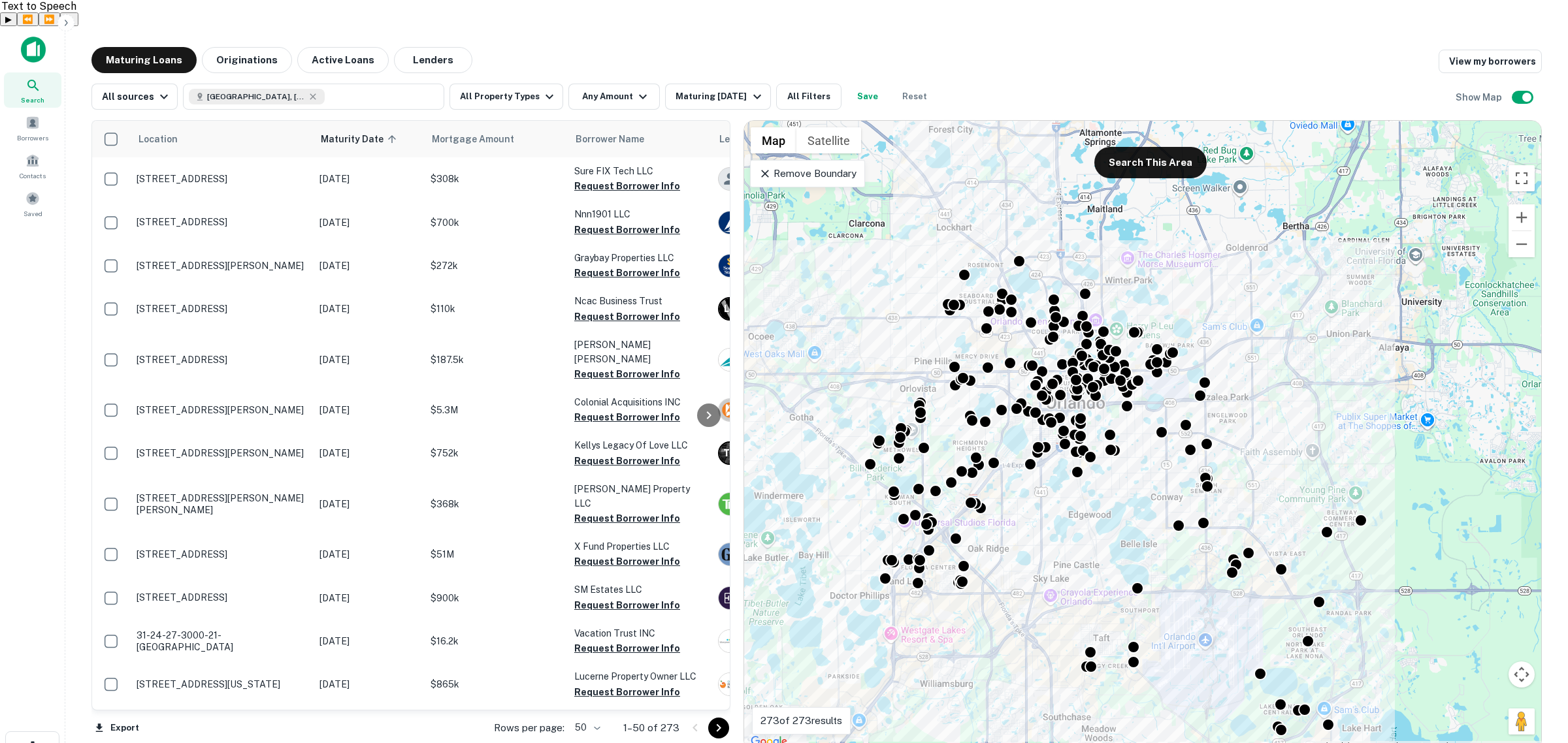
drag, startPoint x: 1166, startPoint y: 383, endPoint x: 1119, endPoint y: 473, distance: 101.5
click at [1119, 473] on div "To activate drag with keyboard, press Alt + Enter. Once in keyboard drag state,…" at bounding box center [1142, 435] width 797 height 629
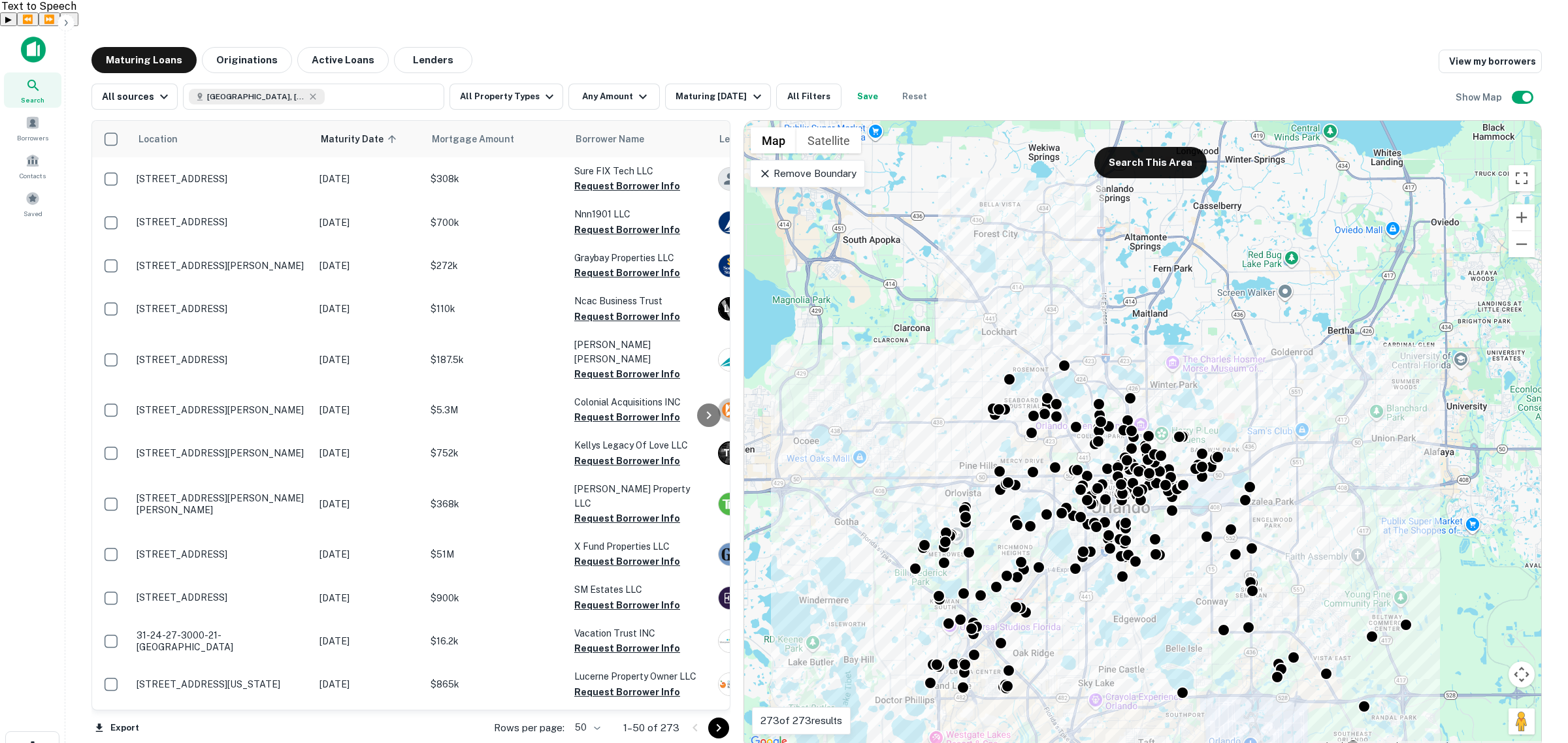
drag, startPoint x: 858, startPoint y: 266, endPoint x: 965, endPoint y: 318, distance: 119.0
click at [905, 374] on div "To activate drag with keyboard, press Alt + Enter. Once in keyboard drag state,…" at bounding box center [1142, 435] width 797 height 629
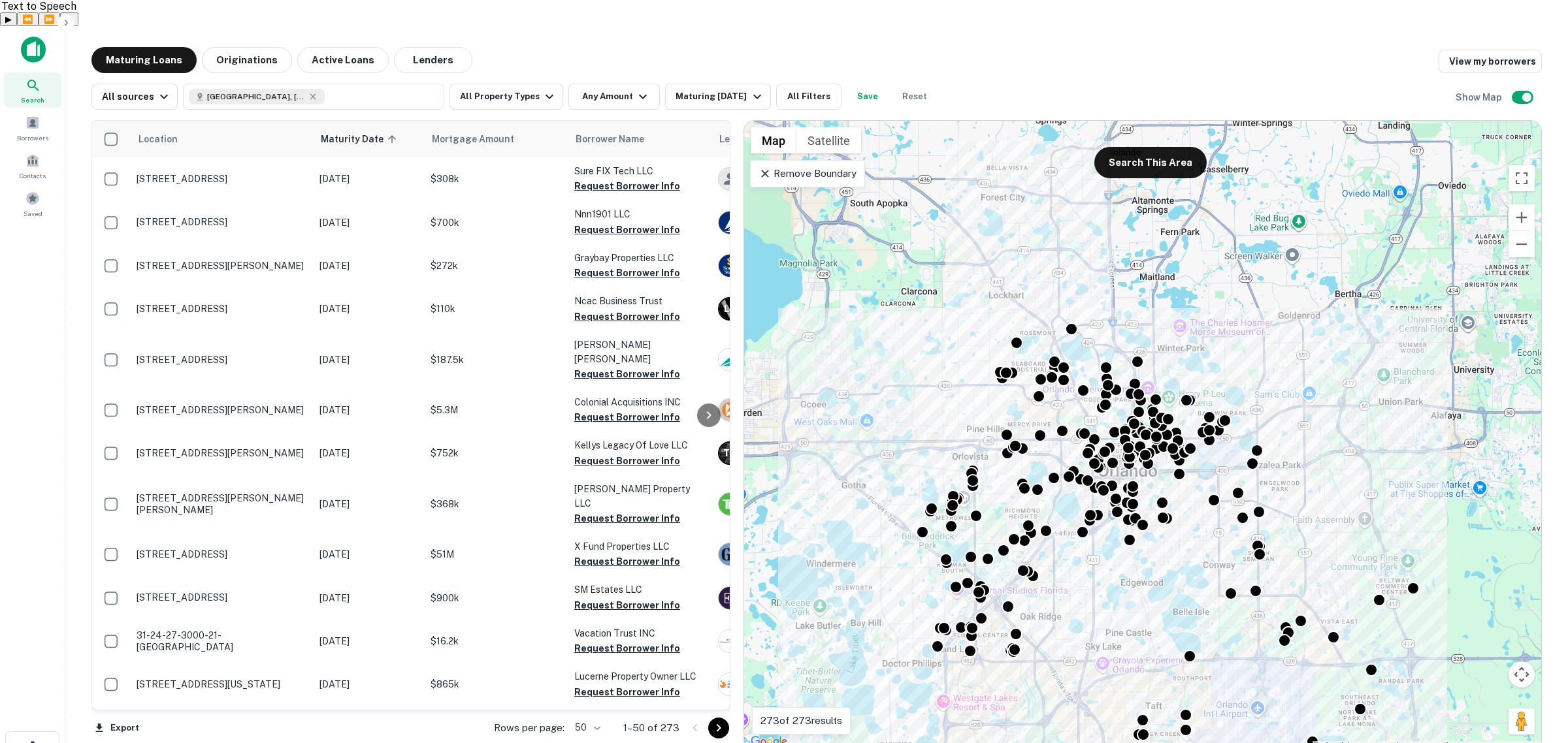
drag, startPoint x: 1265, startPoint y: 350, endPoint x: 1274, endPoint y: 308, distance: 43.0
click at [1274, 308] on div "To activate drag with keyboard, press Alt + Enter. Once in keyboard drag state,…" at bounding box center [1142, 435] width 797 height 629
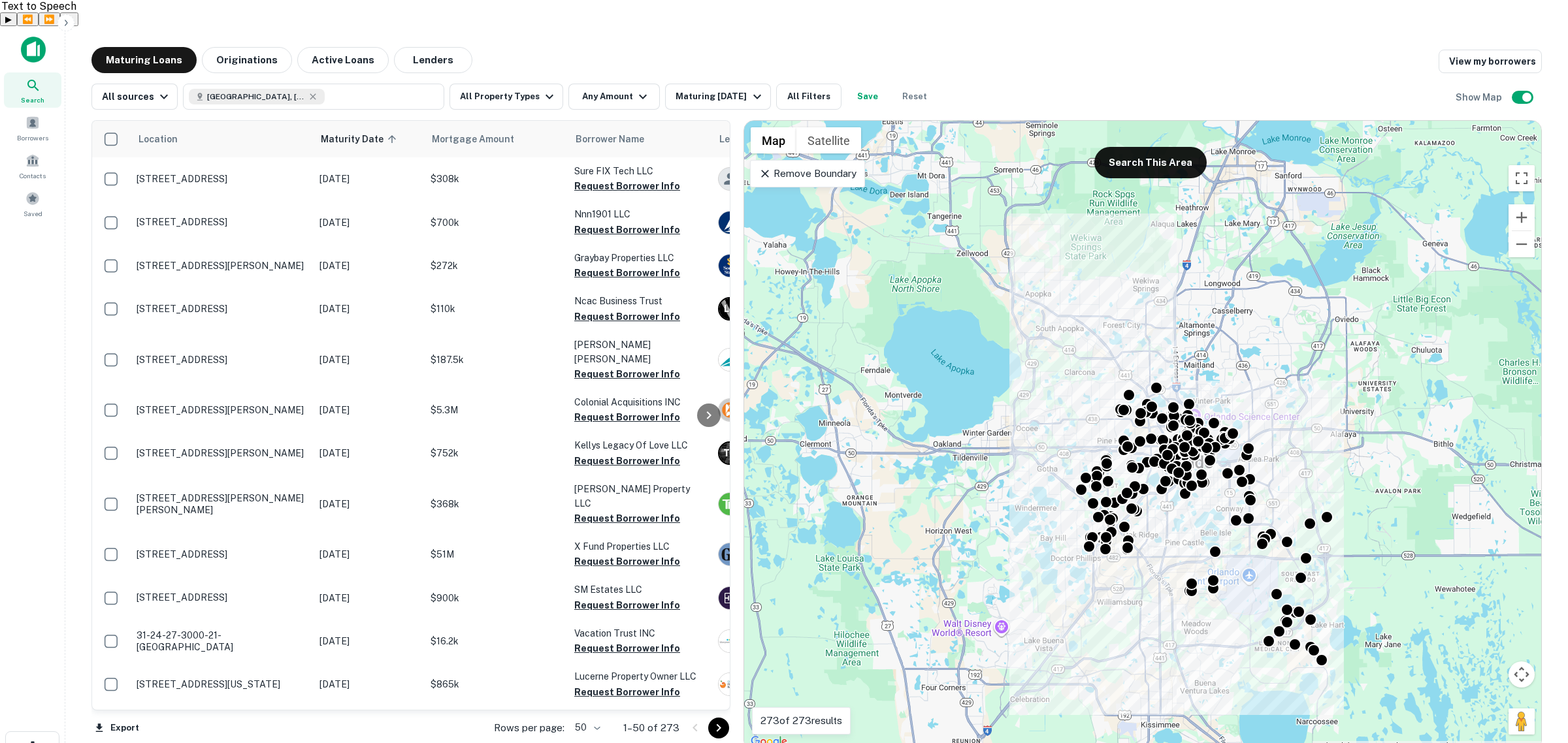
click at [831, 166] on p "Remove Boundary" at bounding box center [807, 174] width 97 height 16
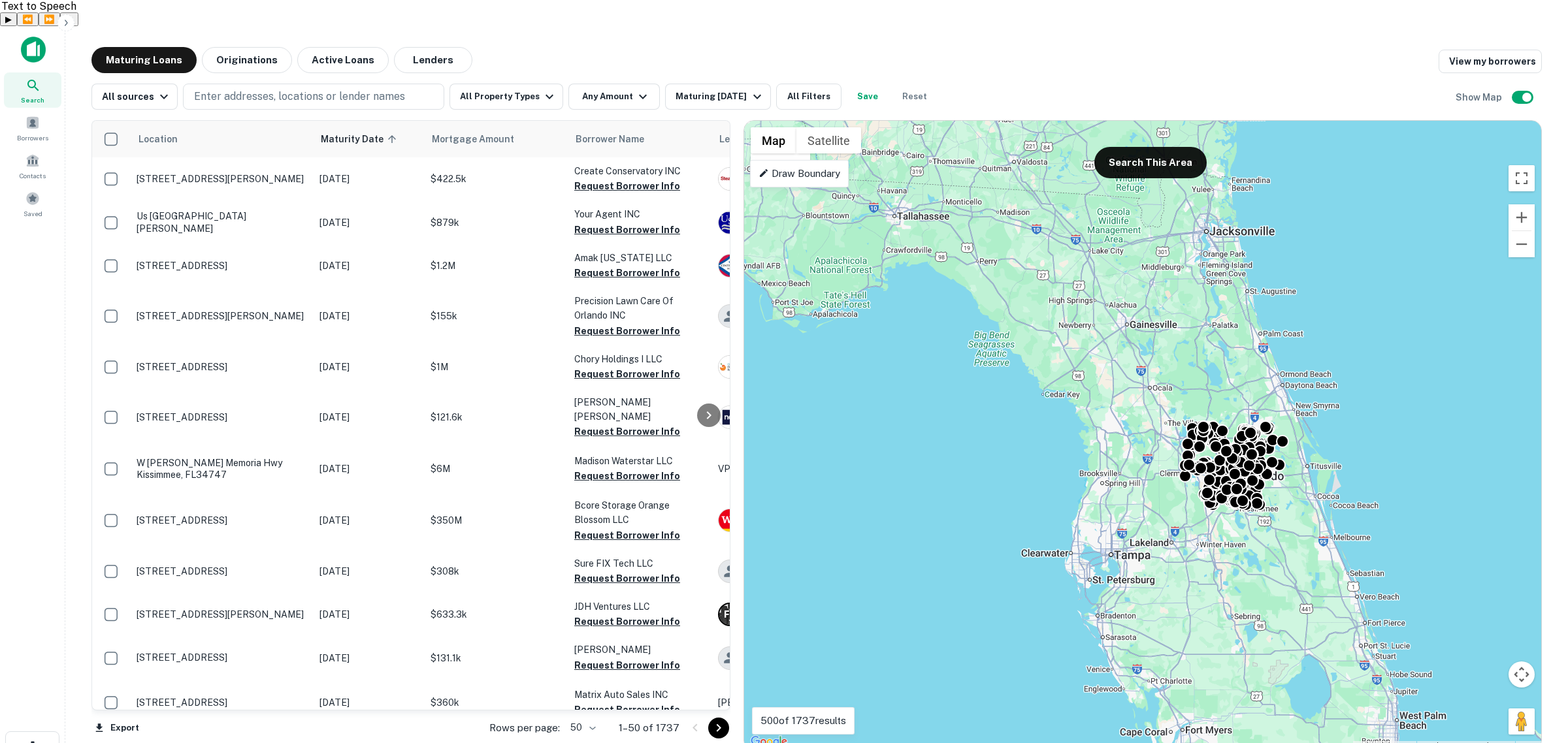
click at [794, 166] on p "Draw Boundary" at bounding box center [799, 174] width 81 height 16
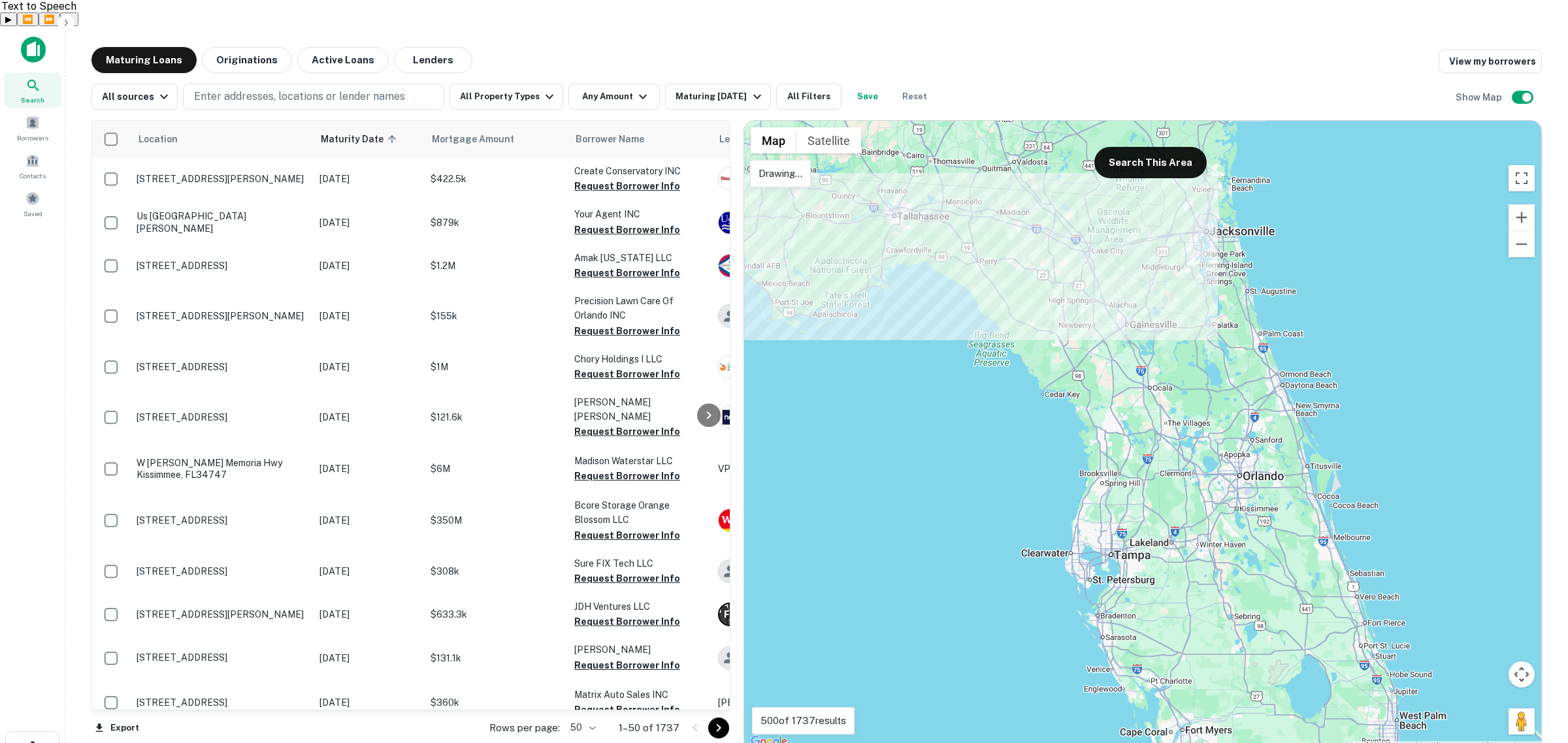
click at [1127, 256] on div at bounding box center [1142, 435] width 797 height 629
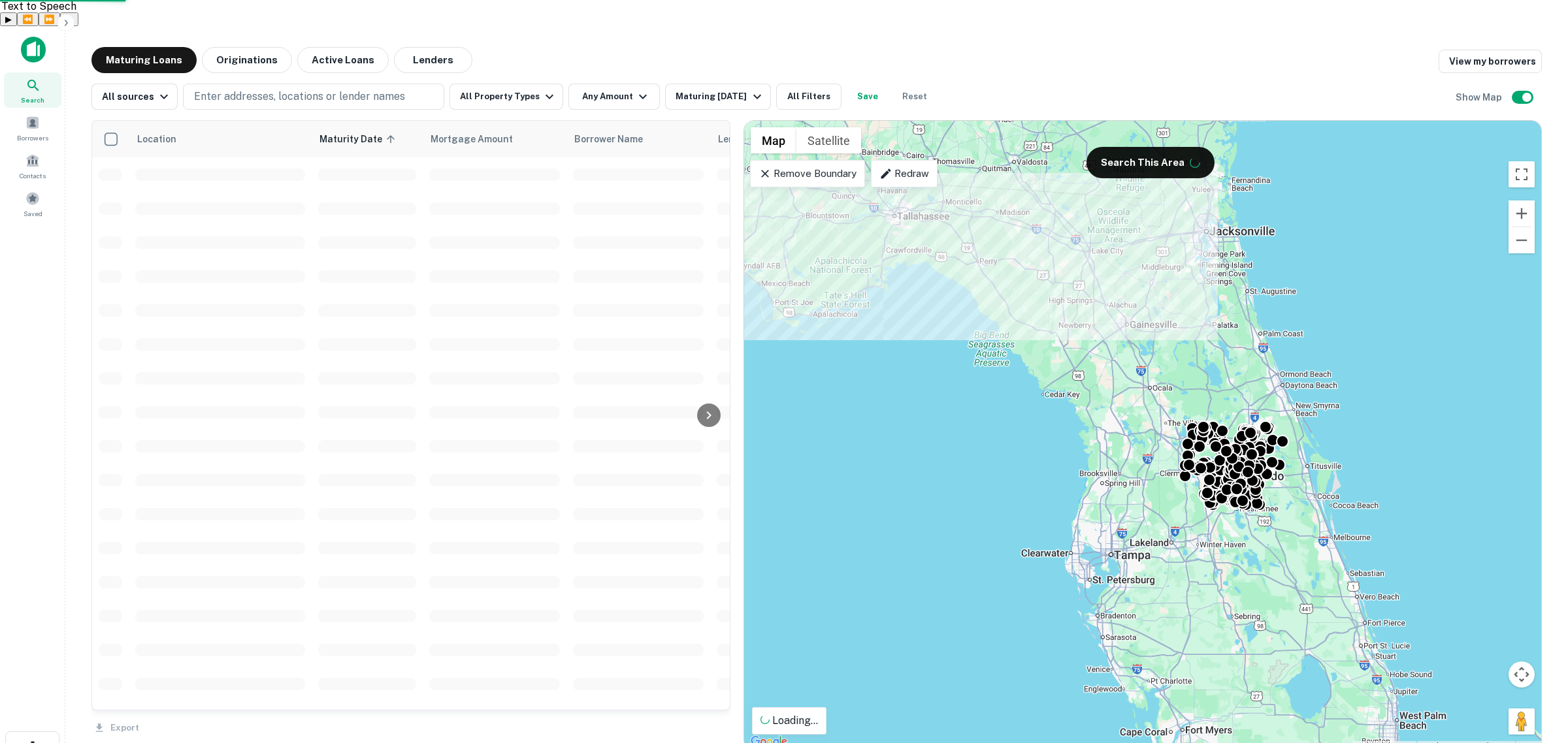
click at [812, 166] on p "Remove Boundary" at bounding box center [807, 174] width 97 height 16
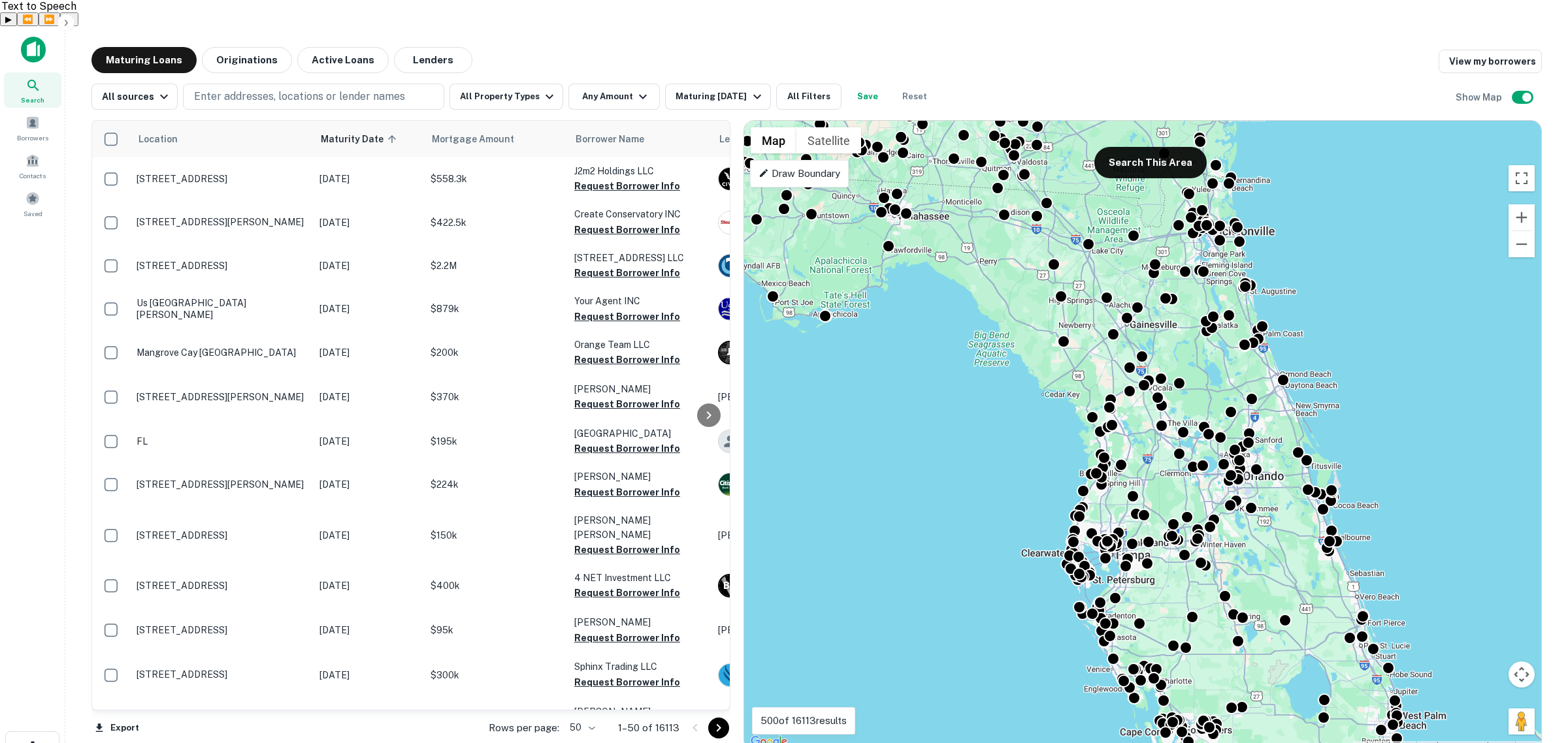
click at [825, 166] on p "Draw Boundary" at bounding box center [799, 174] width 81 height 16
click at [959, 273] on div "To activate drag with keyboard, press Alt + Enter. Once in keyboard drag state,…" at bounding box center [1142, 435] width 797 height 629
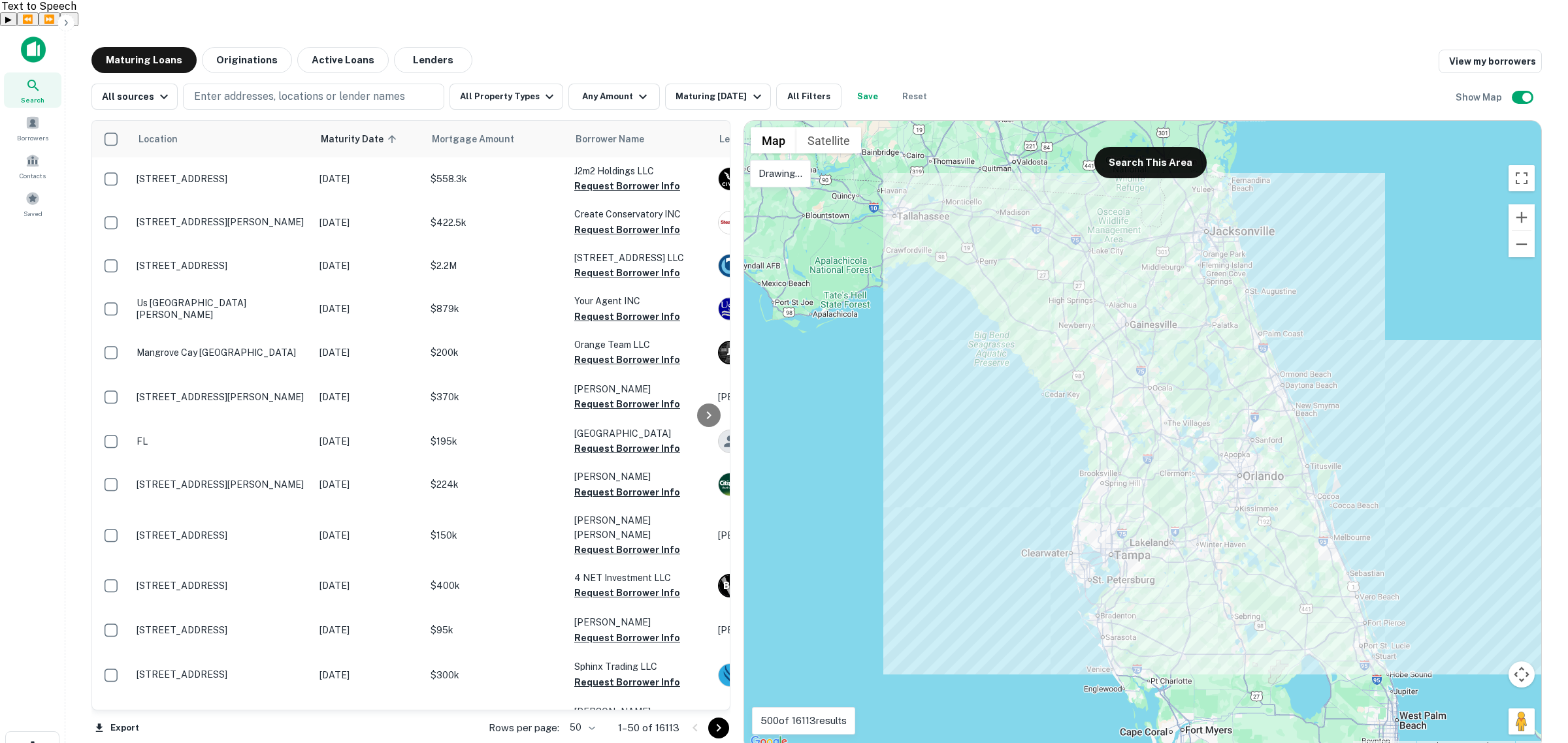
click at [965, 264] on div at bounding box center [1142, 435] width 797 height 629
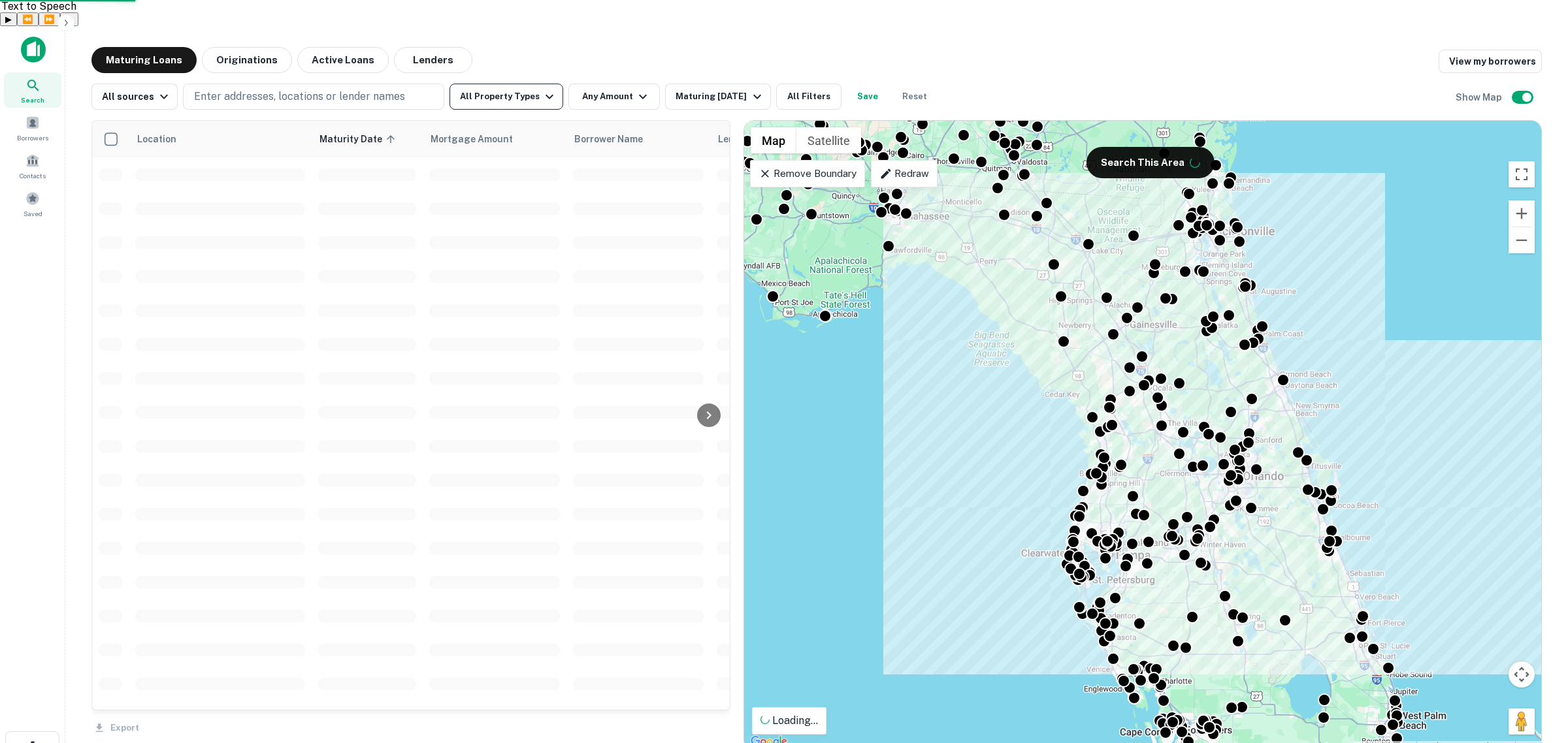
click at [542, 89] on icon "button" at bounding box center [549, 96] width 16 height 16
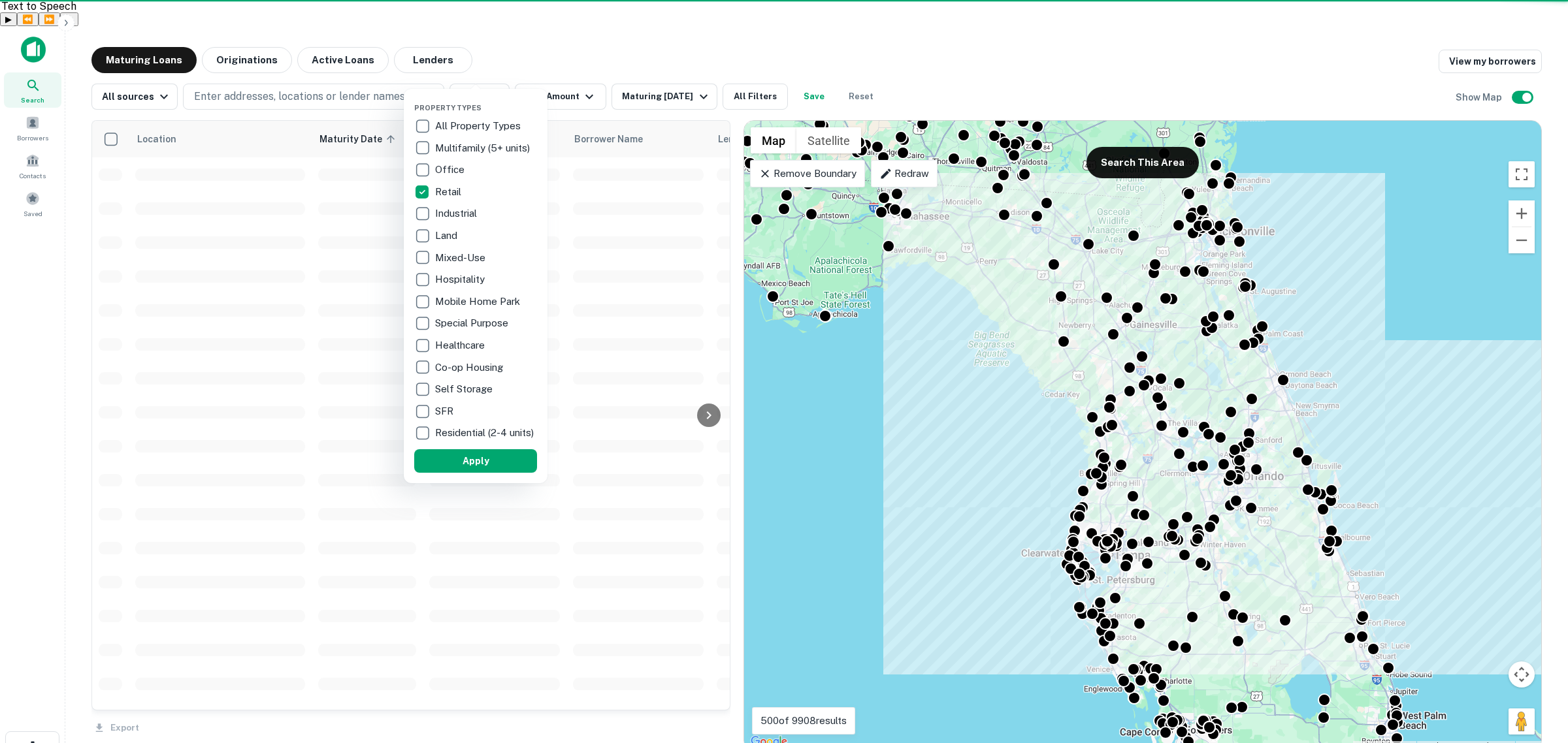
click at [584, 75] on div at bounding box center [784, 371] width 1568 height 743
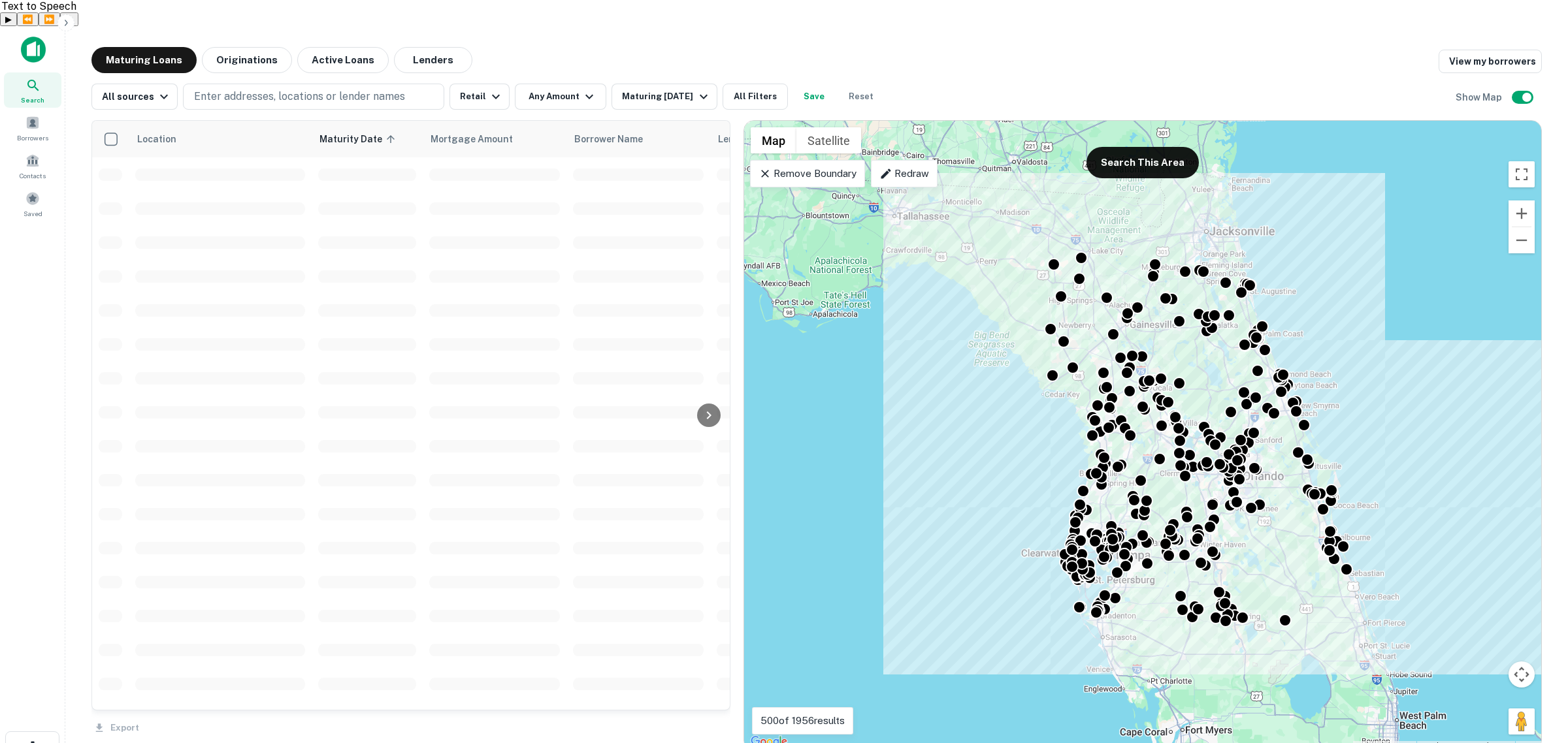
click at [583, 89] on icon "button" at bounding box center [589, 96] width 16 height 16
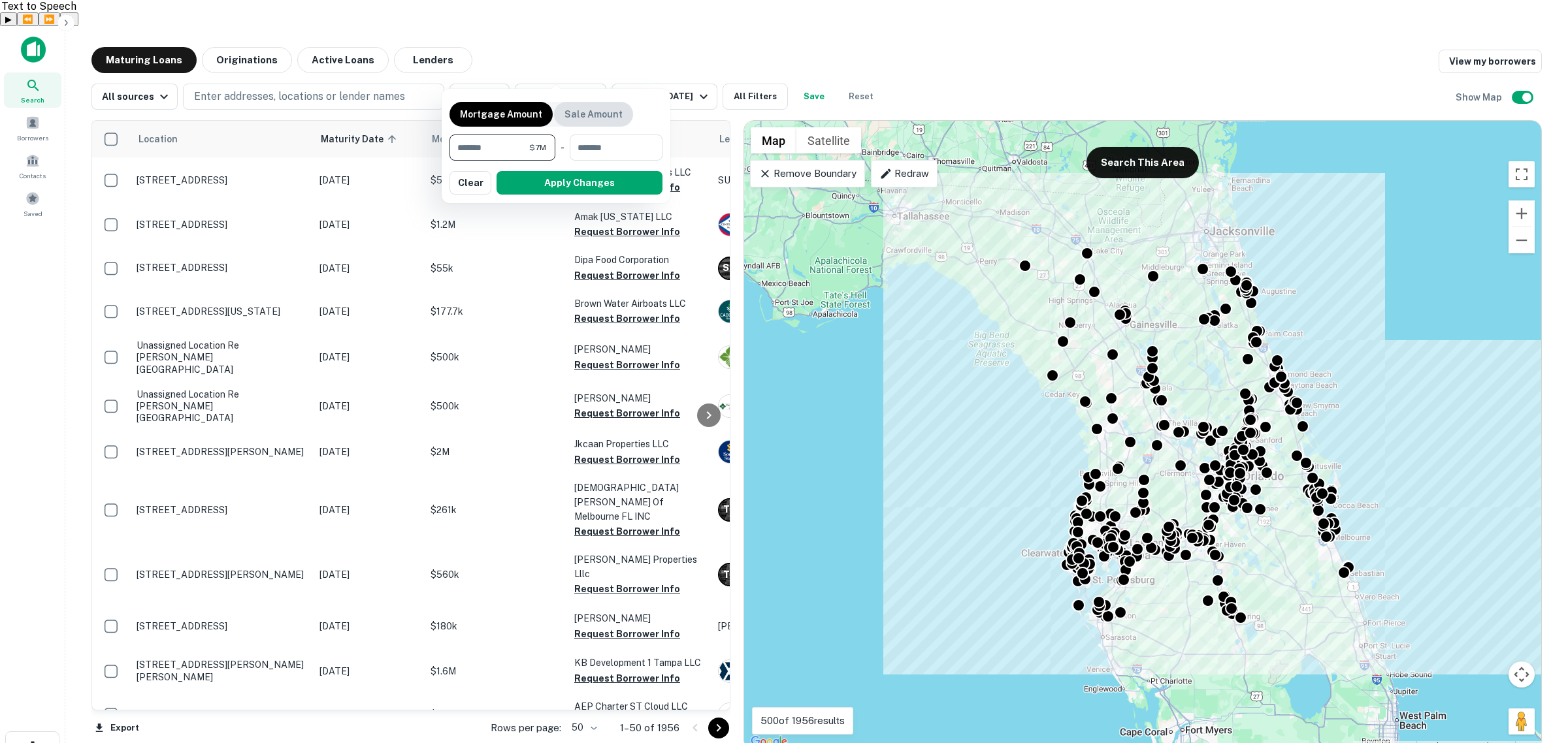
type input "*******"
type input "********"
click at [565, 180] on button "Apply Changes" at bounding box center [579, 183] width 166 height 24
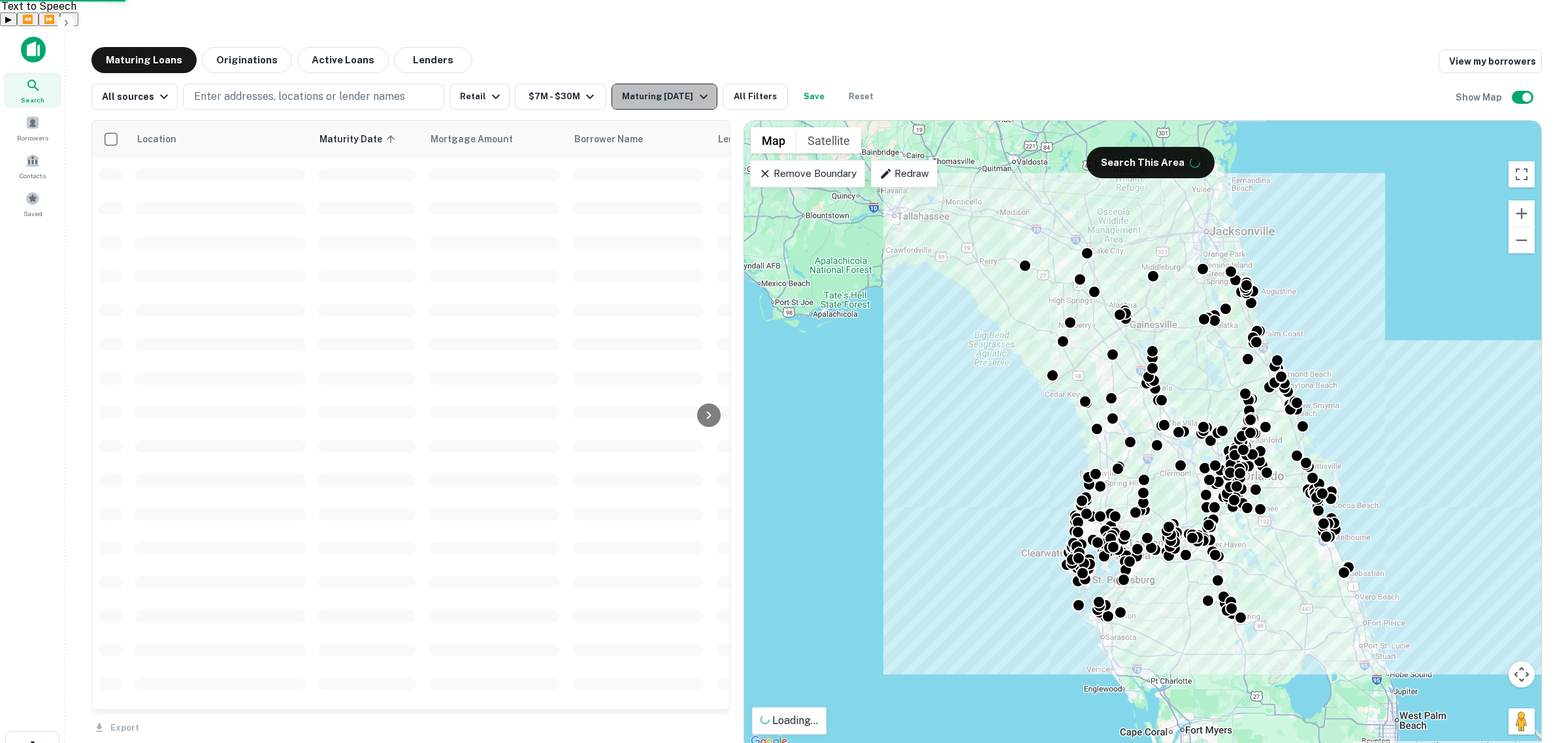
click at [698, 89] on icon "button" at bounding box center [703, 96] width 16 height 16
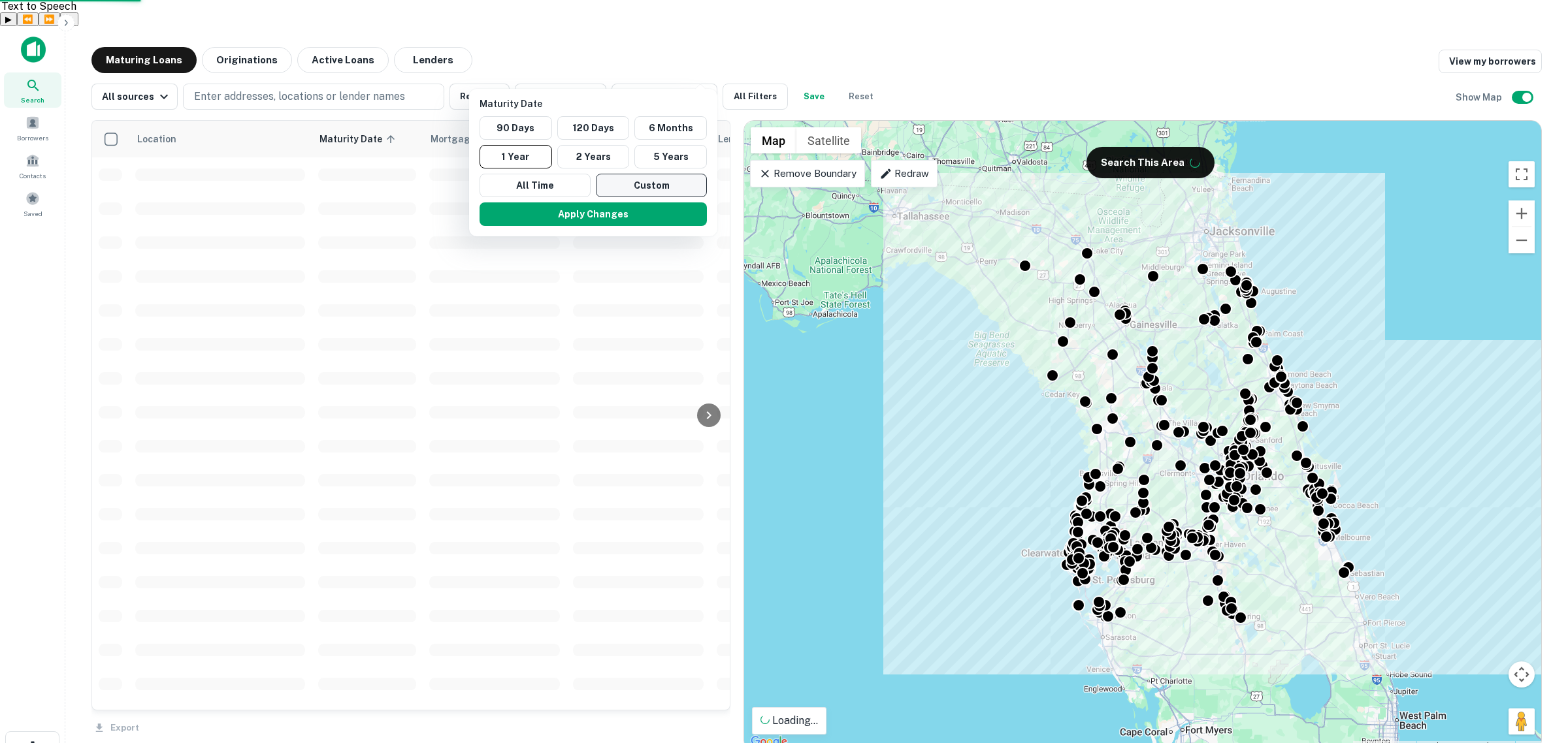
click at [637, 189] on button "Custom" at bounding box center [651, 185] width 111 height 24
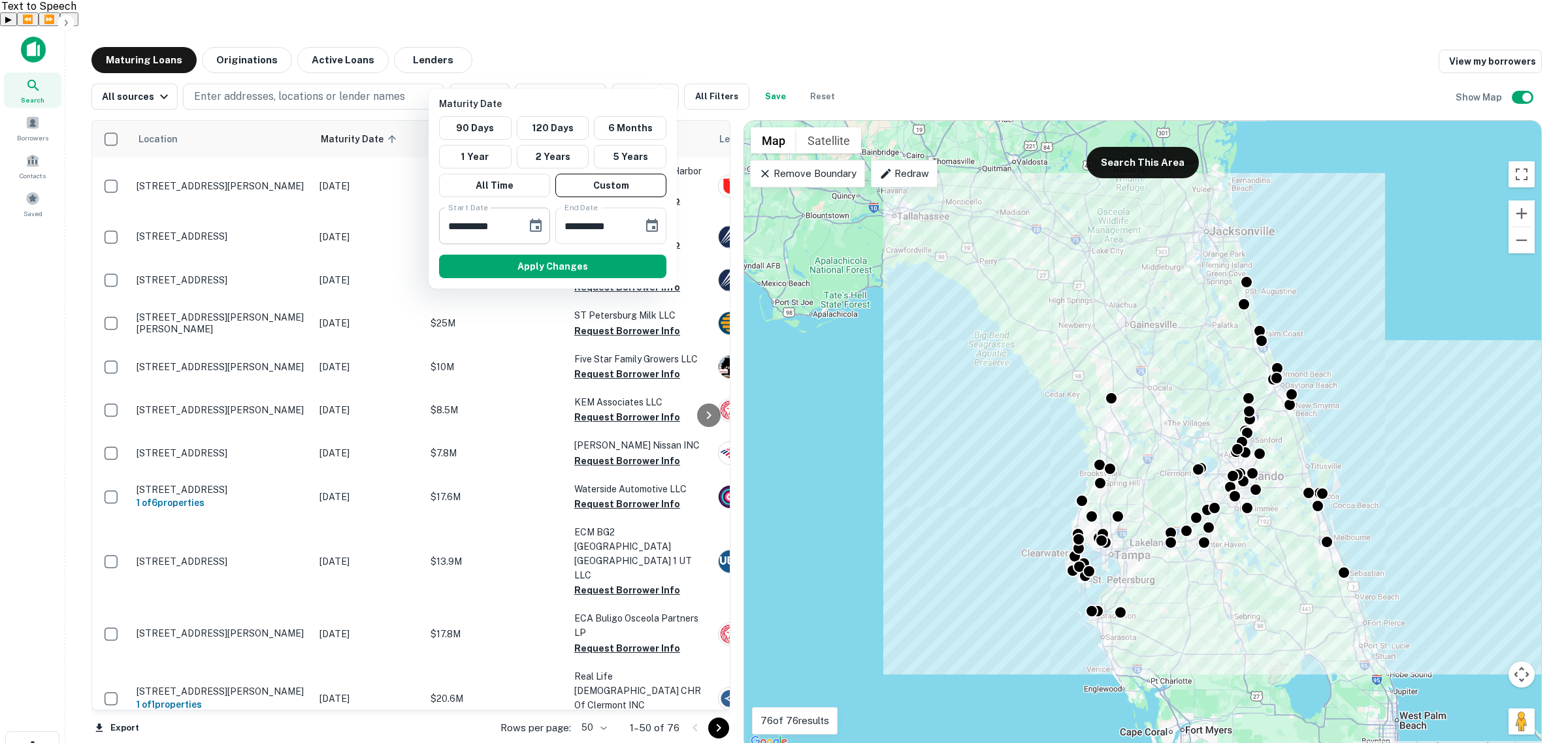
click at [452, 233] on input "**********" at bounding box center [477, 225] width 78 height 36
type input "**********"
click at [569, 229] on input "**********" at bounding box center [594, 225] width 78 height 36
type input "**********"
click at [607, 262] on button "Apply Changes" at bounding box center [552, 267] width 227 height 24
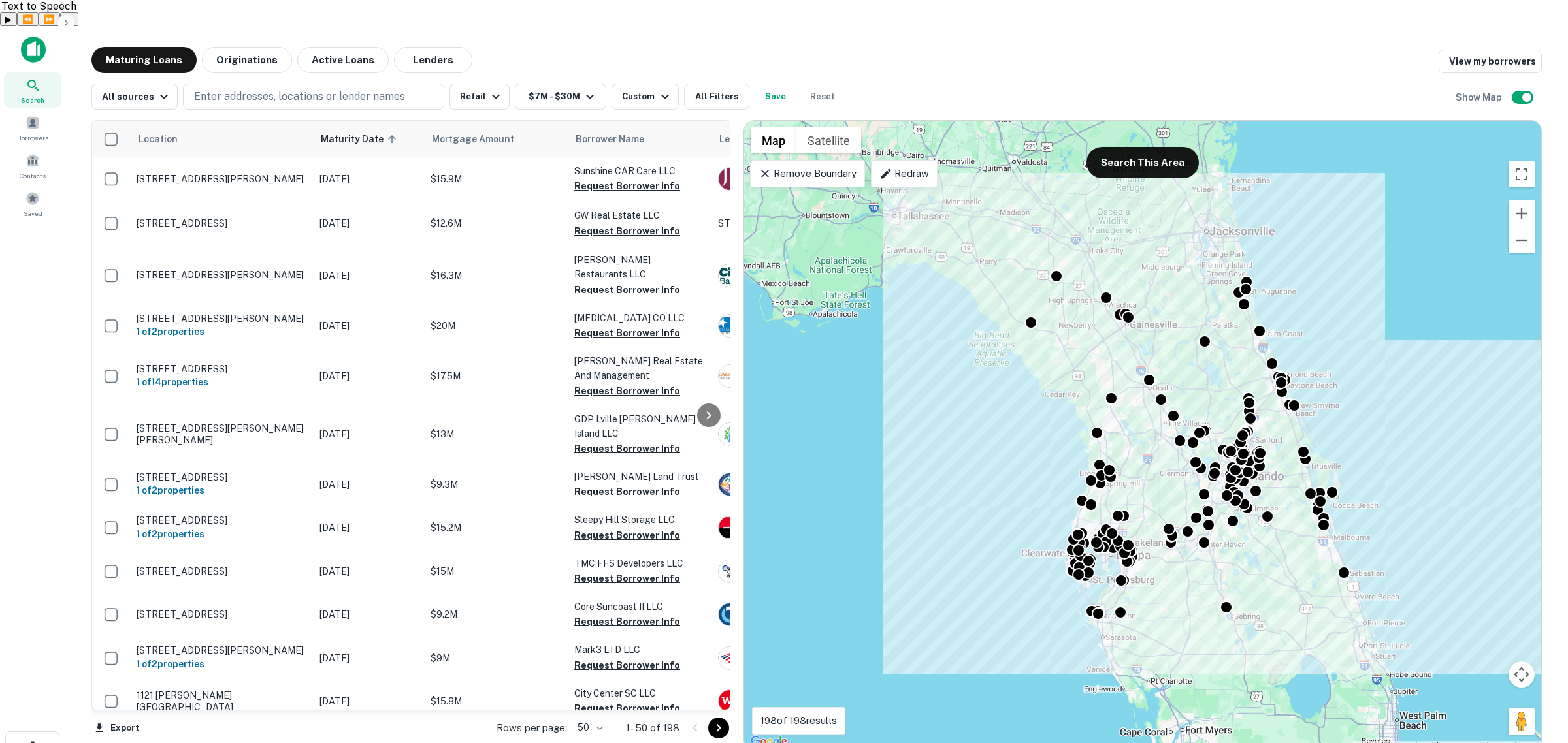
click at [592, 699] on body "Search Borrowers Contacts Saved Maturing Loans Originations Active Loans Lender…" at bounding box center [784, 397] width 1568 height 743
drag, startPoint x: 593, startPoint y: 716, endPoint x: 182, endPoint y: 730, distance: 411.2
click at [593, 717] on li "100" at bounding box center [591, 716] width 38 height 24
click at [122, 718] on button "Export" at bounding box center [117, 728] width 51 height 20
click at [176, 720] on li "Export as Excel (.xlsx)" at bounding box center [165, 716] width 147 height 24
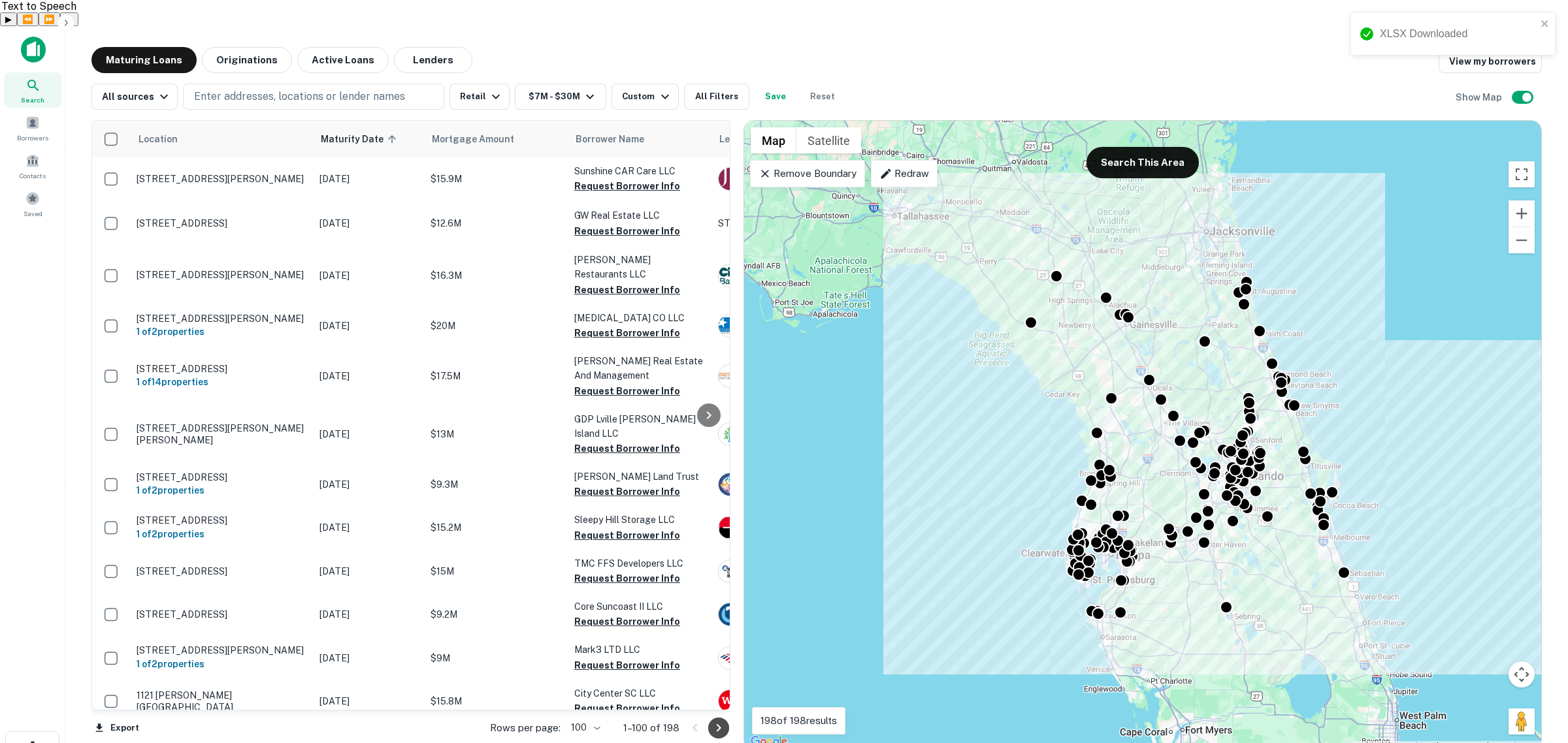
click at [715, 721] on icon "Go to next page" at bounding box center [719, 728] width 16 height 16
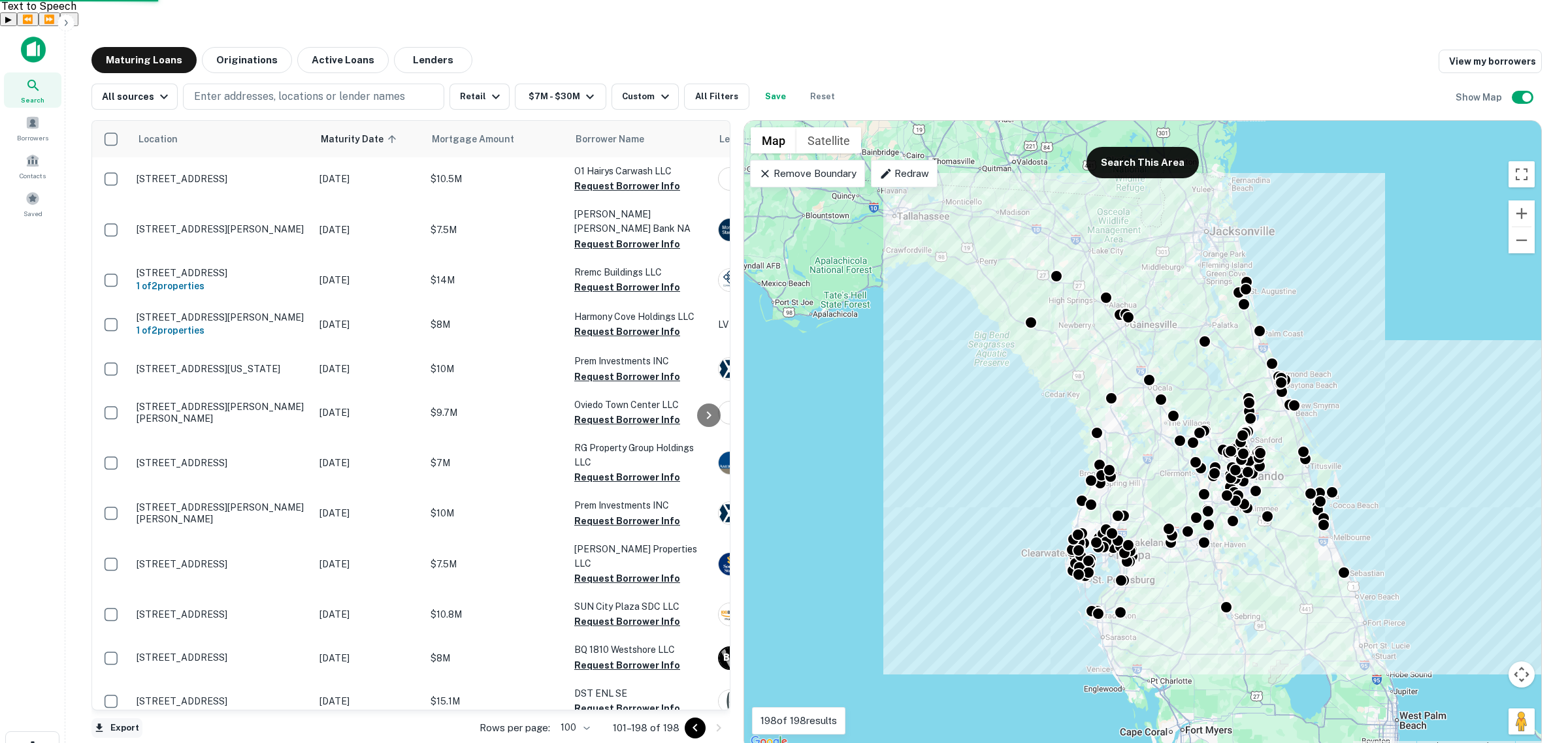
click at [106, 718] on button "Export" at bounding box center [117, 728] width 51 height 20
drag, startPoint x: 179, startPoint y: 717, endPoint x: 941, endPoint y: 252, distance: 892.7
click at [177, 717] on li "Export as Excel (.xlsx)" at bounding box center [165, 716] width 147 height 24
click at [808, 166] on p "Remove Boundary" at bounding box center [807, 174] width 97 height 16
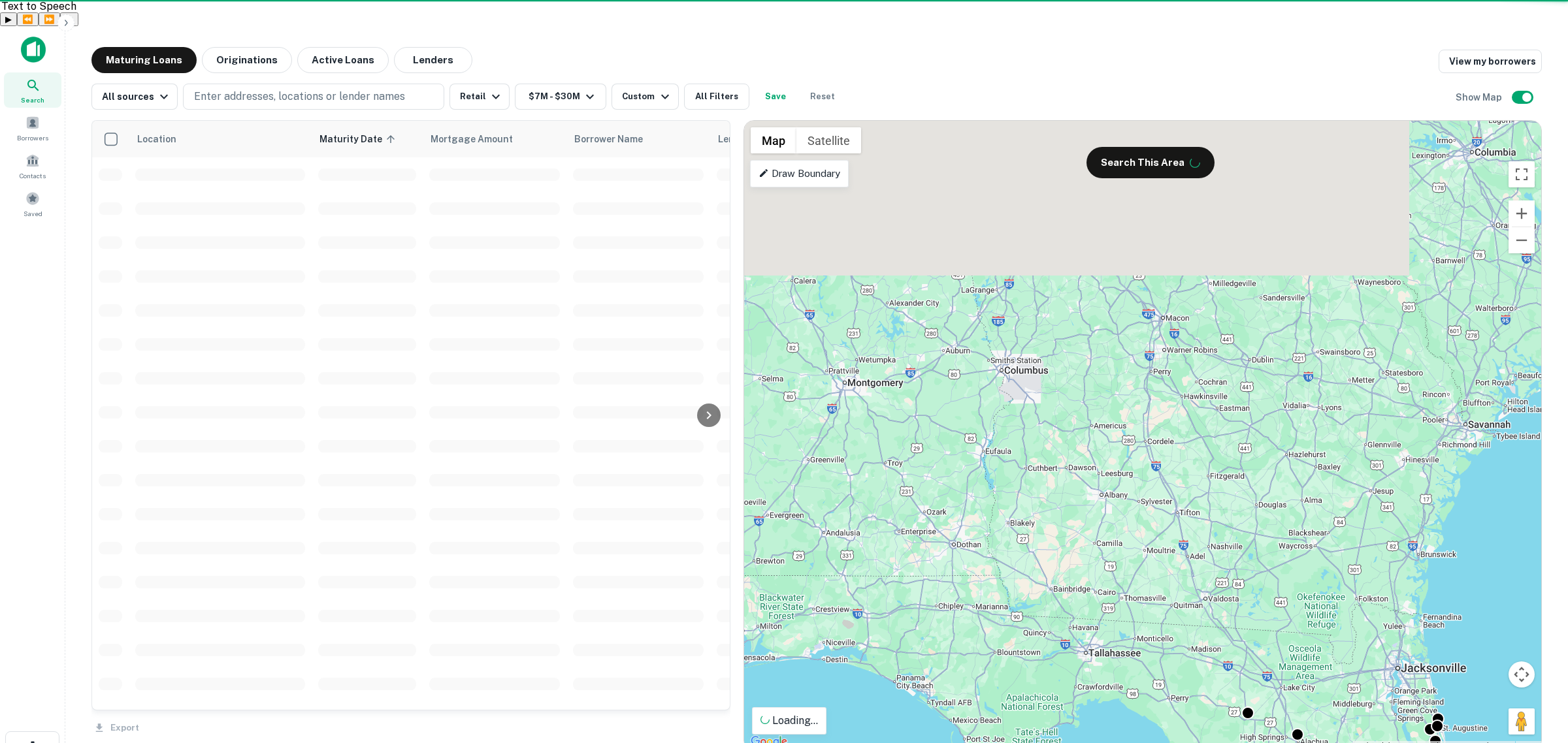
drag, startPoint x: 1019, startPoint y: 269, endPoint x: 1209, endPoint y: 700, distance: 471.0
click at [1209, 700] on div "To activate drag with keyboard, press Alt + Enter. Once in keyboard drag state,…" at bounding box center [1142, 435] width 797 height 629
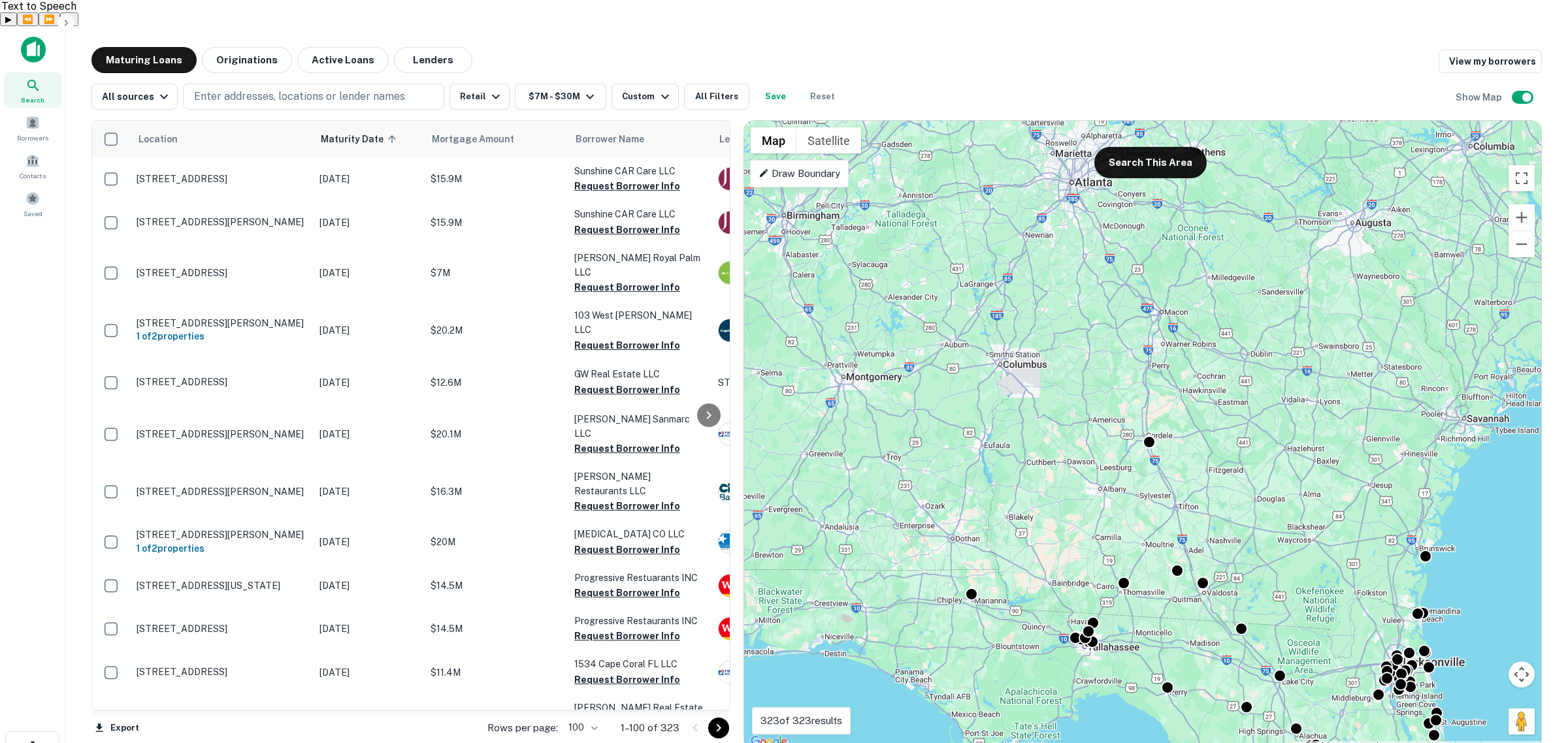
click at [798, 166] on p "Draw Boundary" at bounding box center [799, 174] width 81 height 16
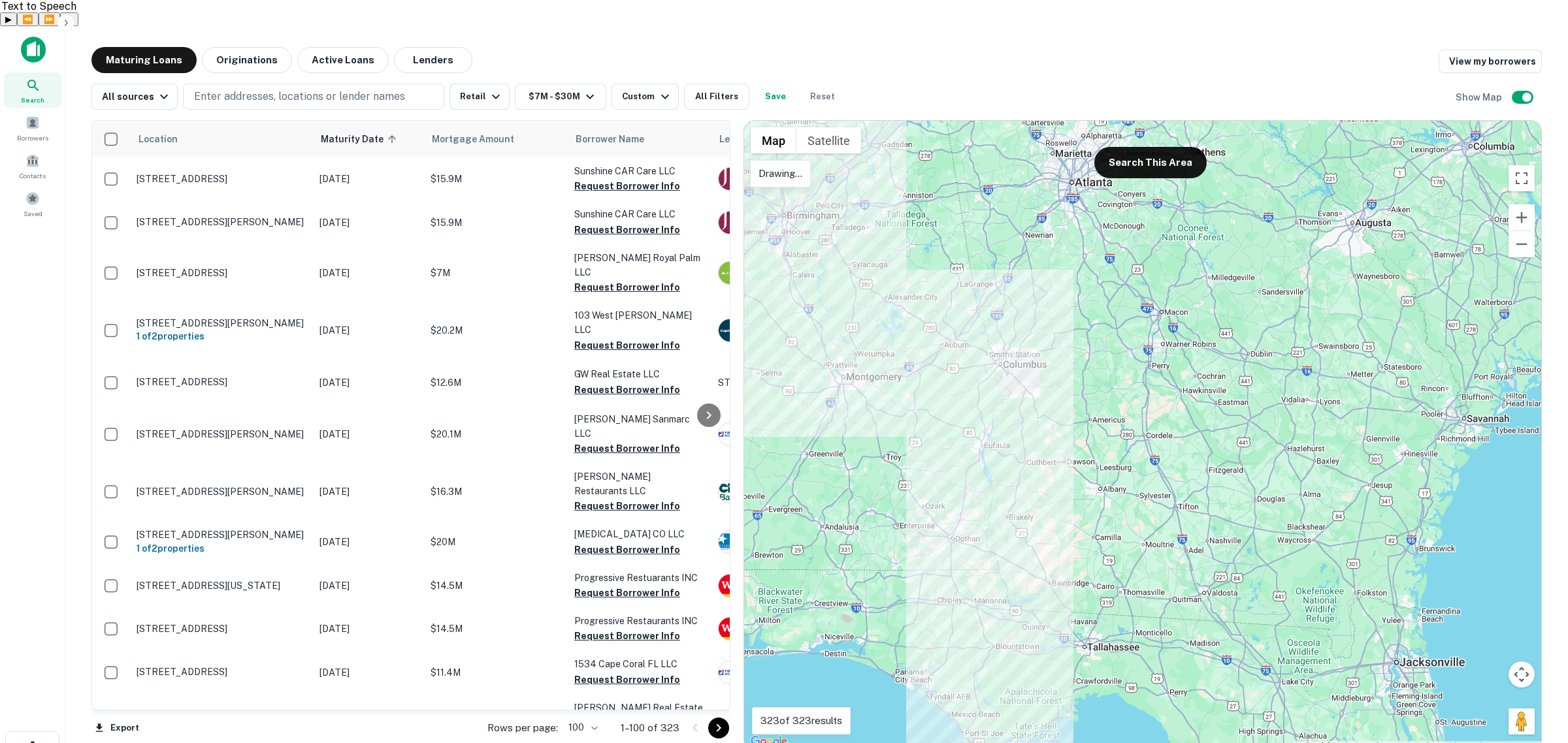
click at [1042, 615] on div at bounding box center [1142, 435] width 797 height 629
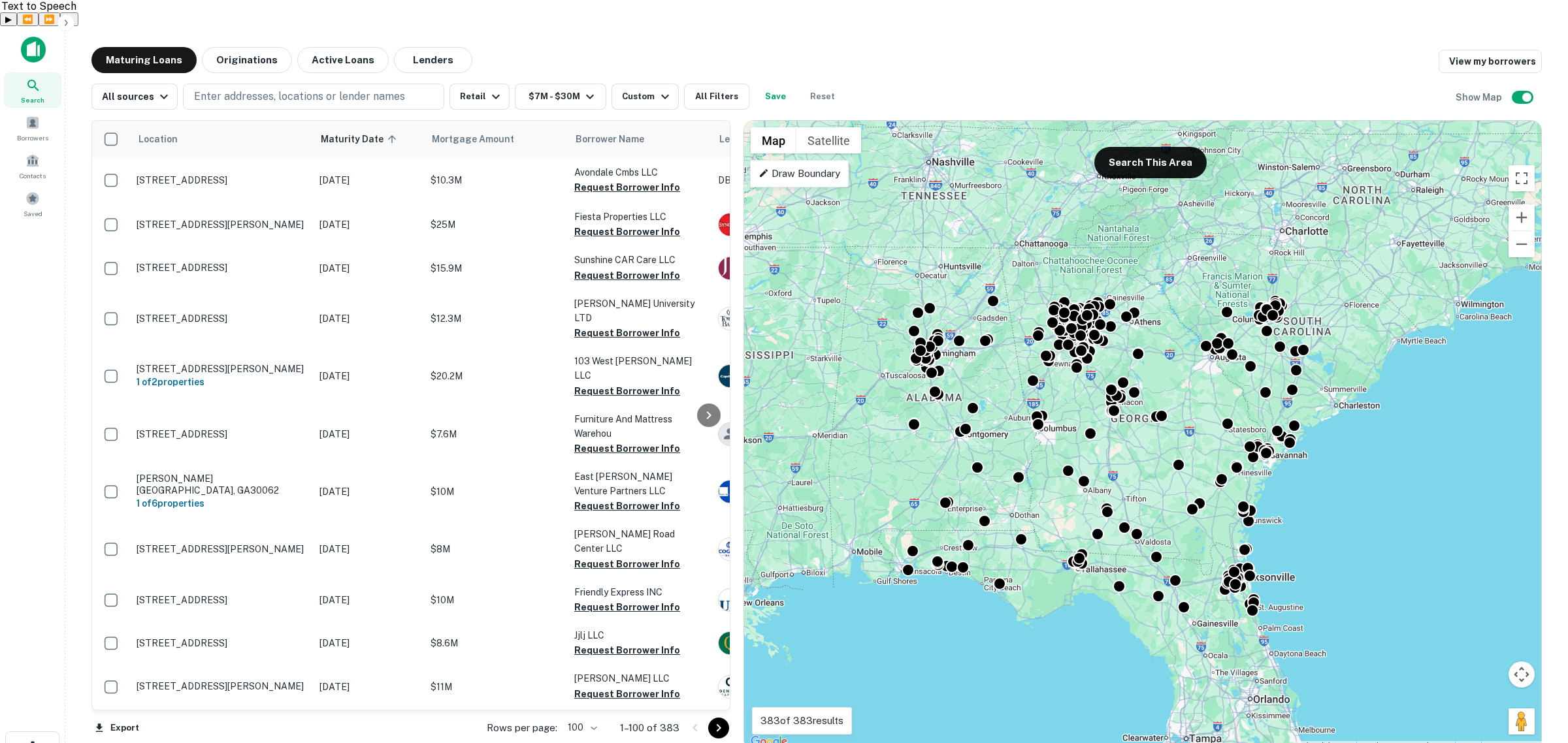
drag, startPoint x: 1234, startPoint y: 442, endPoint x: 1151, endPoint y: 454, distance: 83.9
click at [1151, 454] on div "To activate drag with keyboard, press Alt + Enter. Once in keyboard drag state,…" at bounding box center [1142, 435] width 797 height 629
click at [798, 166] on p "Draw Boundary" at bounding box center [799, 174] width 81 height 16
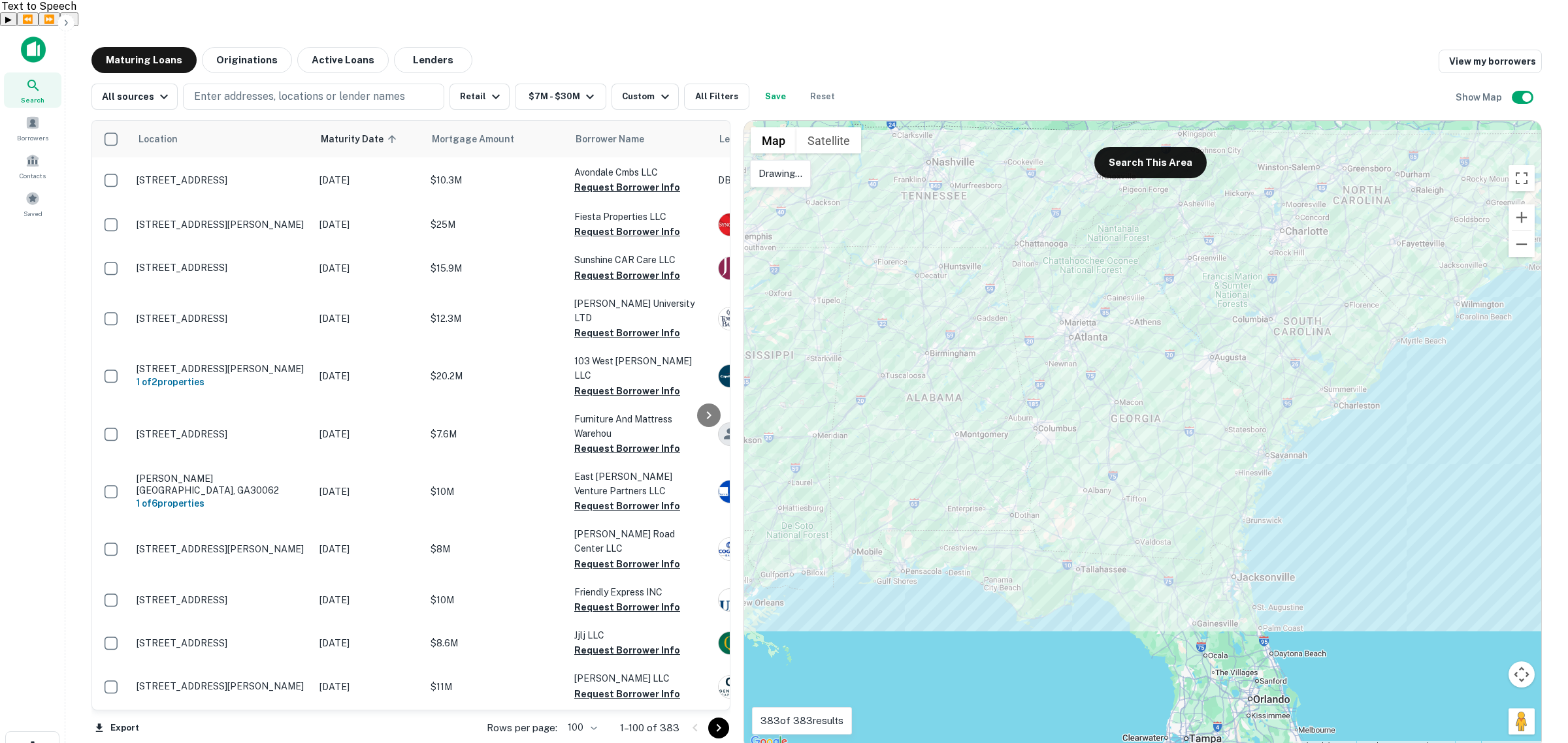
click at [781, 174] on div at bounding box center [1142, 435] width 797 height 629
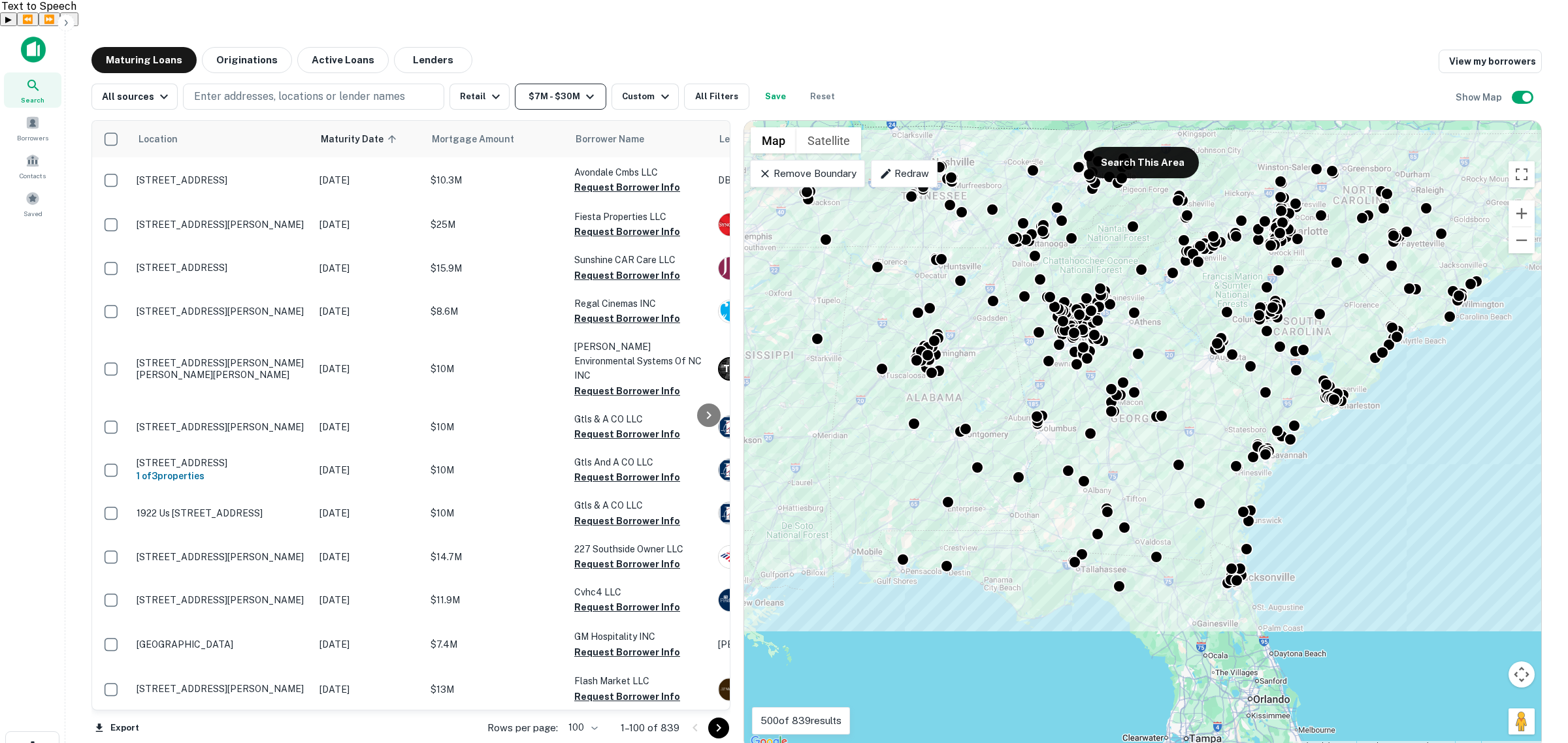
click at [534, 84] on button "$7M - $30M" at bounding box center [561, 97] width 91 height 26
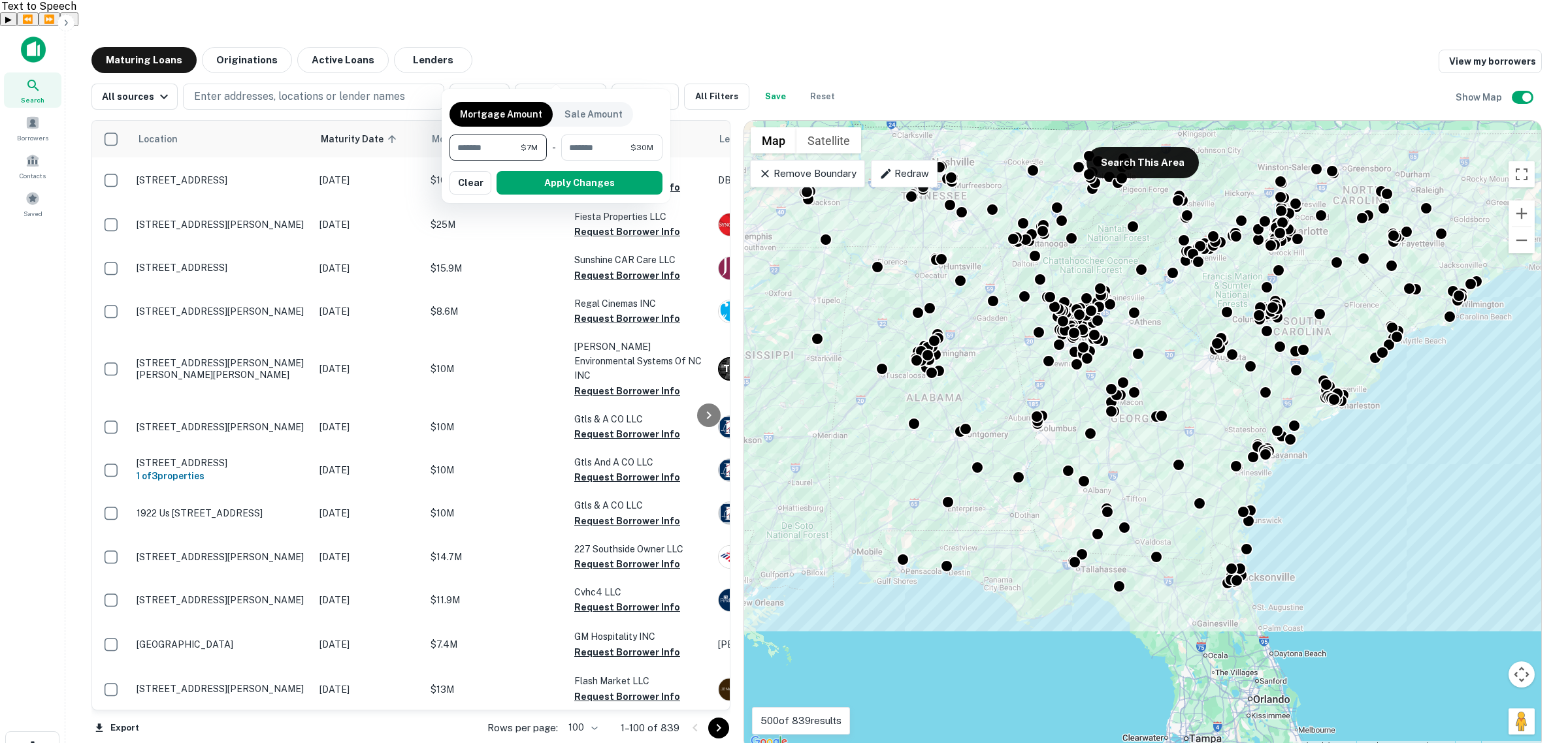
click at [503, 147] on input "*******" at bounding box center [485, 148] width 72 height 26
type input "********"
click at [557, 190] on button "Apply Changes" at bounding box center [579, 183] width 166 height 24
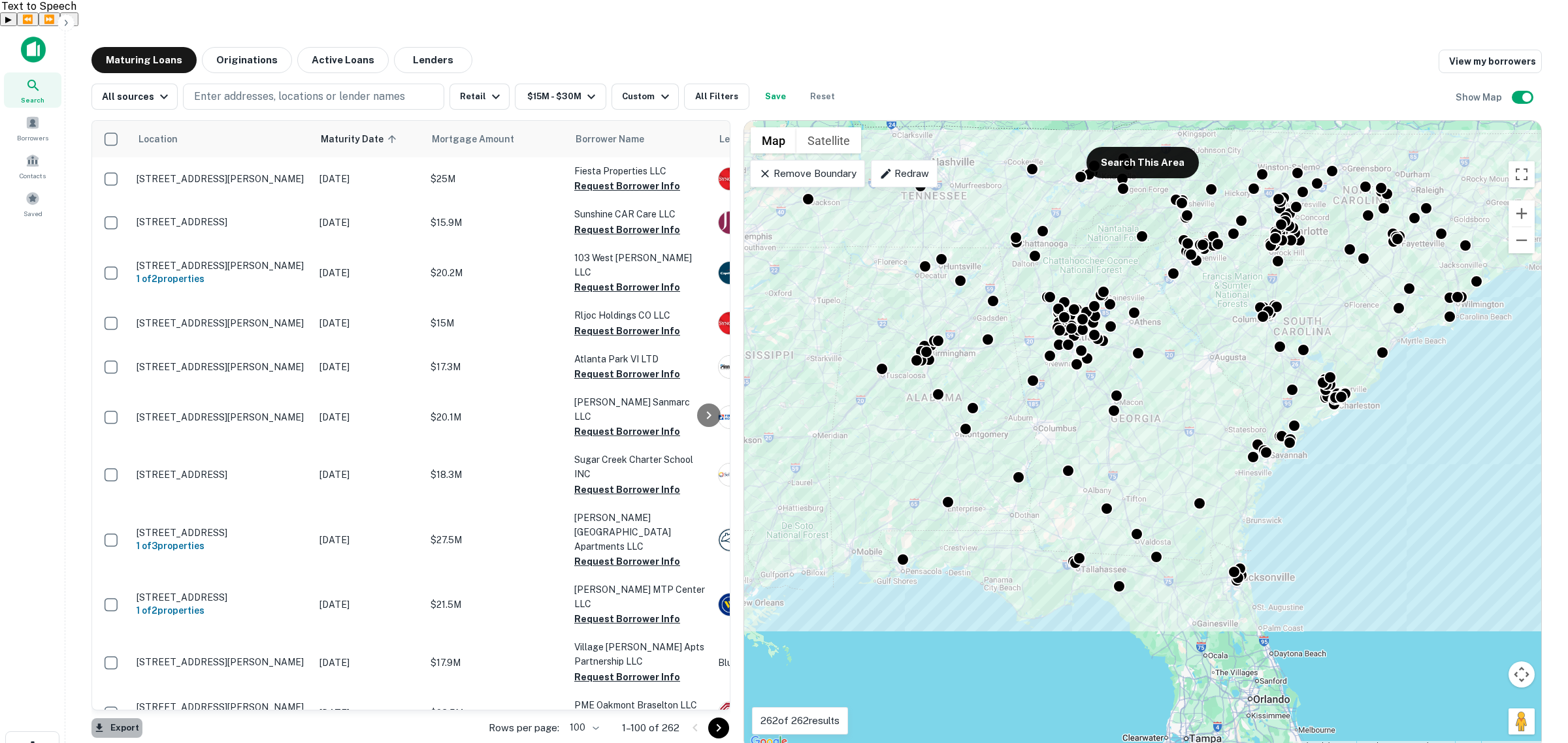
click at [126, 718] on button "Export" at bounding box center [117, 728] width 51 height 20
click at [181, 714] on li "Export as Excel (.xlsx)" at bounding box center [165, 716] width 147 height 24
click at [716, 721] on icon "Go to next page" at bounding box center [719, 728] width 16 height 16
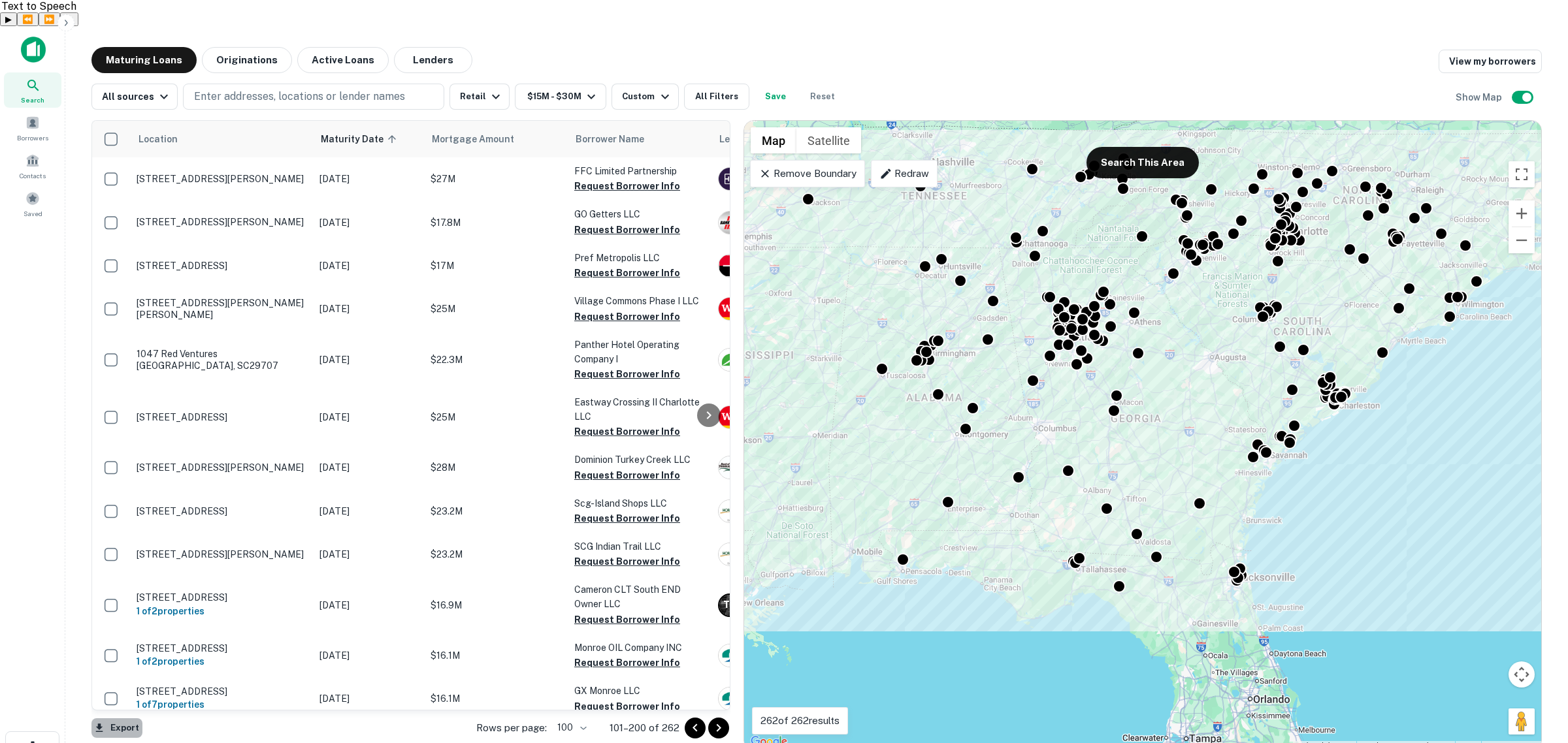
click at [116, 718] on button "Export" at bounding box center [117, 728] width 51 height 20
drag, startPoint x: 174, startPoint y: 717, endPoint x: 795, endPoint y: 629, distance: 627.2
click at [174, 716] on li "Export as Excel (.xlsx)" at bounding box center [165, 716] width 147 height 24
drag, startPoint x: 719, startPoint y: 706, endPoint x: 344, endPoint y: 716, distance: 375.1
click at [719, 721] on icon "Go to next page" at bounding box center [719, 728] width 16 height 16
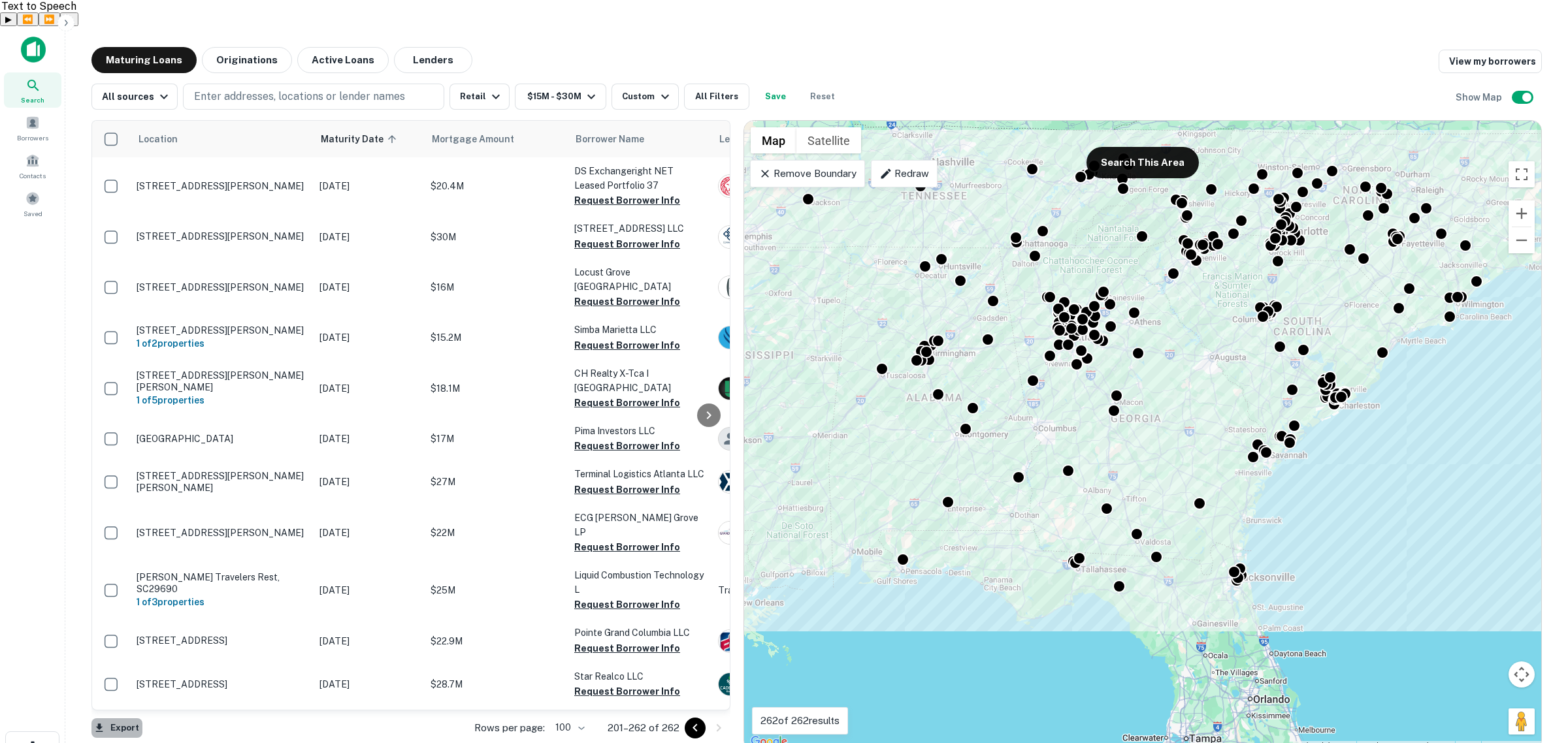
click at [123, 718] on button "Export" at bounding box center [117, 728] width 51 height 20
click at [185, 715] on li "Export as Excel (.xlsx)" at bounding box center [165, 716] width 147 height 24
